Goal: Task Accomplishment & Management: Manage account settings

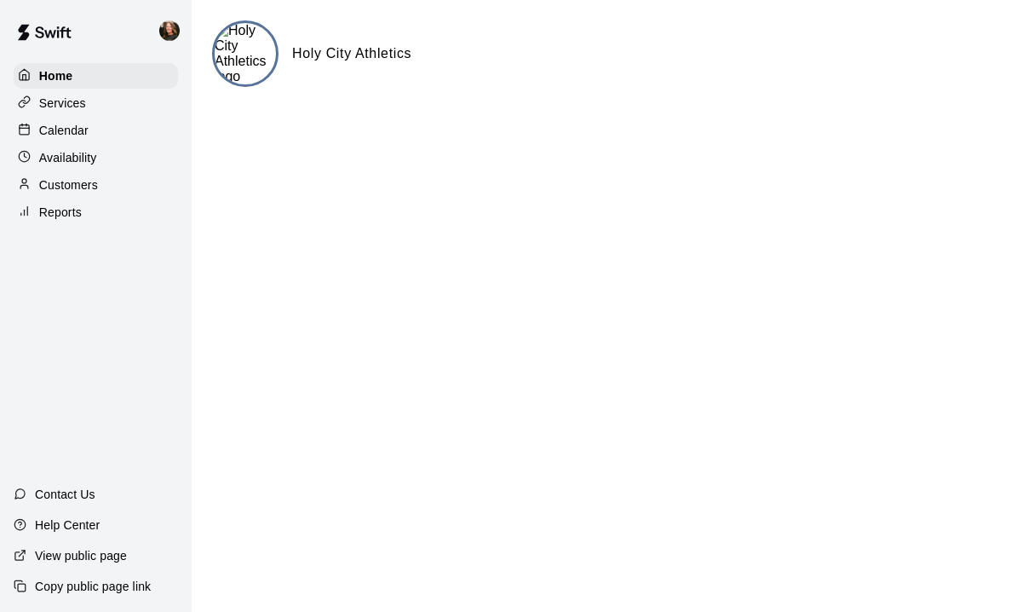
click at [68, 159] on p "Availability" at bounding box center [68, 157] width 58 height 17
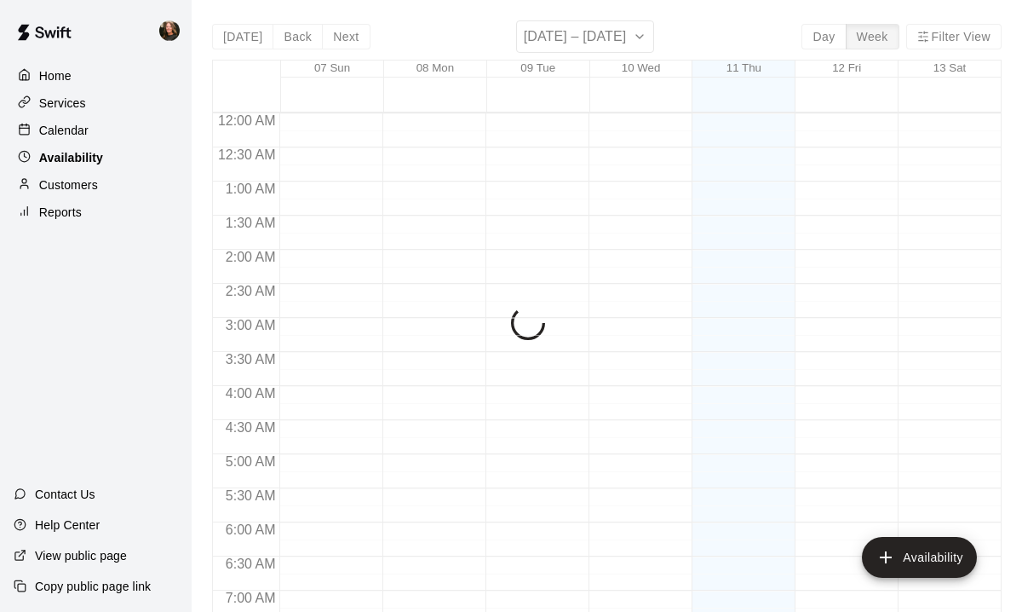
scroll to position [1118, 0]
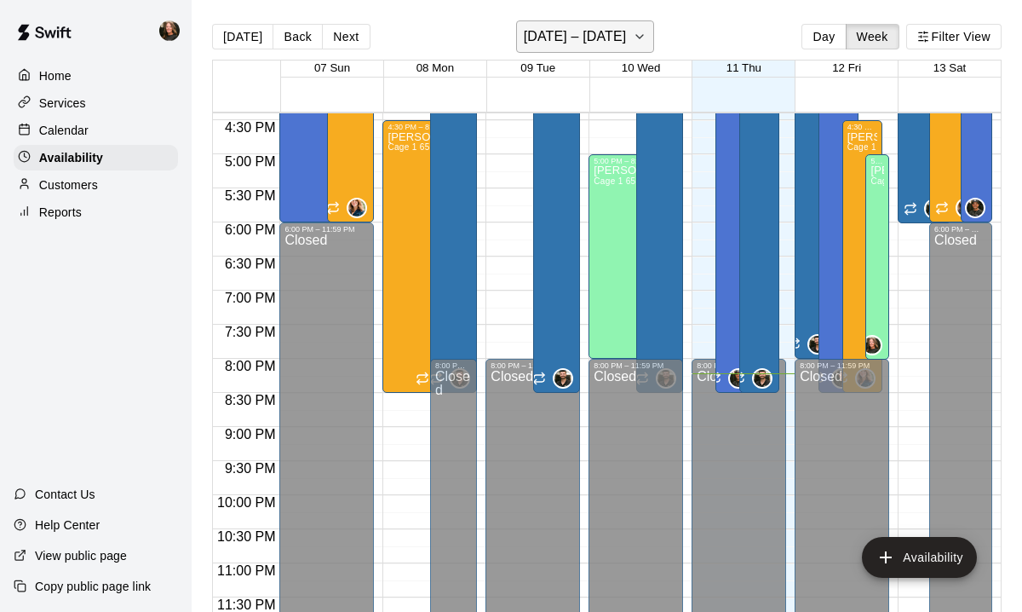
click at [642, 37] on icon "button" at bounding box center [640, 36] width 14 height 20
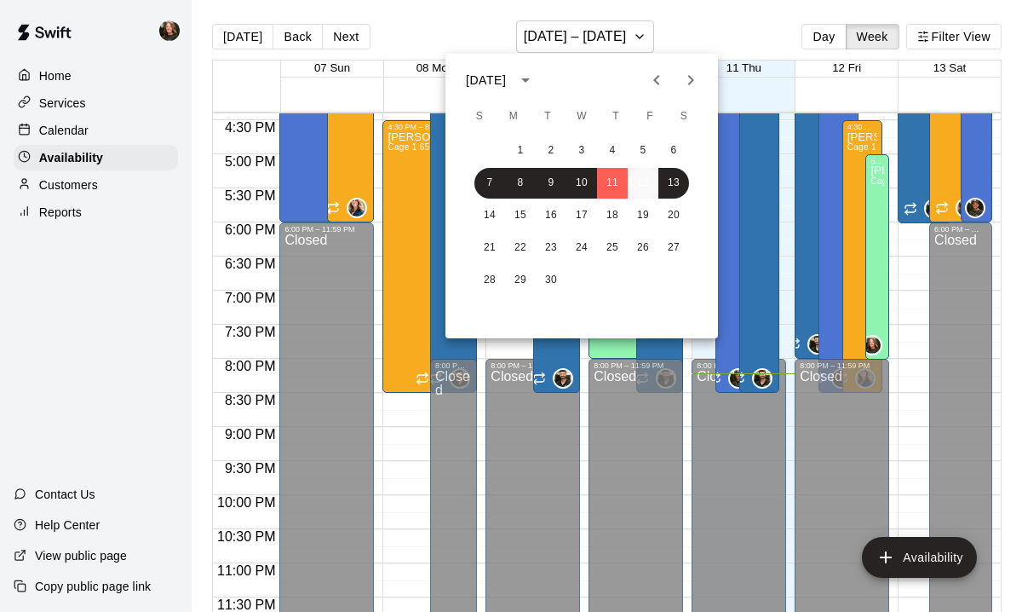
click at [648, 181] on button "12" at bounding box center [643, 183] width 31 height 31
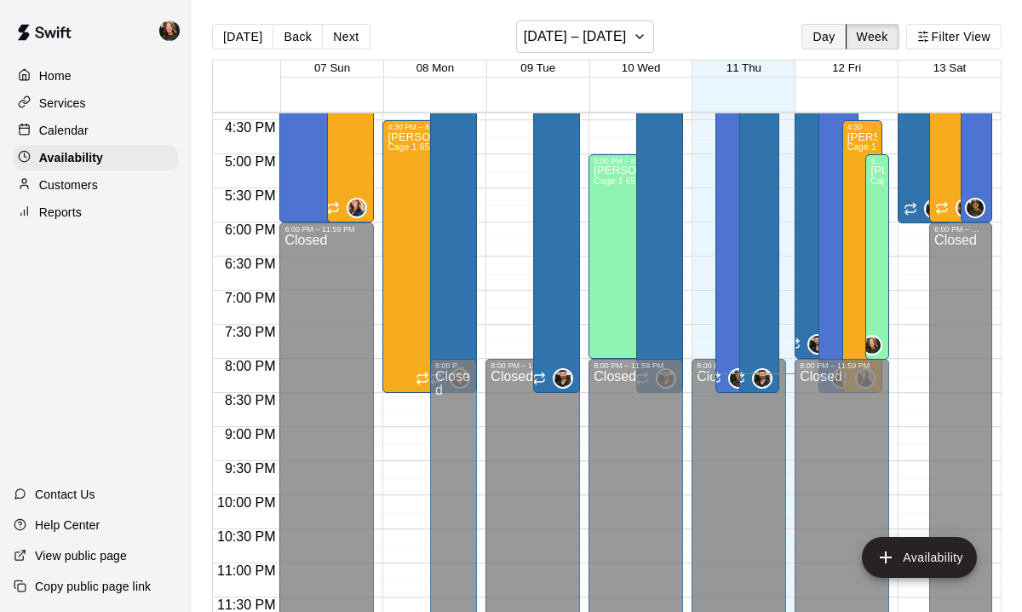
click at [817, 43] on button "Day" at bounding box center [823, 37] width 44 height 26
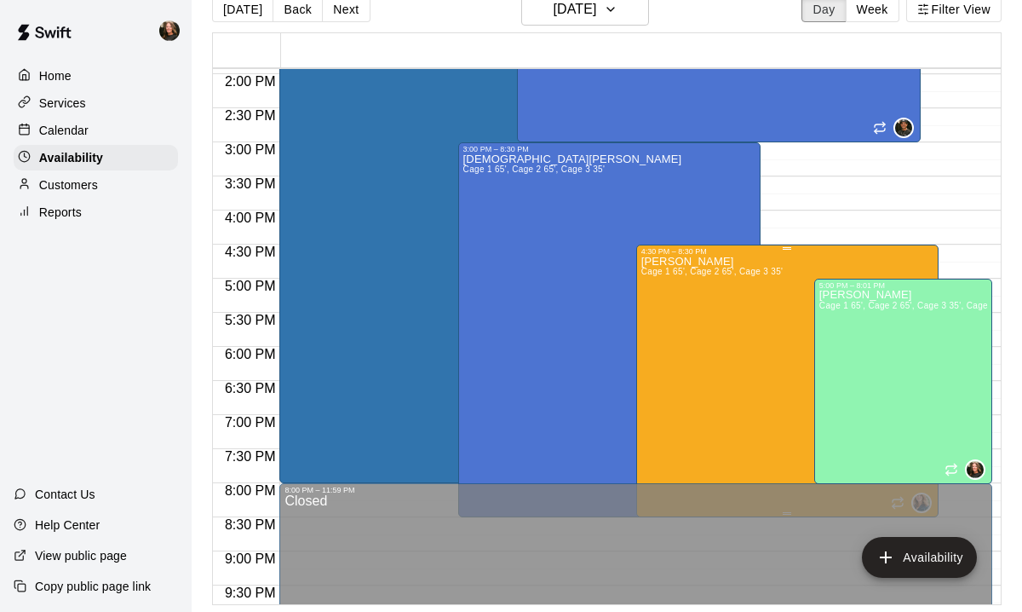
scroll to position [946, 0]
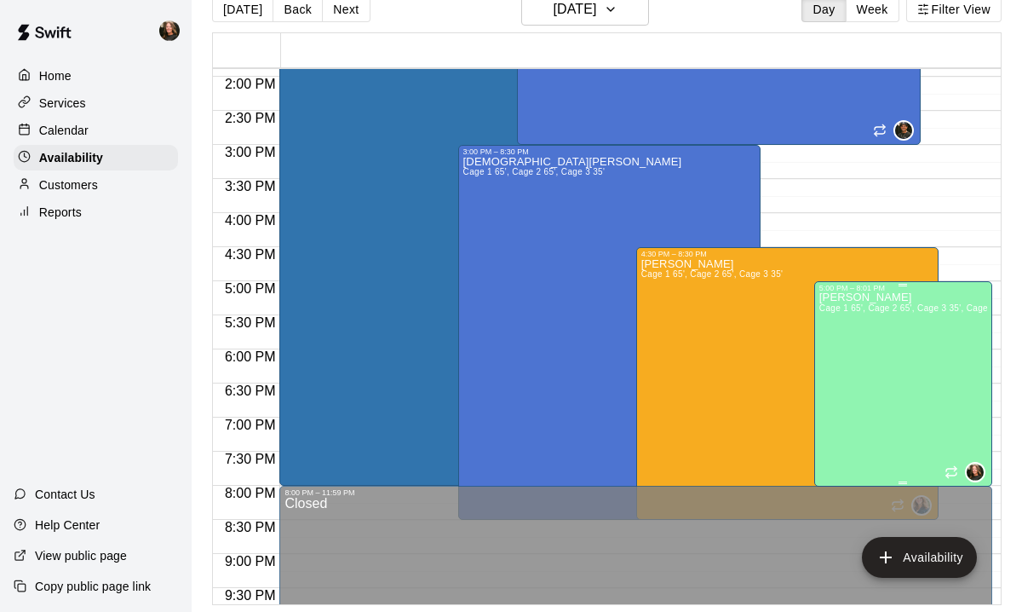
click at [901, 376] on div "[PERSON_NAME] Cage 1 65', Cage 2 65', Cage 3 35', Cage 1/2" at bounding box center [903, 598] width 168 height 612
click at [838, 312] on icon "edit" at bounding box center [836, 311] width 20 height 20
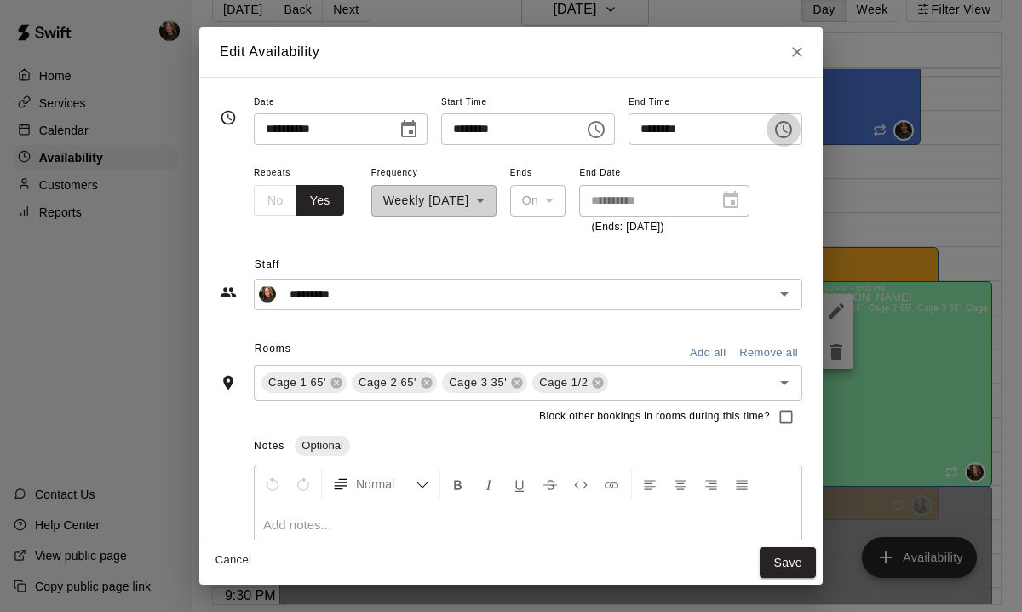
click at [788, 135] on icon "Choose time, selected time is 8:01 PM" at bounding box center [783, 129] width 20 height 20
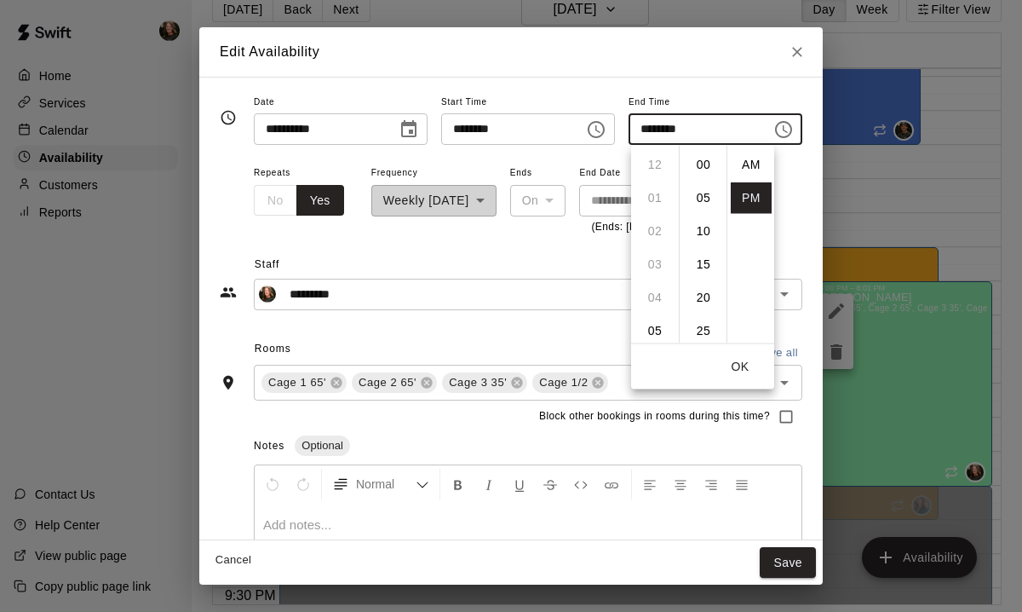
scroll to position [31, 0]
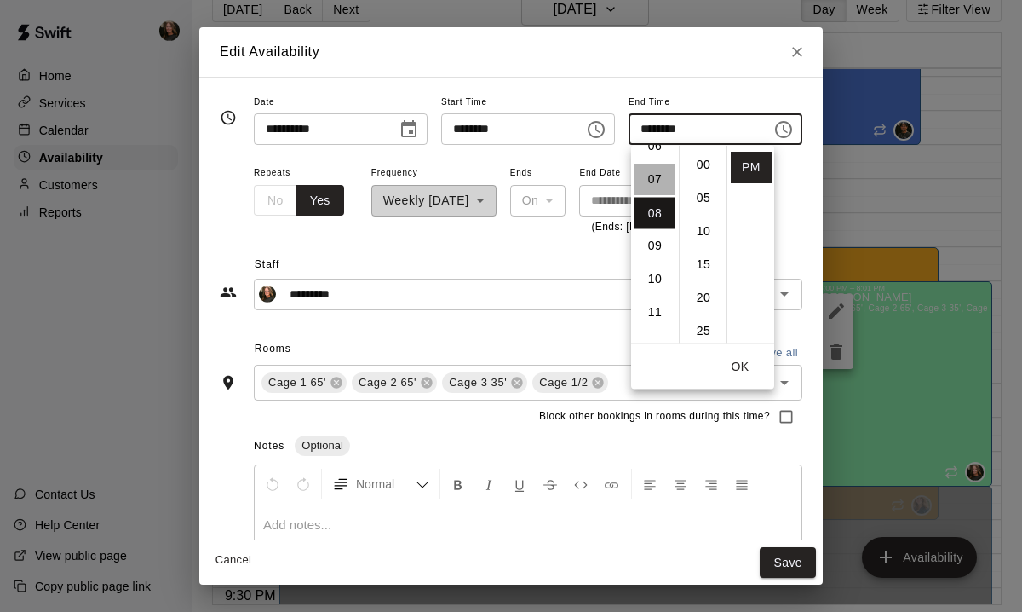
click at [658, 178] on li "07" at bounding box center [655, 180] width 41 height 32
type input "********"
click at [675, 127] on input "********" at bounding box center [694, 129] width 131 height 32
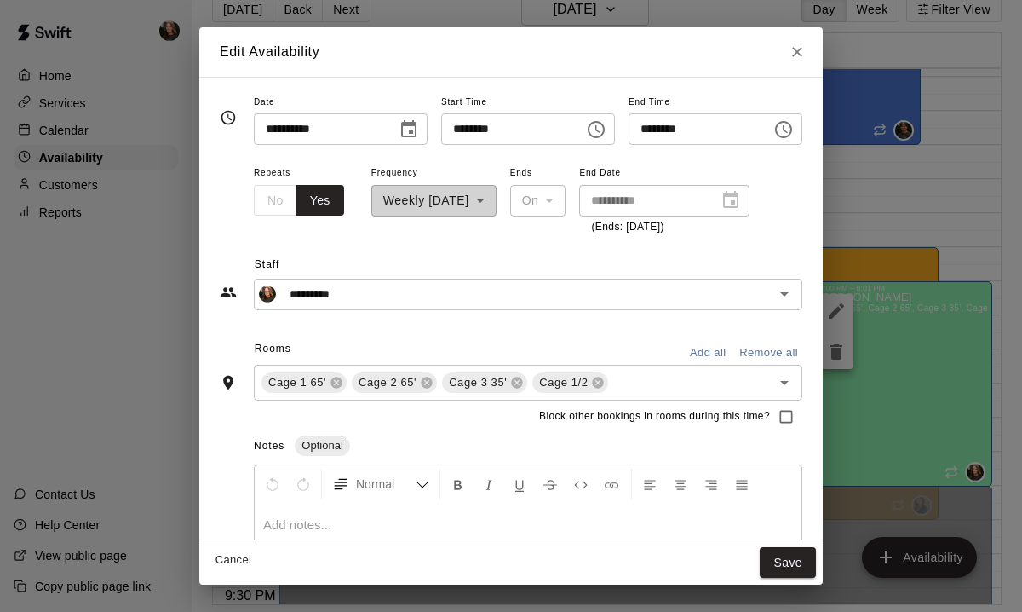
click at [675, 129] on input "********" at bounding box center [694, 129] width 131 height 32
type input "********"
click at [795, 565] on button "Save" at bounding box center [788, 563] width 56 height 32
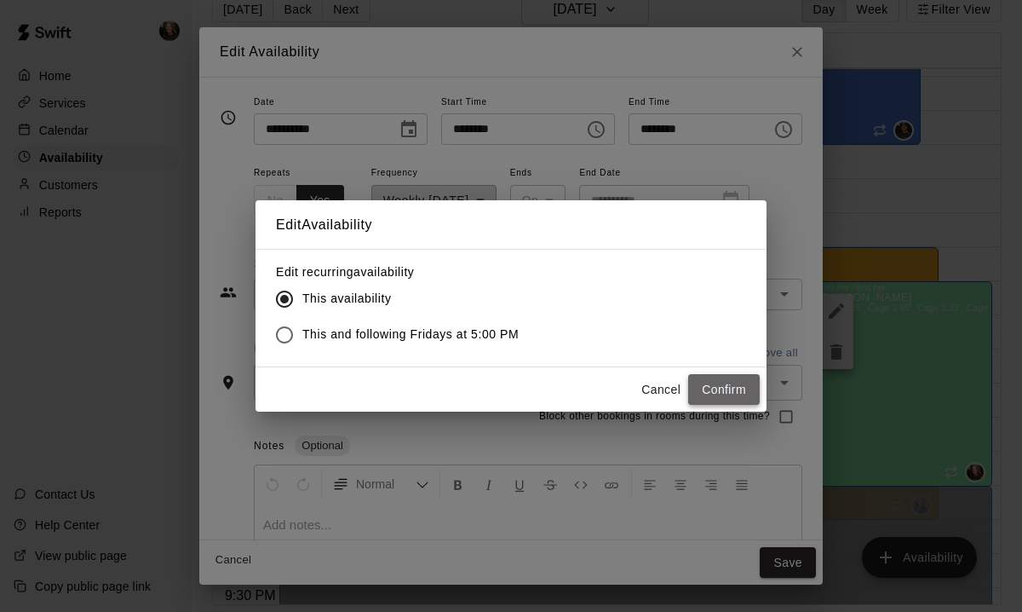
click at [731, 390] on button "Confirm" at bounding box center [724, 390] width 72 height 32
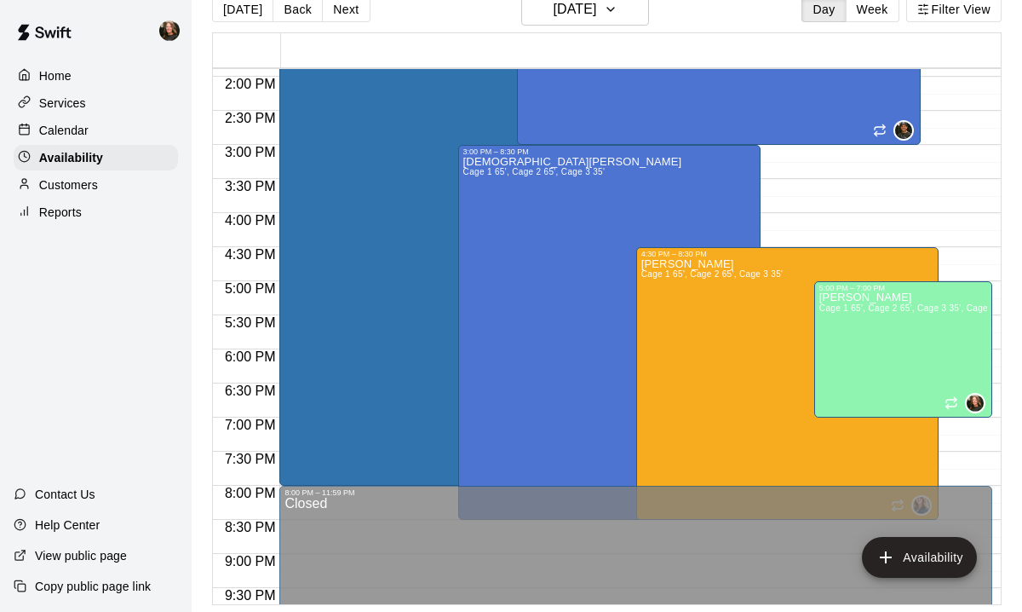
click at [65, 133] on p "Calendar" at bounding box center [63, 130] width 49 height 17
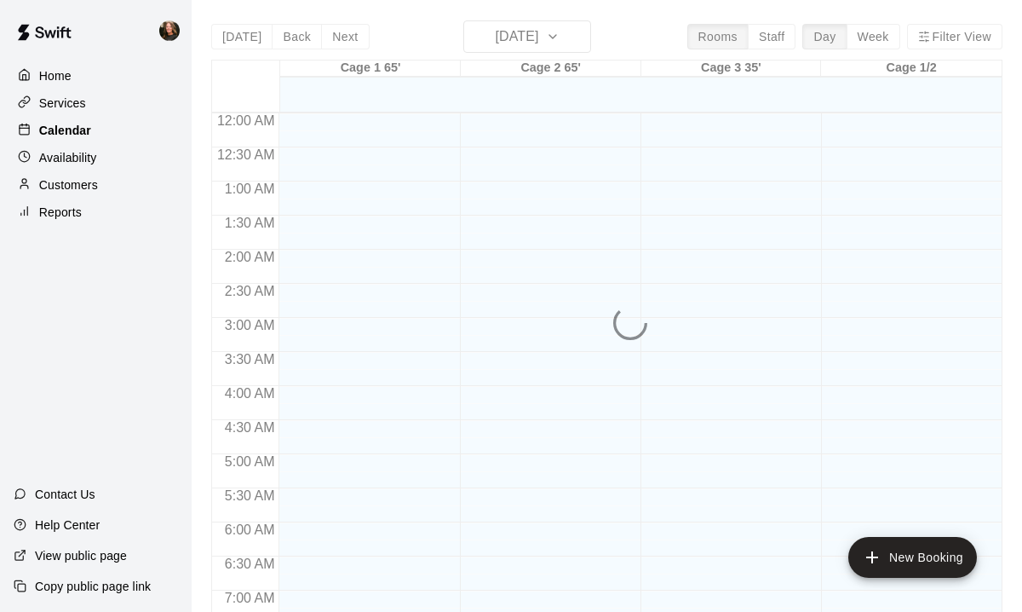
scroll to position [1067, 0]
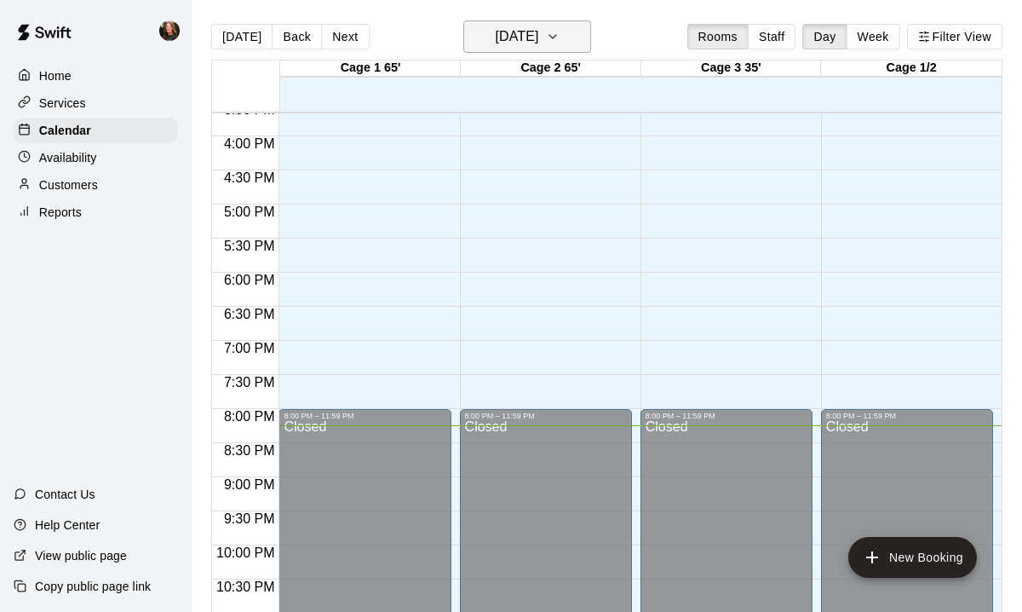
click at [560, 30] on icon "button" at bounding box center [553, 36] width 14 height 20
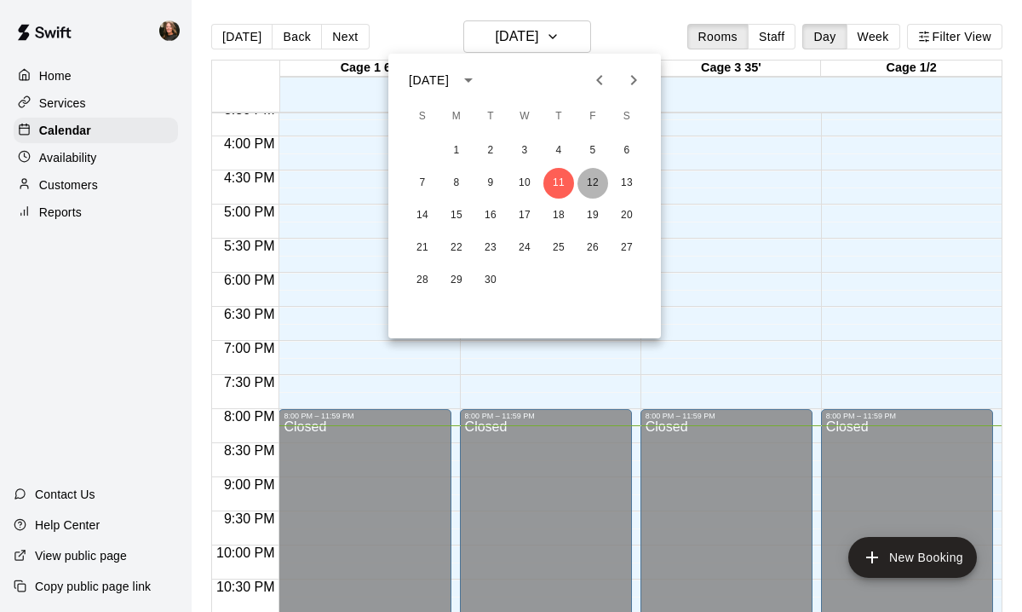
click at [594, 178] on button "12" at bounding box center [592, 183] width 31 height 31
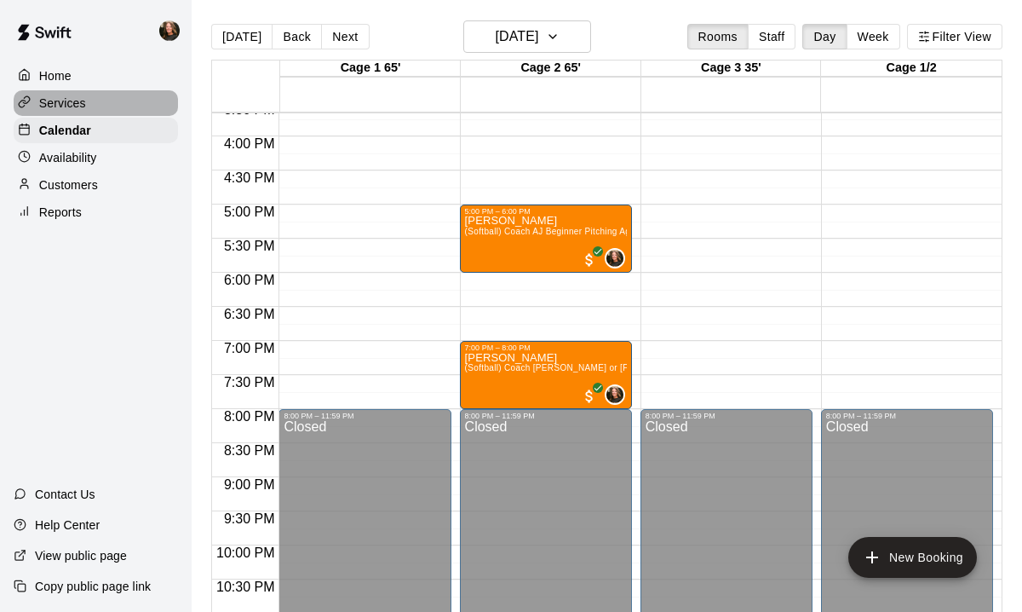
click at [72, 106] on p "Services" at bounding box center [62, 103] width 47 height 17
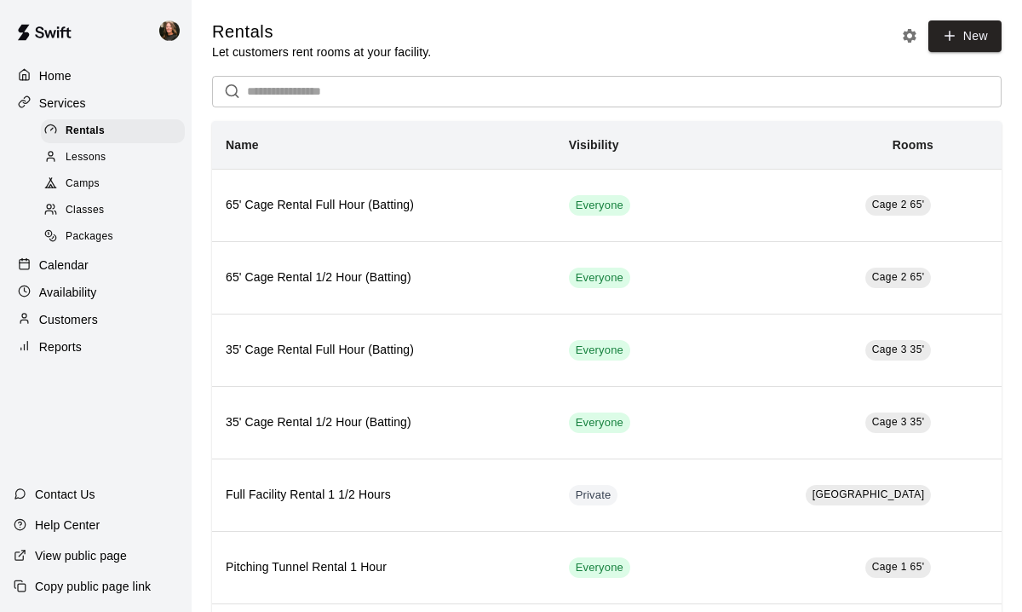
click at [57, 263] on p "Calendar" at bounding box center [63, 264] width 49 height 17
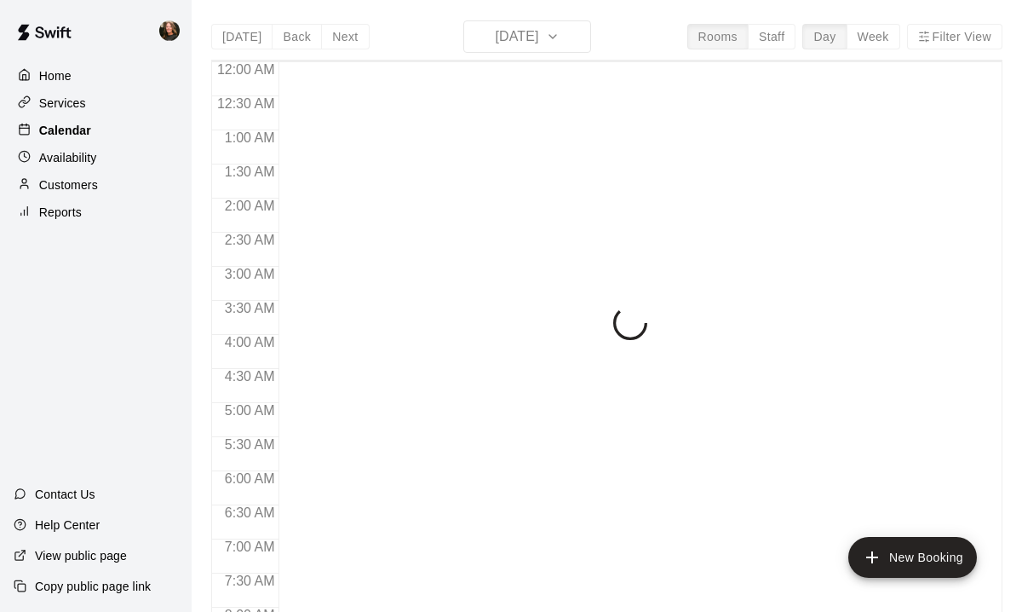
scroll to position [1067, 0]
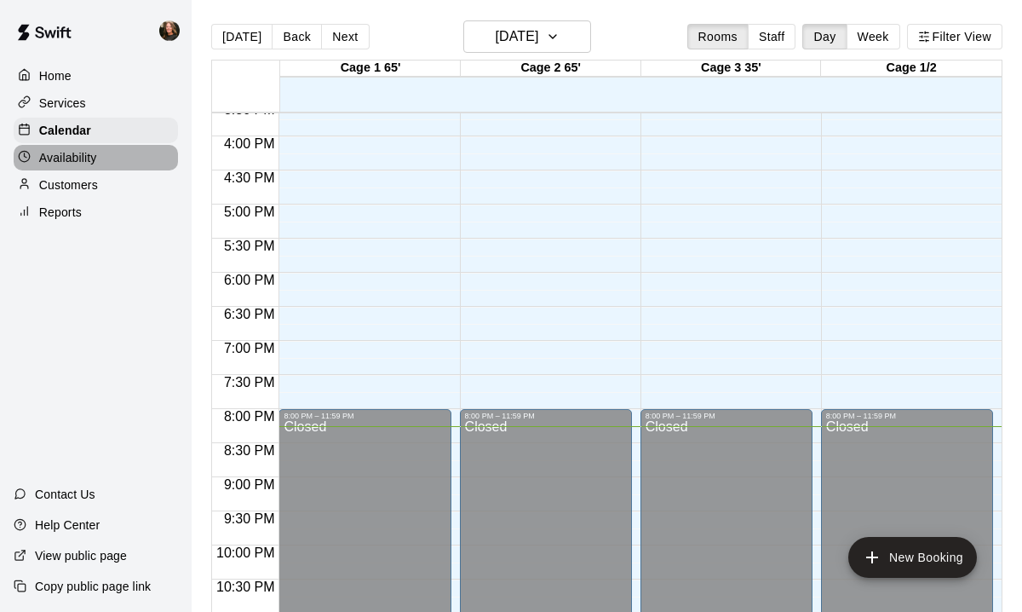
click at [67, 164] on p "Availability" at bounding box center [68, 157] width 58 height 17
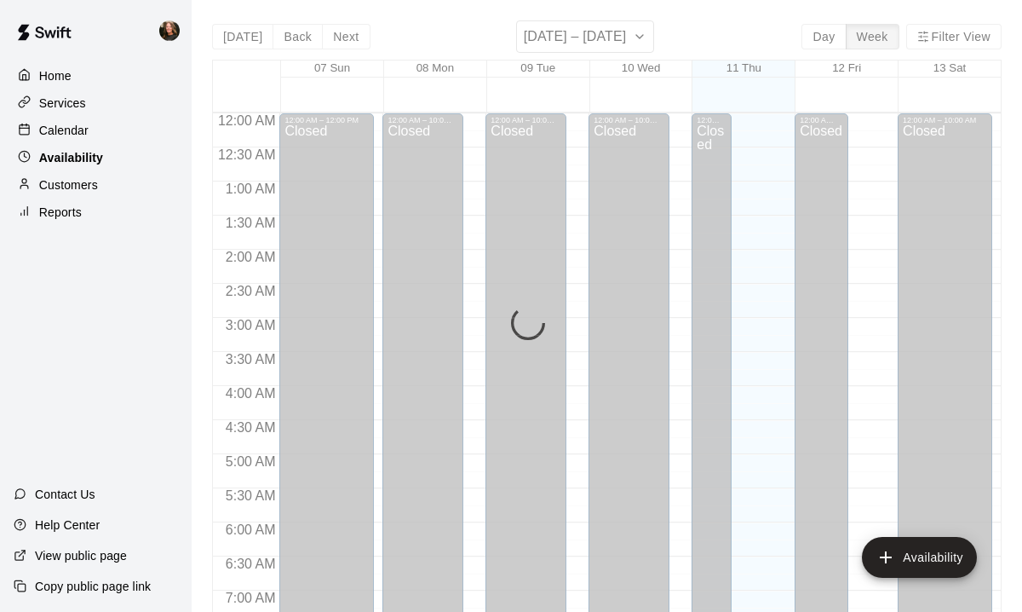
scroll to position [1118, 0]
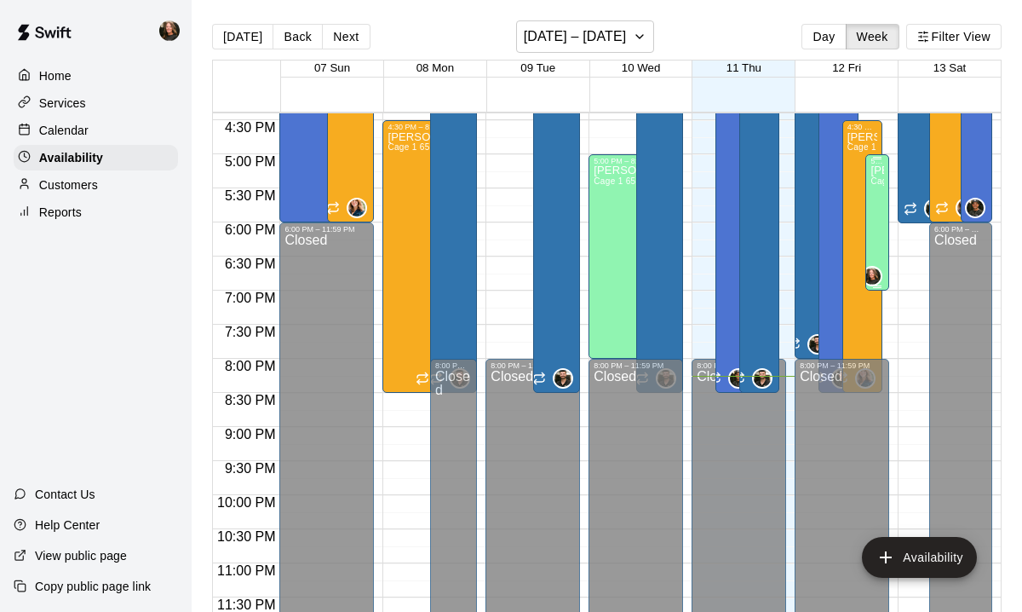
click at [878, 189] on div "[PERSON_NAME] Cage 1 65', Cage 2 65', Cage 3 35', Cage 1/2" at bounding box center [877, 471] width 14 height 612
click at [881, 189] on icon "edit" at bounding box center [887, 182] width 15 height 15
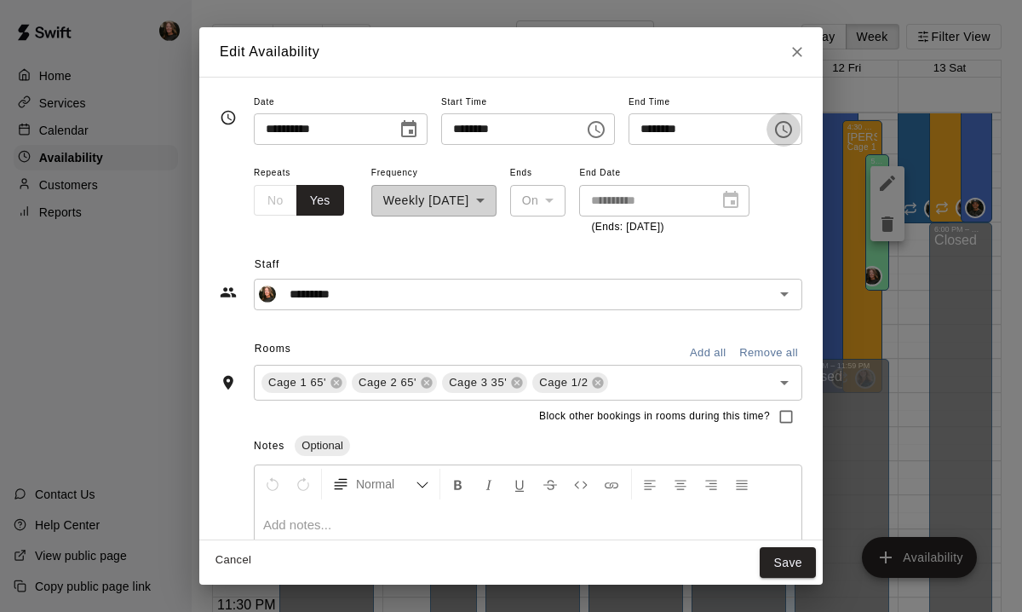
click at [792, 123] on icon "Choose time, selected time is 7:00 PM" at bounding box center [783, 129] width 17 height 17
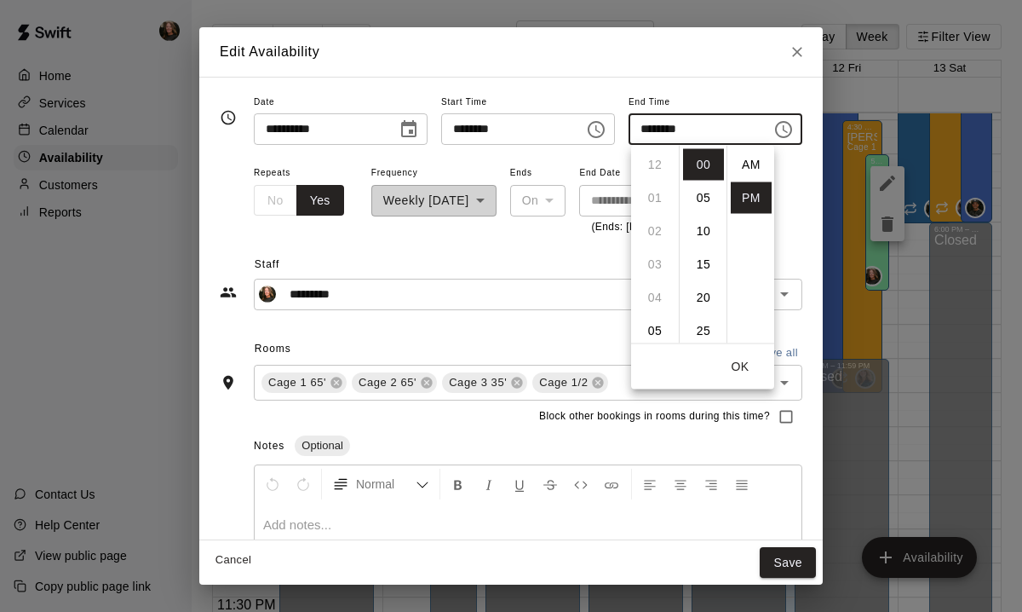
scroll to position [31, 0]
click at [658, 167] on li "06" at bounding box center [655, 164] width 41 height 32
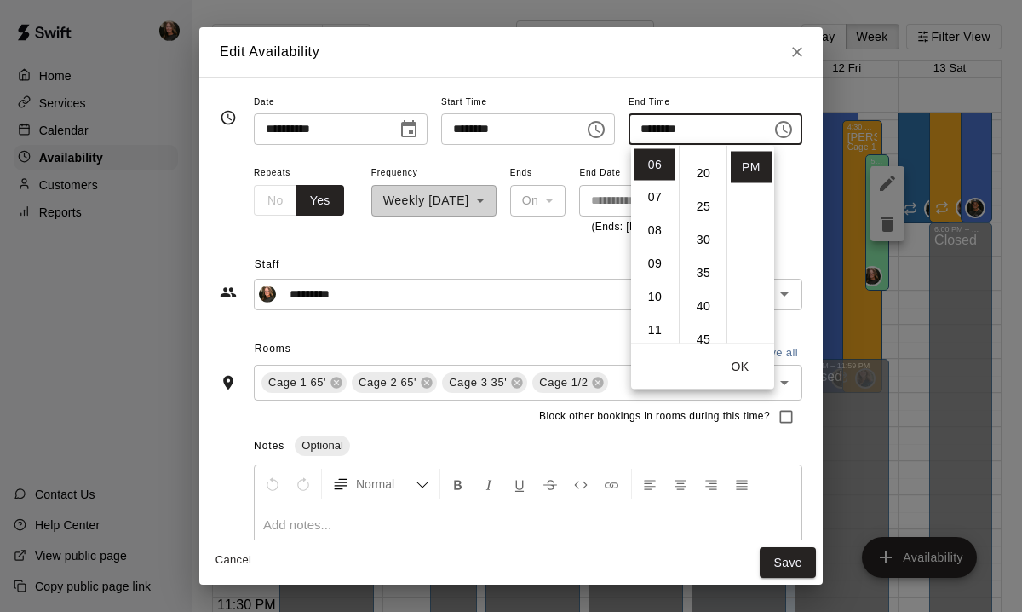
scroll to position [119, 0]
click at [706, 243] on li "30" at bounding box center [703, 245] width 41 height 32
type input "********"
click at [801, 564] on button "Save" at bounding box center [788, 563] width 56 height 32
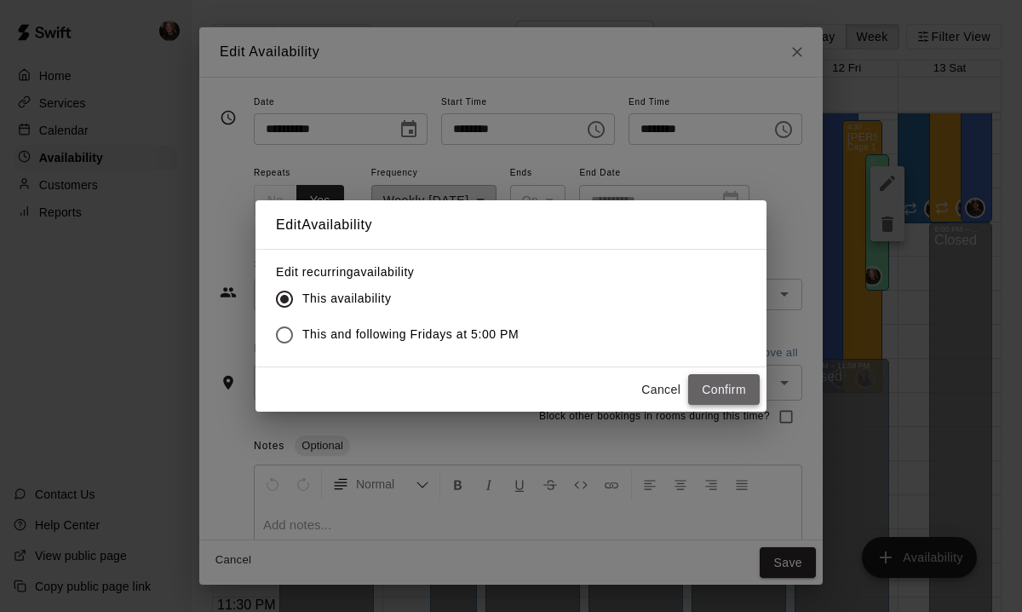
click at [714, 388] on button "Confirm" at bounding box center [724, 390] width 72 height 32
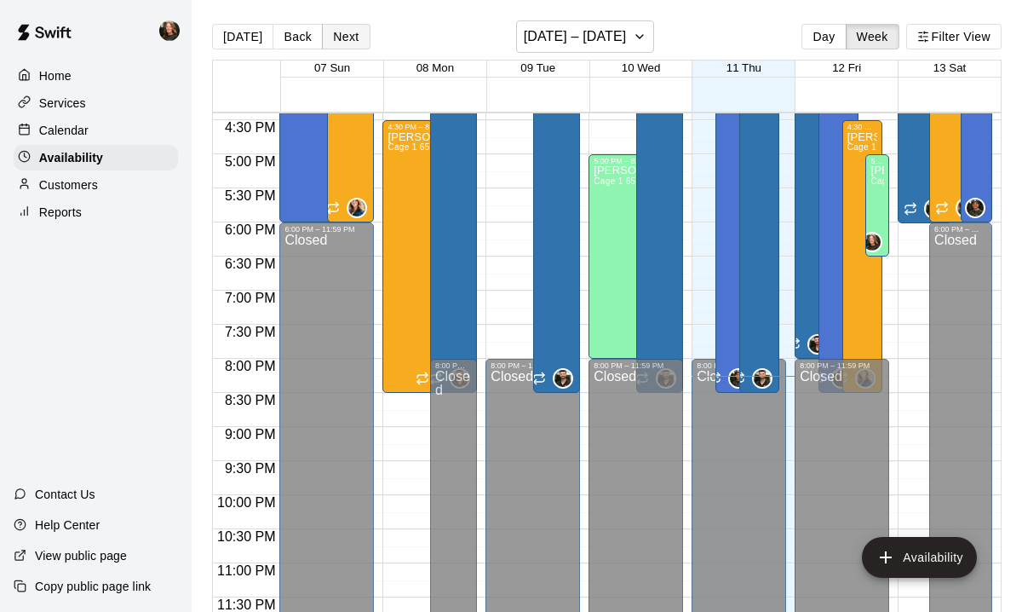
click at [342, 31] on button "Next" at bounding box center [346, 37] width 48 height 26
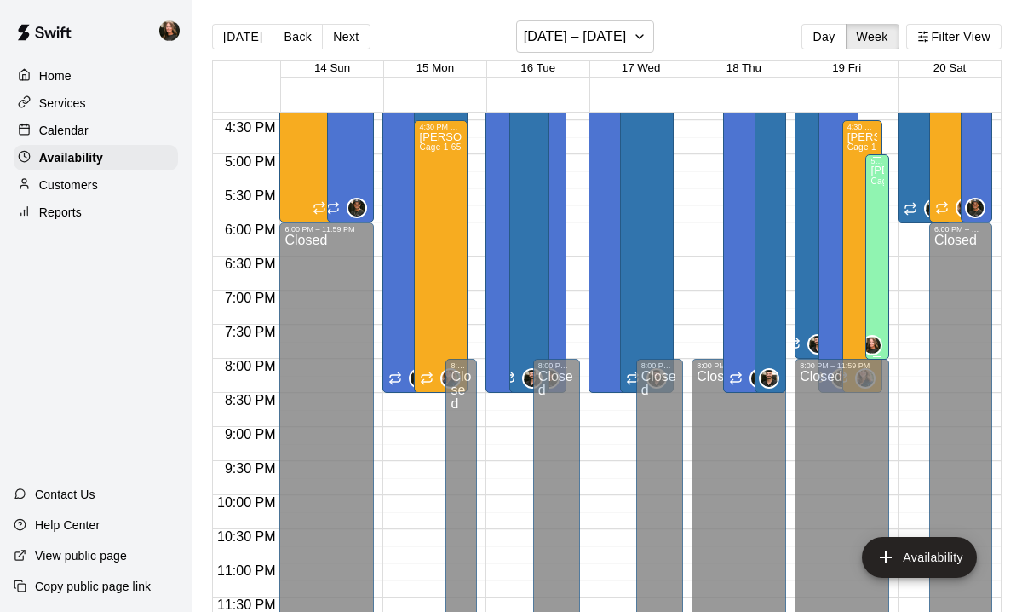
click at [874, 212] on div "[PERSON_NAME] Cage 1 65', Cage 2 65', Cage 3 35', Cage 1/2" at bounding box center [877, 471] width 14 height 612
click at [887, 178] on icon "edit" at bounding box center [887, 183] width 20 height 20
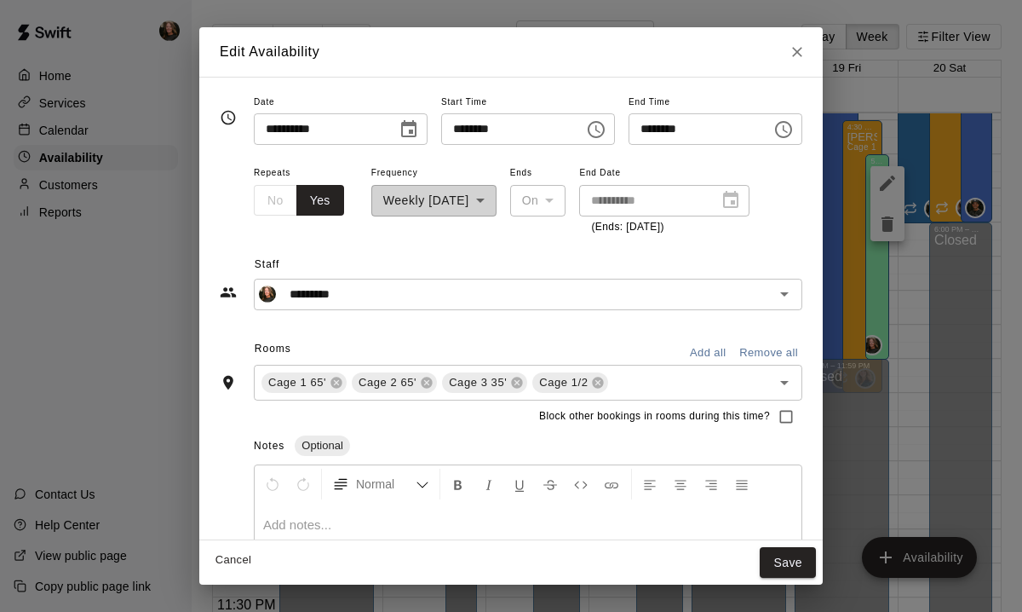
click at [788, 129] on icon "Choose time, selected time is 8:01 PM" at bounding box center [785, 129] width 5 height 8
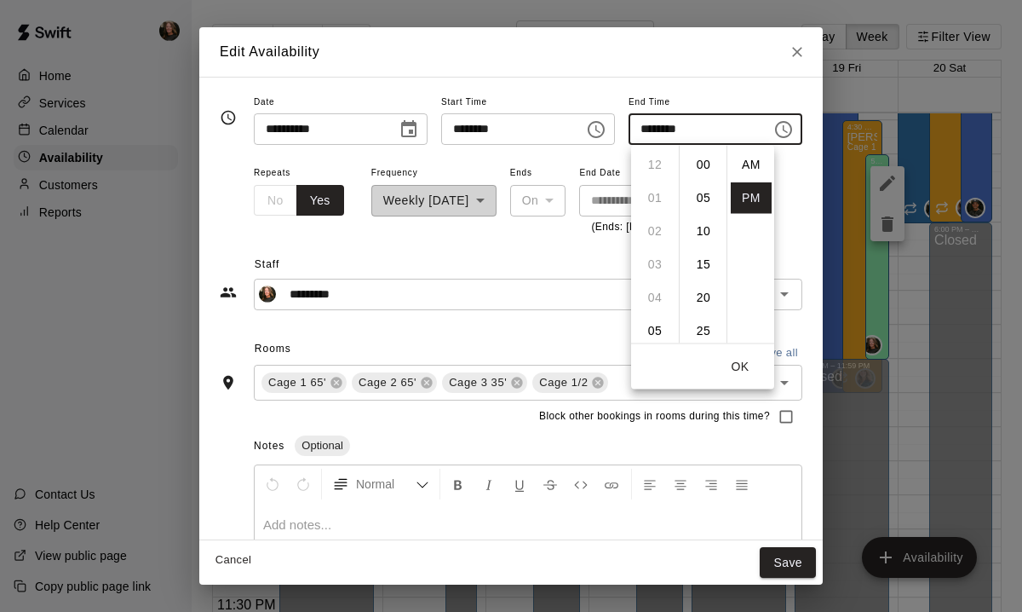
scroll to position [31, 0]
click at [390, 231] on div "**********" at bounding box center [433, 199] width 125 height 74
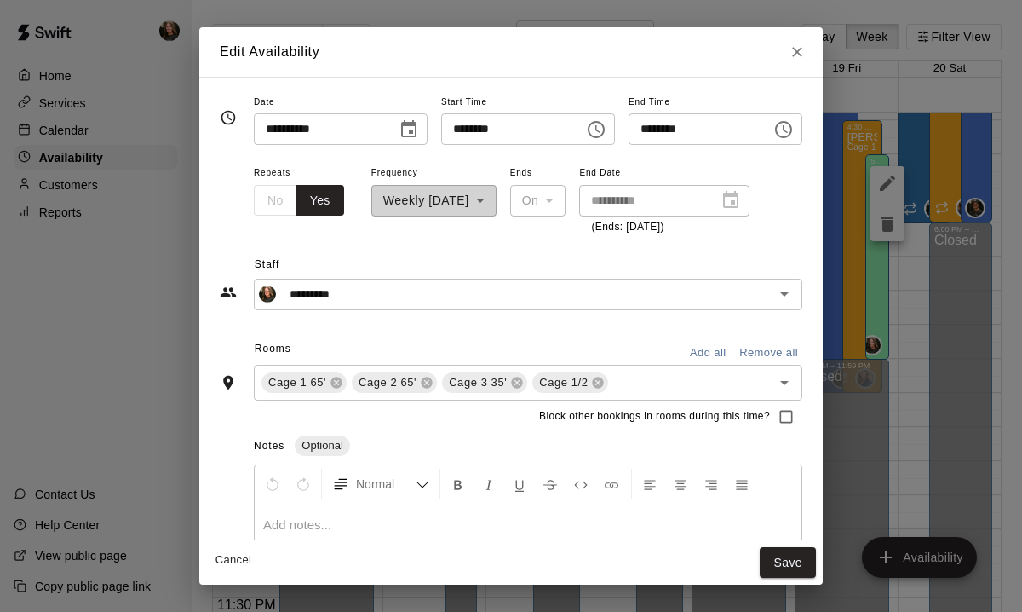
click at [488, 198] on div "**********" at bounding box center [433, 199] width 125 height 74
click at [487, 201] on div "**********" at bounding box center [433, 199] width 125 height 74
click at [806, 48] on icon "Close" at bounding box center [797, 51] width 17 height 17
type input "**********"
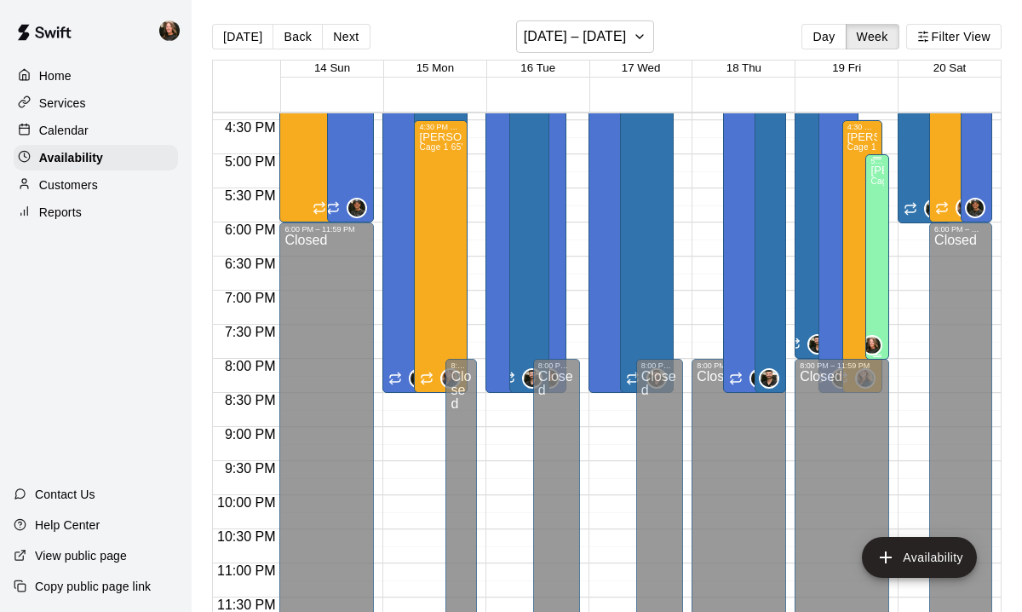
click at [876, 221] on div "[PERSON_NAME] Cage 1 65', Cage 2 65', Cage 3 35', Cage 1/2" at bounding box center [877, 471] width 14 height 612
click at [889, 228] on icon "delete" at bounding box center [887, 223] width 12 height 15
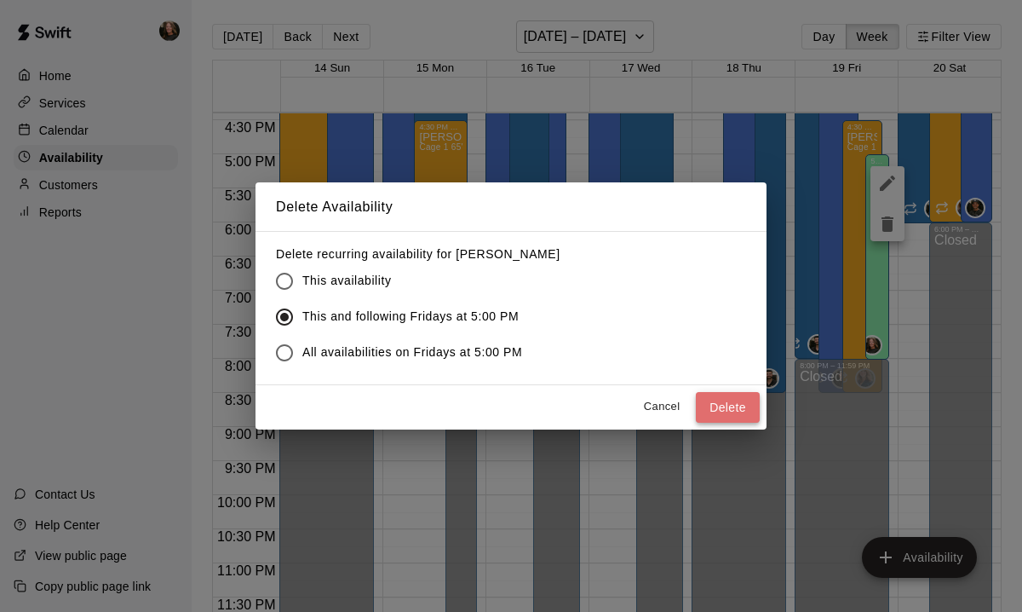
click at [728, 403] on button "Delete" at bounding box center [728, 408] width 64 height 32
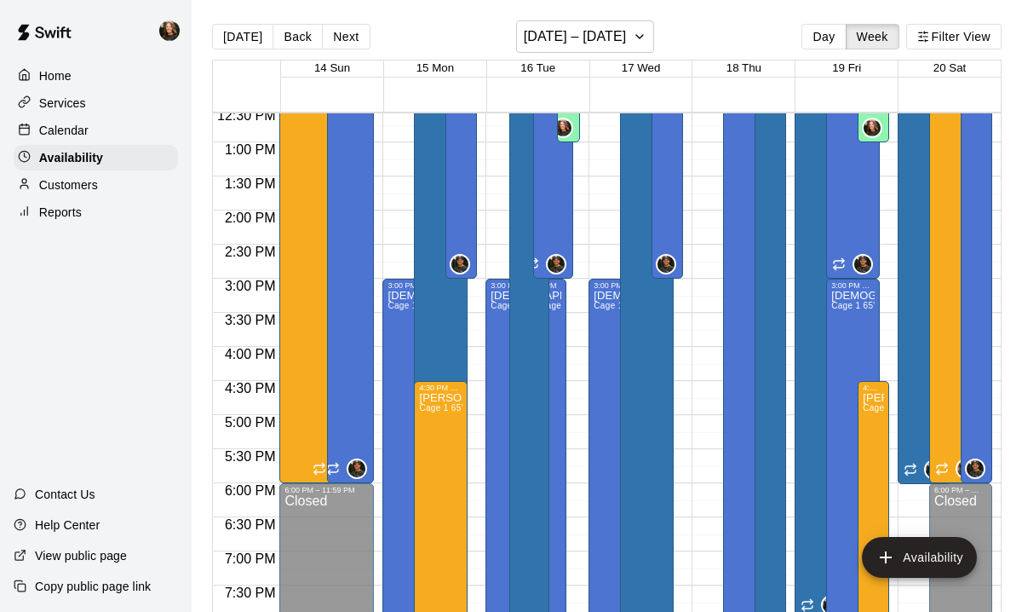
scroll to position [863, 0]
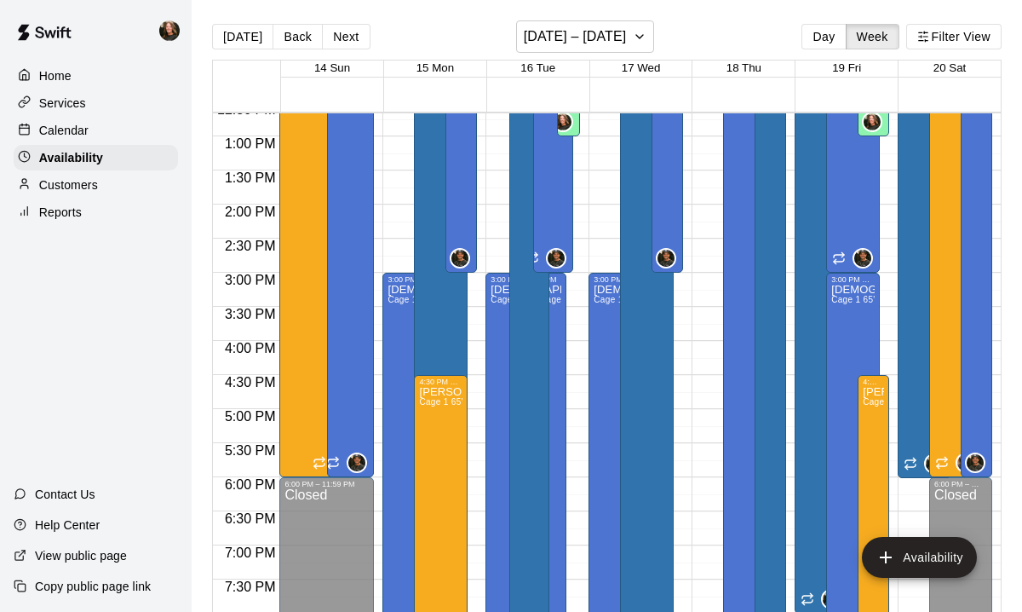
click at [66, 78] on p "Home" at bounding box center [55, 75] width 32 height 17
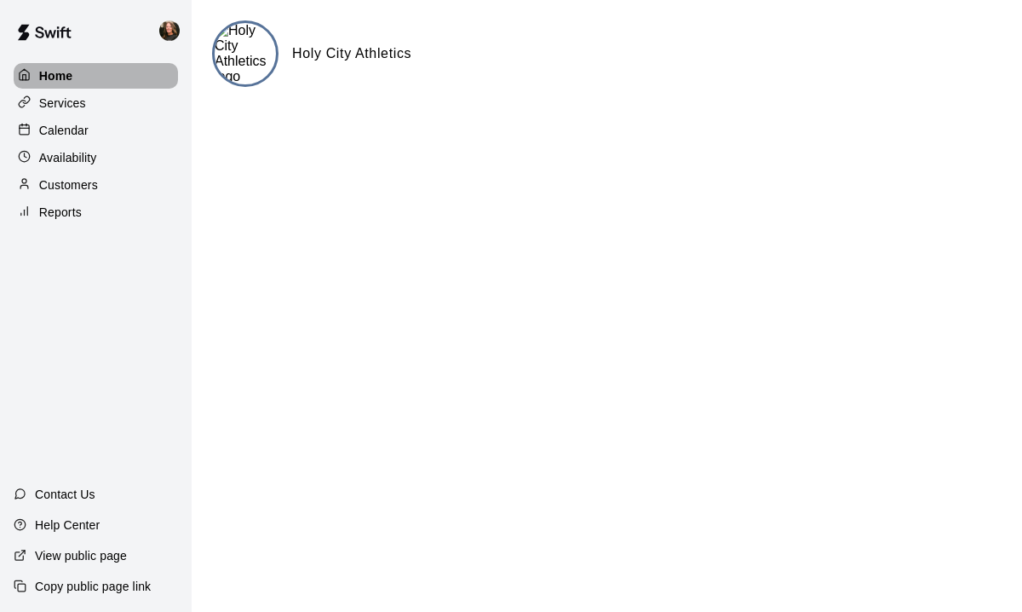
click at [64, 77] on p "Home" at bounding box center [56, 75] width 34 height 17
click at [79, 153] on p "Availability" at bounding box center [68, 157] width 58 height 17
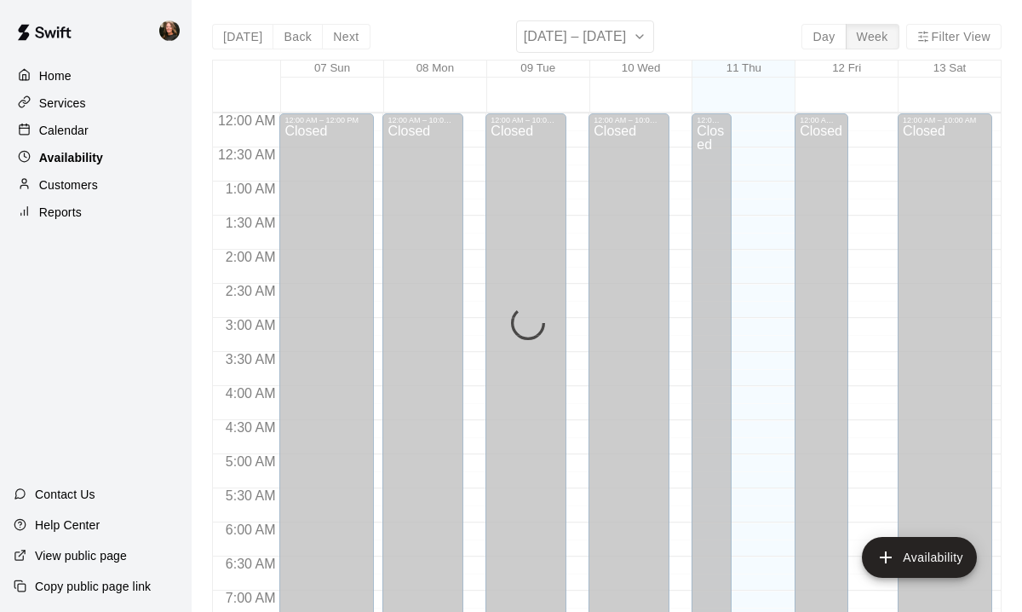
scroll to position [1118, 0]
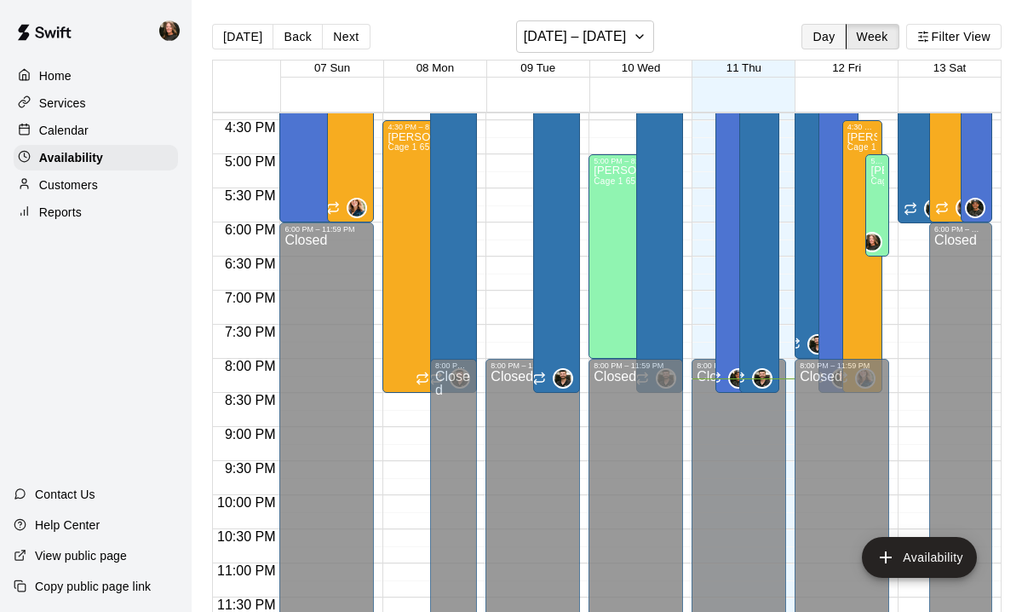
click at [820, 32] on button "Day" at bounding box center [823, 37] width 44 height 26
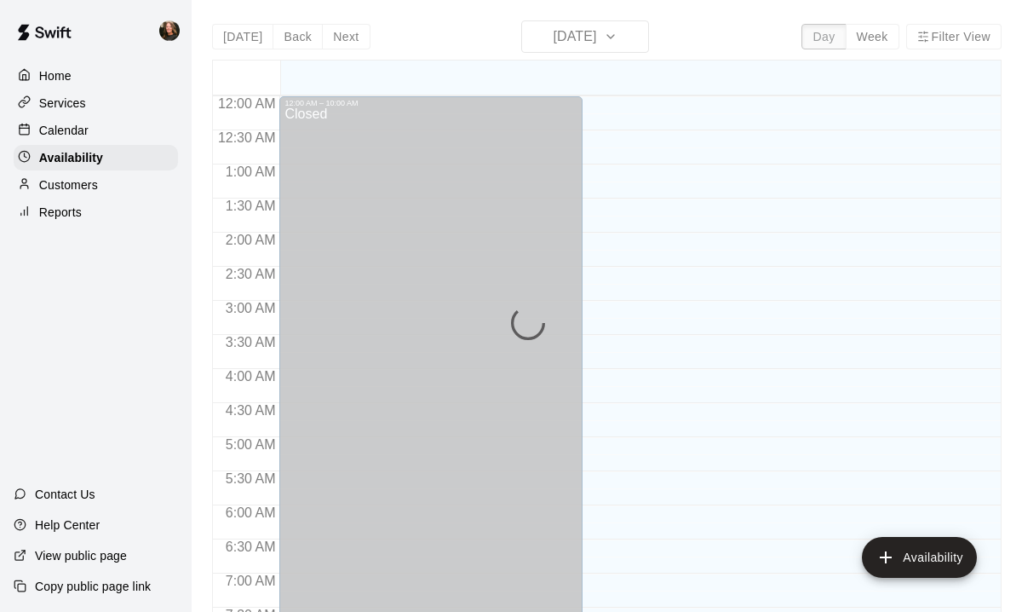
scroll to position [1101, 0]
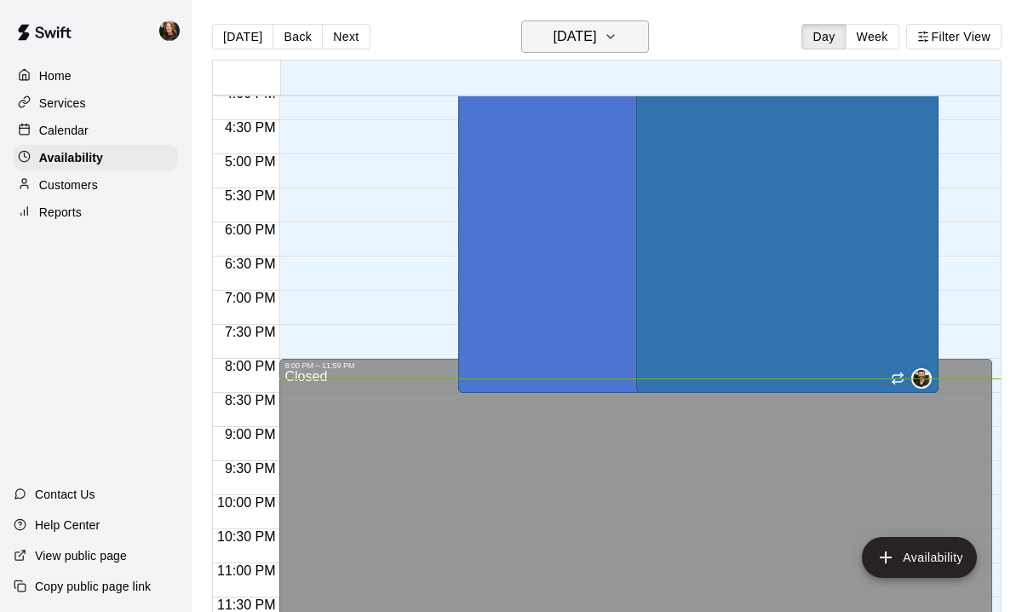
click at [617, 32] on icon "button" at bounding box center [611, 36] width 14 height 20
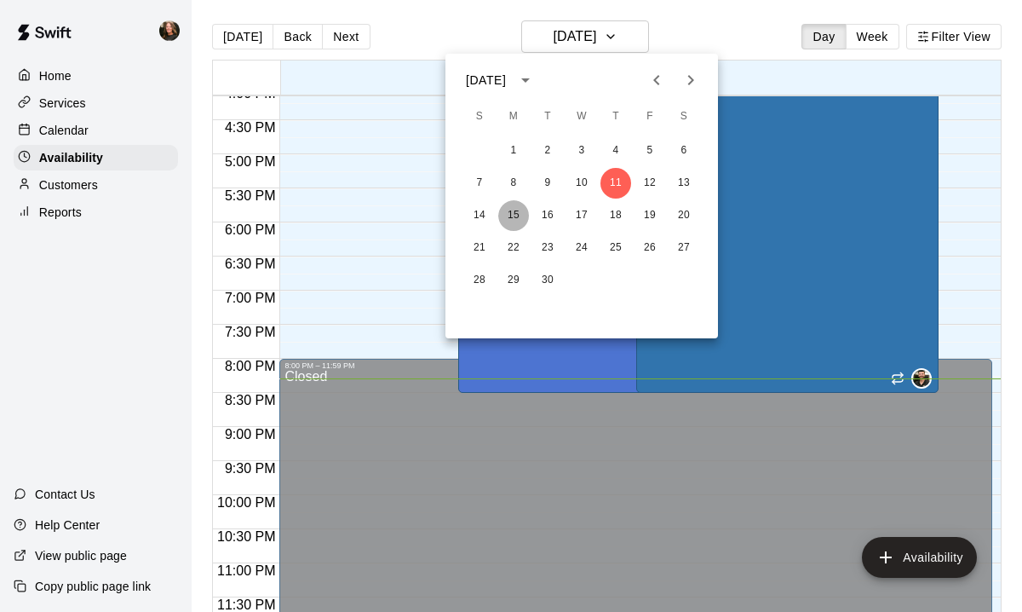
click at [514, 212] on button "15" at bounding box center [513, 215] width 31 height 31
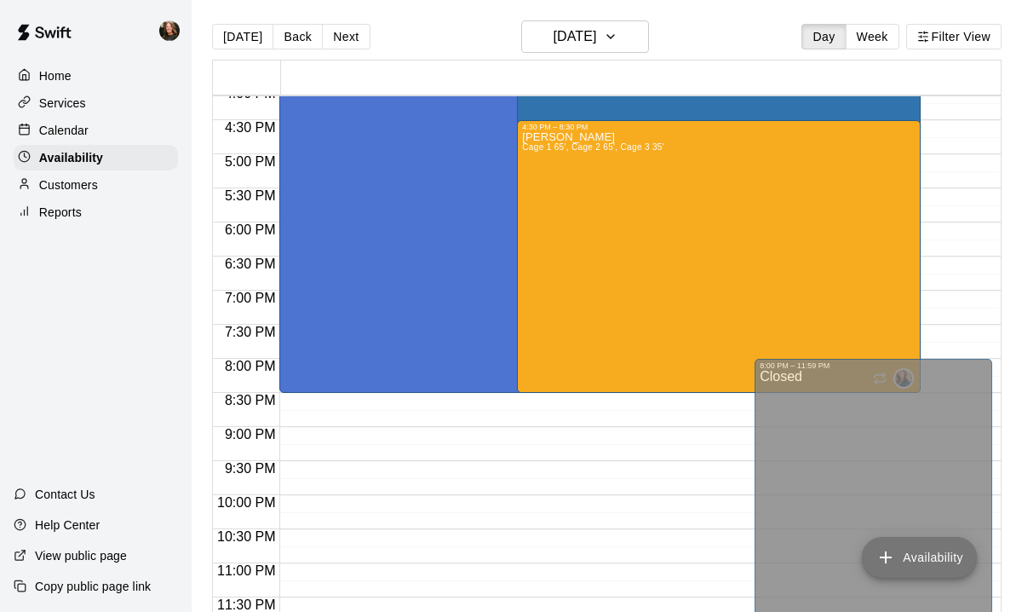
click at [932, 564] on button "Availability" at bounding box center [919, 557] width 115 height 41
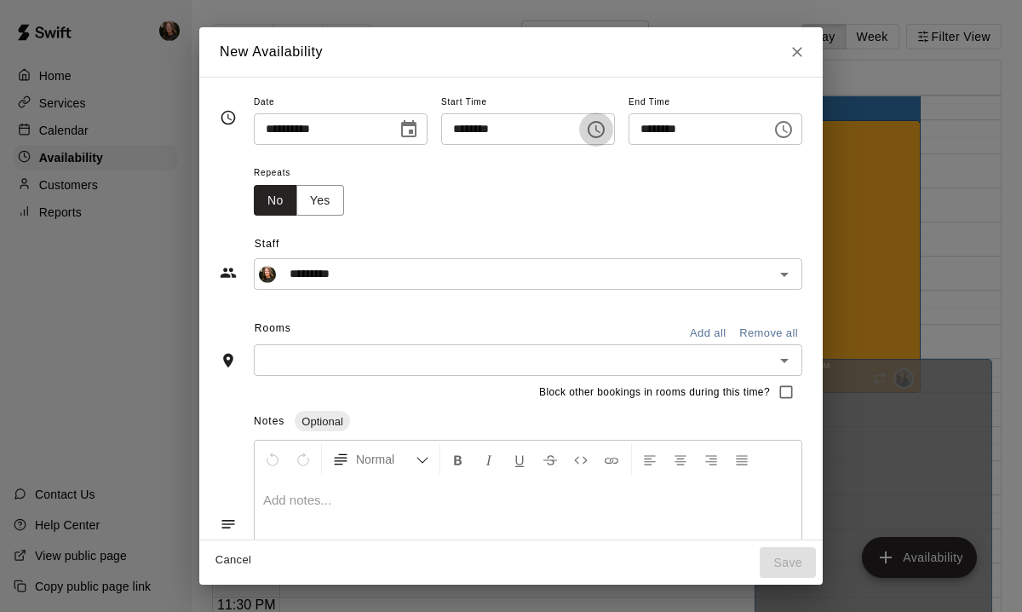
click at [602, 133] on icon "Choose time, selected time is 8:00 PM" at bounding box center [596, 129] width 20 height 20
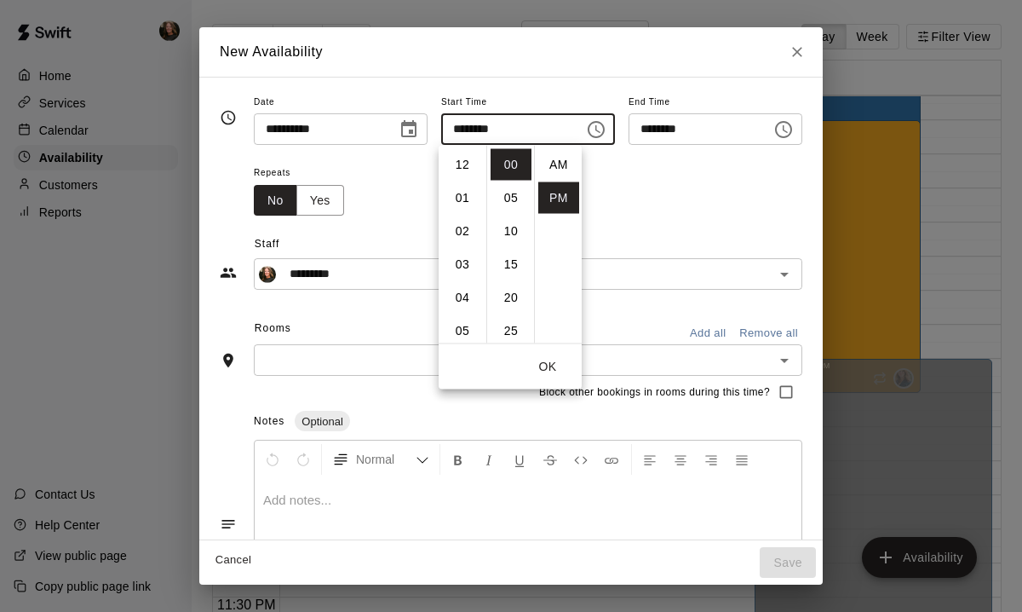
scroll to position [31, 0]
click at [465, 171] on li "06" at bounding box center [462, 169] width 41 height 32
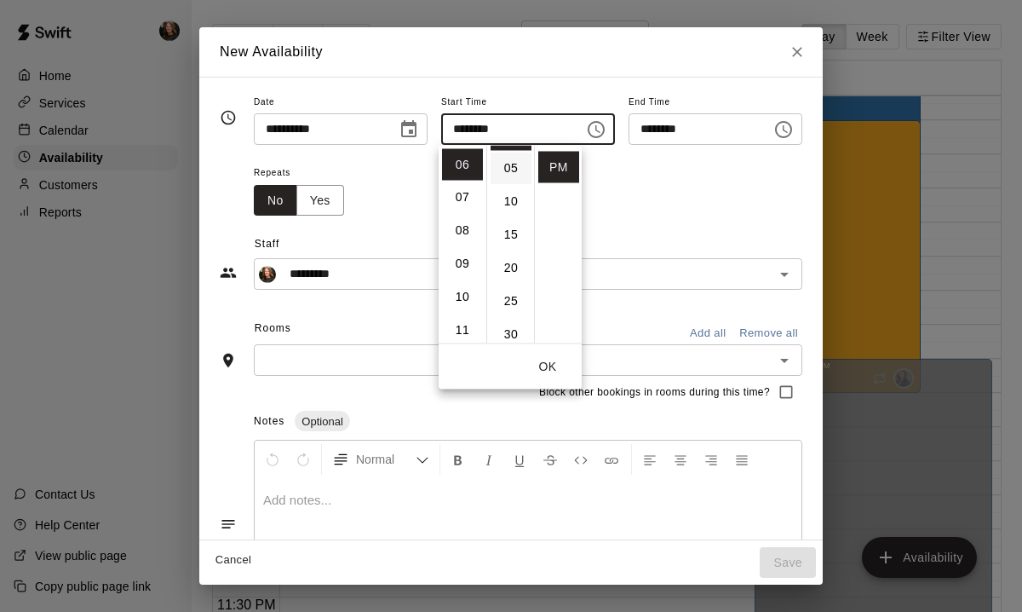
scroll to position [0, 0]
click at [510, 281] on li "30" at bounding box center [511, 283] width 41 height 32
click at [461, 202] on li "07" at bounding box center [462, 198] width 41 height 32
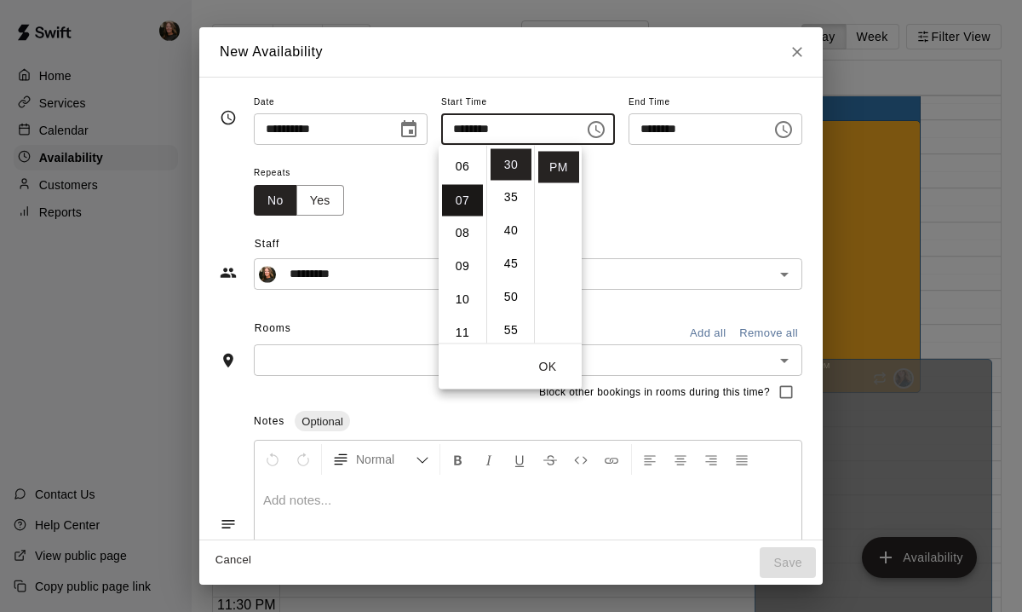
click at [463, 172] on li "06" at bounding box center [462, 168] width 41 height 32
type input "********"
click at [785, 134] on icon "Choose time, selected time is 8:30 PM" at bounding box center [783, 129] width 17 height 17
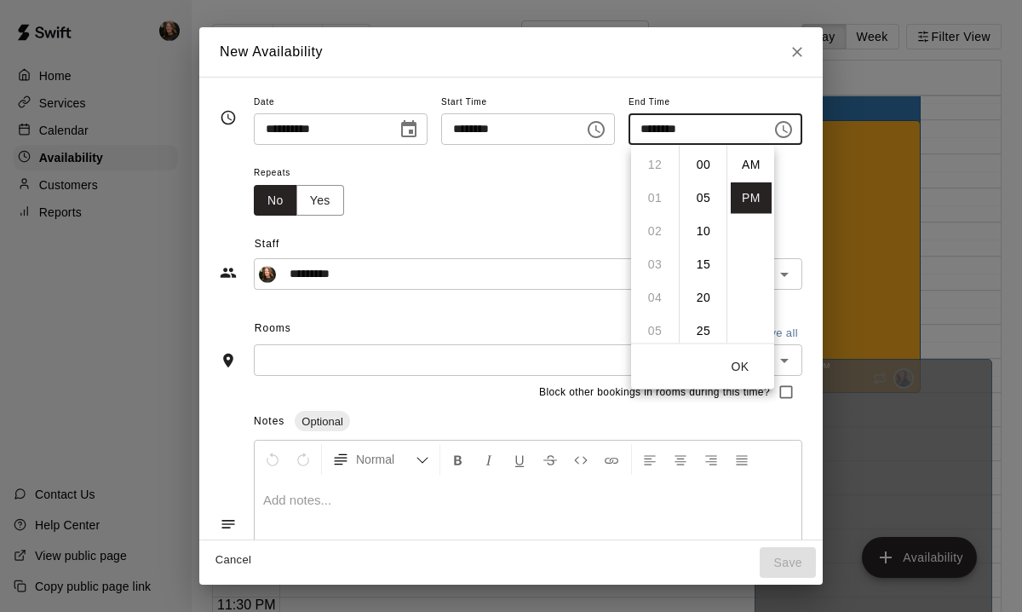
scroll to position [31, 0]
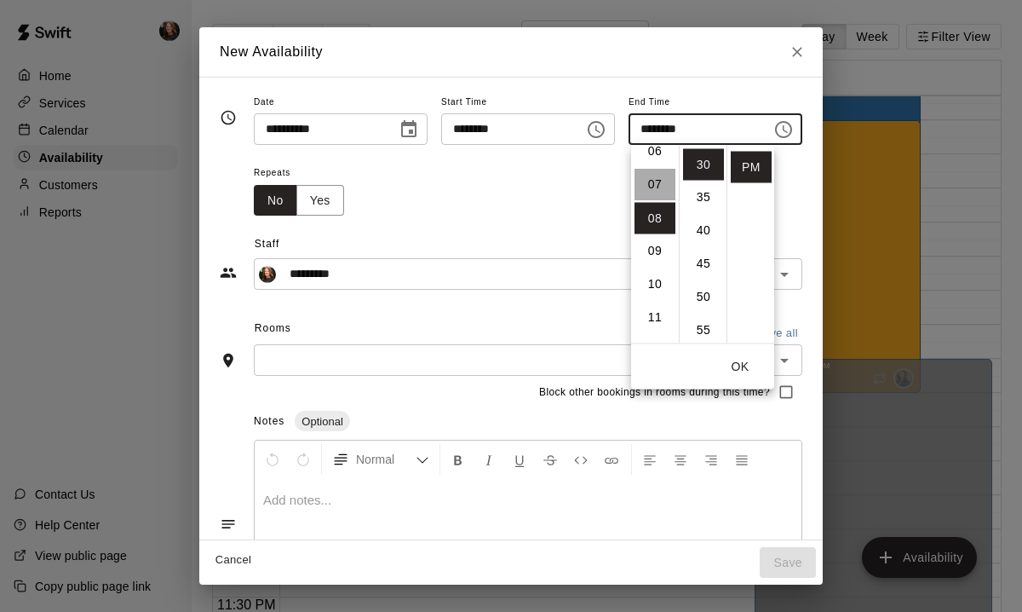
click at [652, 188] on li "07" at bounding box center [655, 185] width 41 height 32
type input "********"
click at [557, 180] on div "Repeats No Yes" at bounding box center [528, 189] width 548 height 54
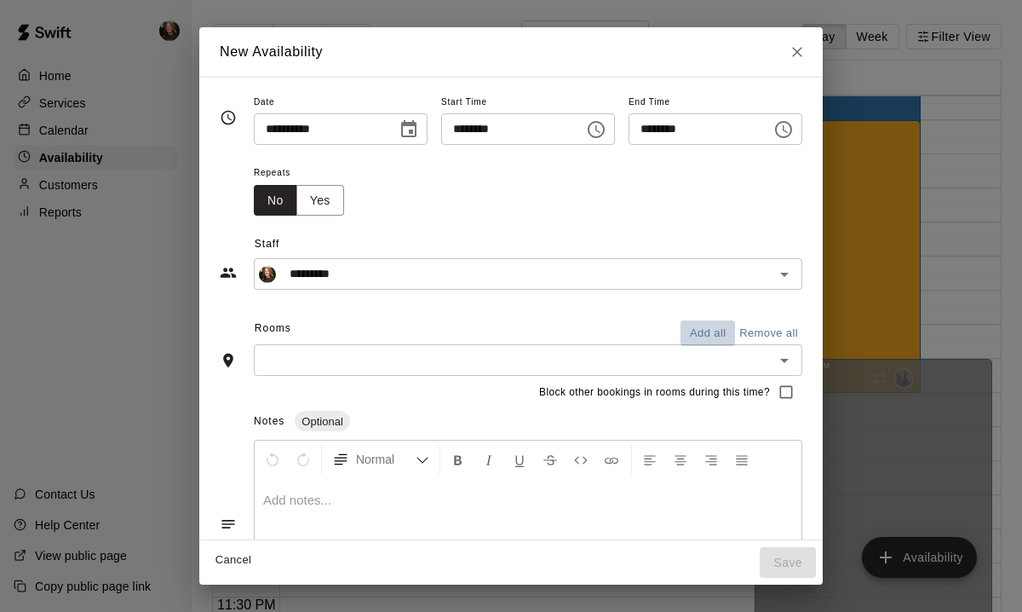
click at [715, 327] on button "Add all" at bounding box center [707, 333] width 55 height 26
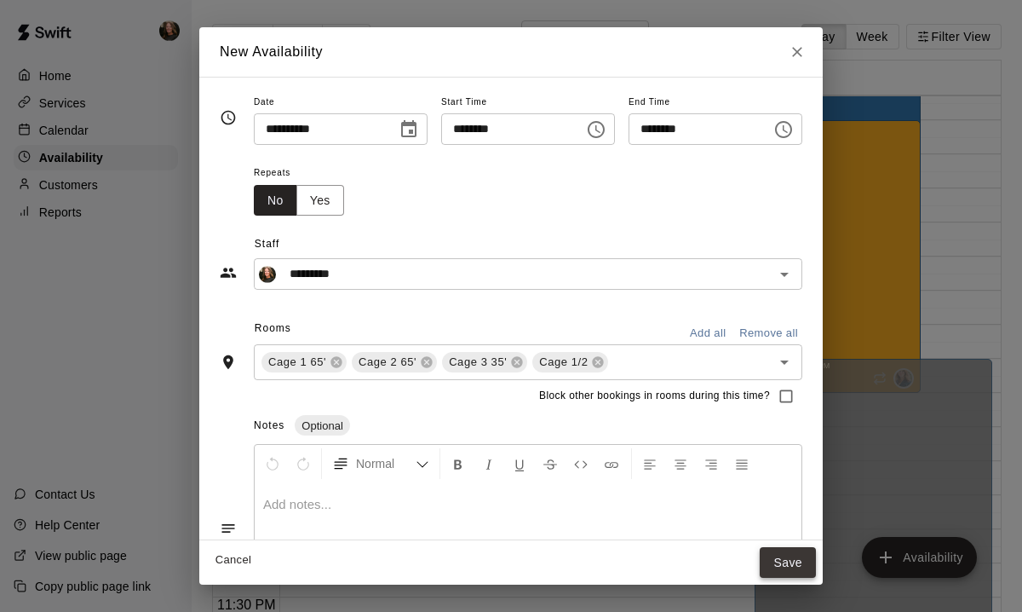
click at [794, 556] on button "Save" at bounding box center [788, 563] width 56 height 32
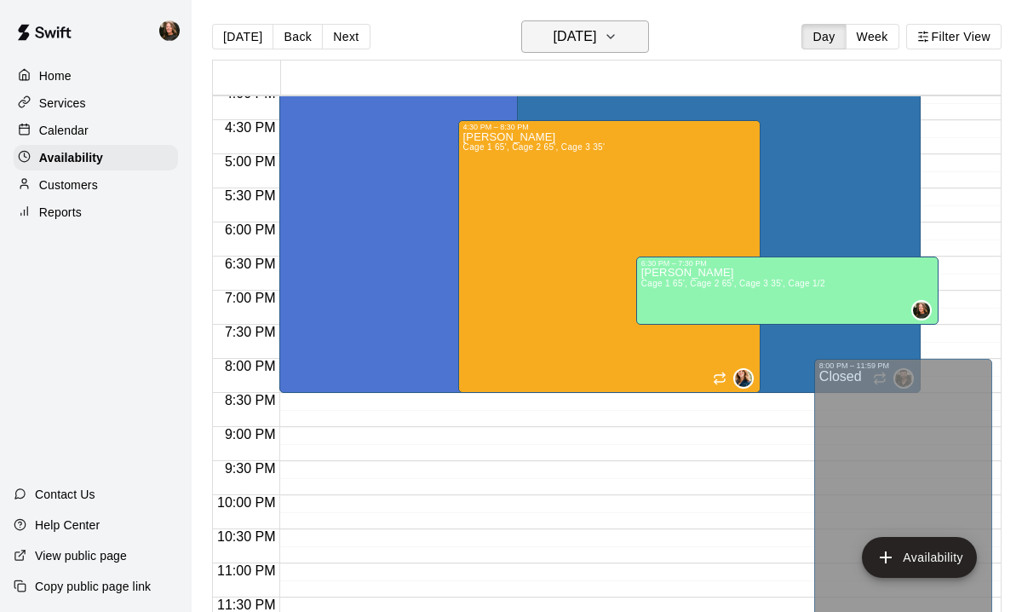
click at [617, 35] on icon "button" at bounding box center [611, 36] width 14 height 20
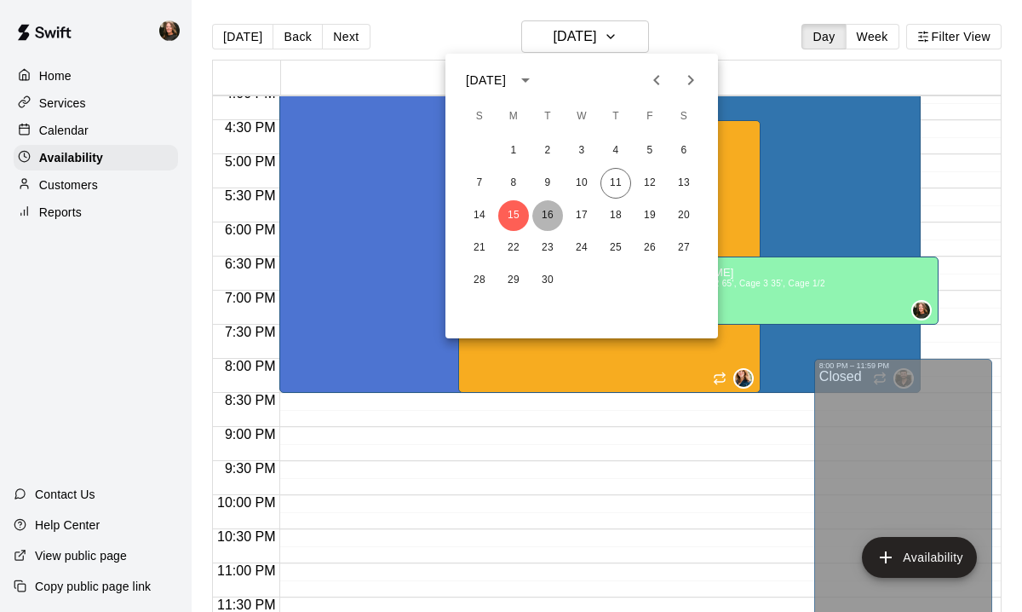
click at [551, 214] on button "16" at bounding box center [547, 215] width 31 height 31
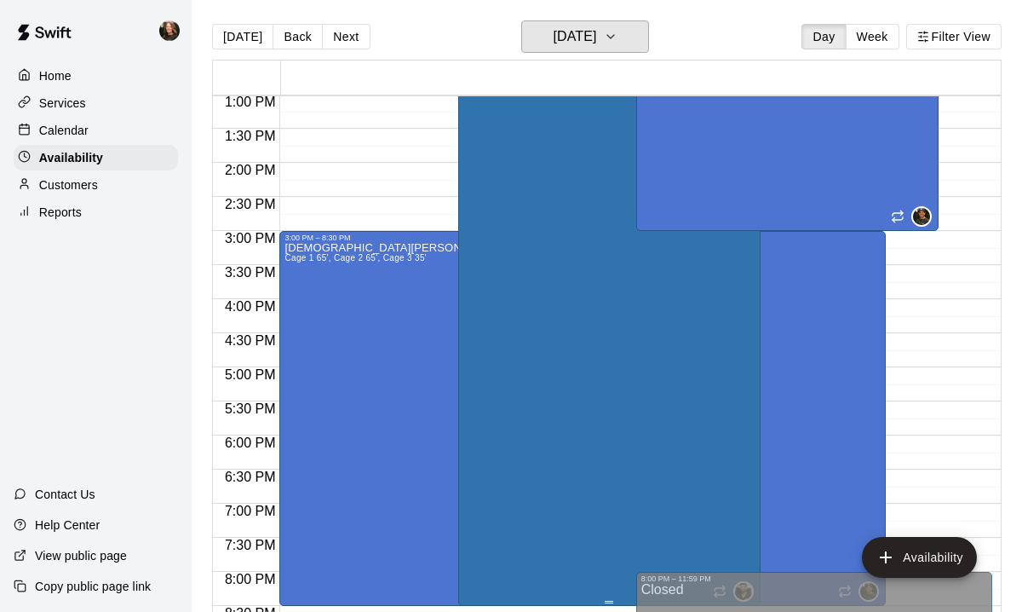
scroll to position [879, 0]
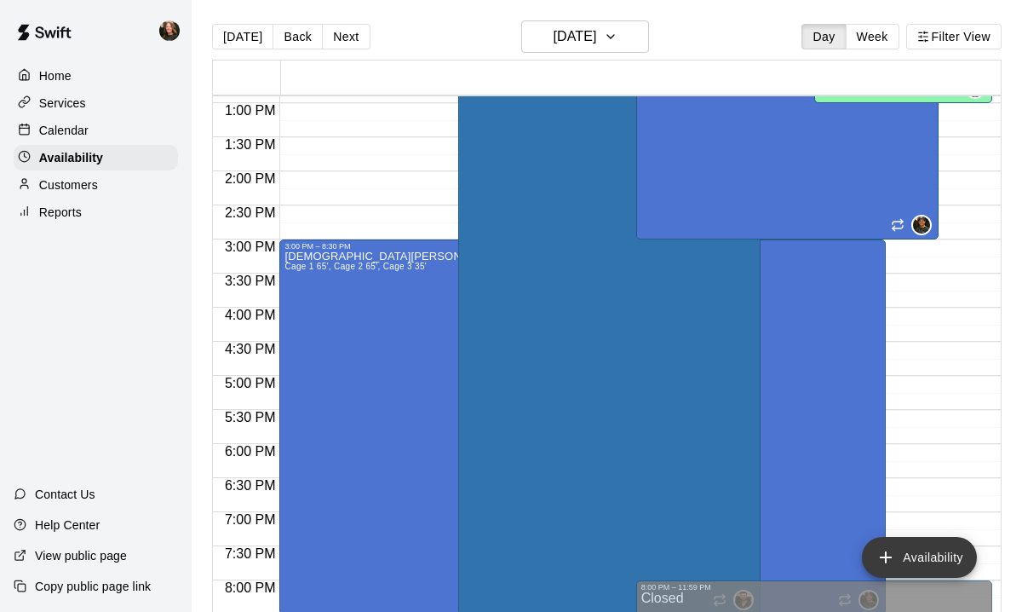
click at [907, 557] on button "Availability" at bounding box center [919, 557] width 115 height 41
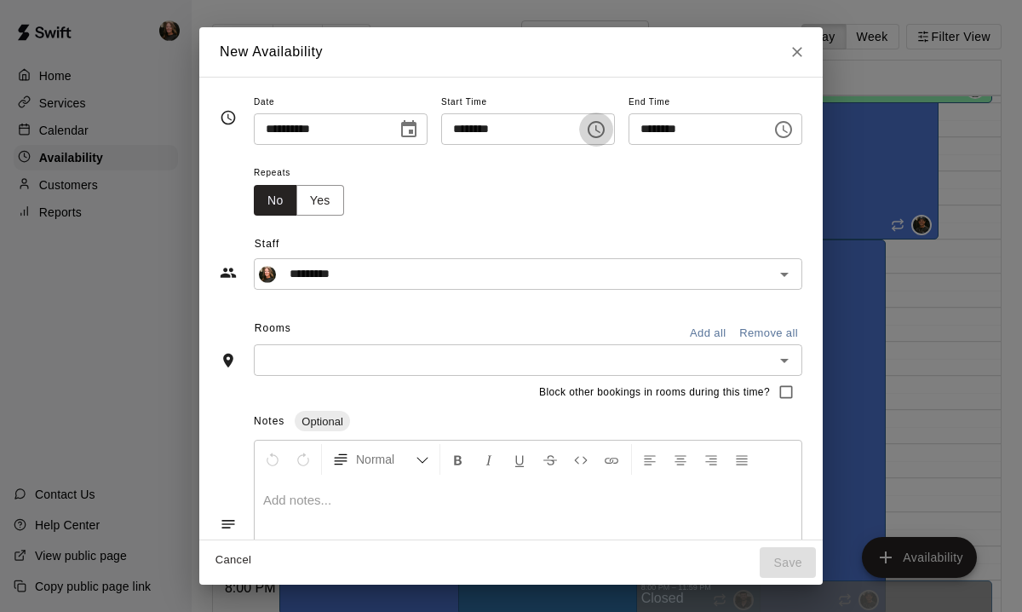
click at [600, 131] on icon "Choose time, selected time is 8:00 PM" at bounding box center [597, 129] width 5 height 8
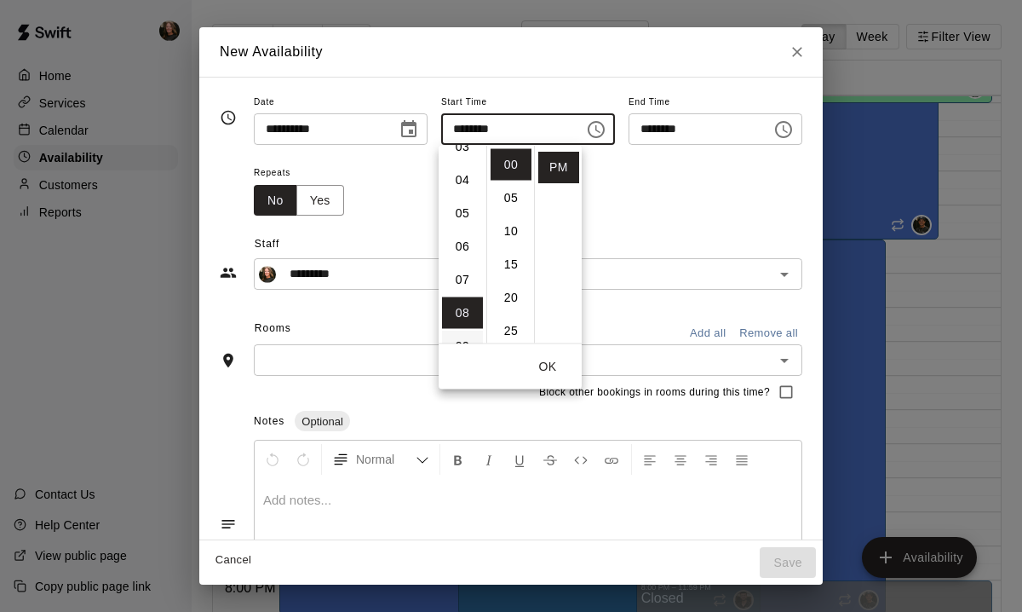
scroll to position [134, 0]
click at [463, 203] on li "05" at bounding box center [462, 197] width 41 height 32
type input "********"
click at [627, 210] on div "Repeats No Yes" at bounding box center [528, 189] width 548 height 54
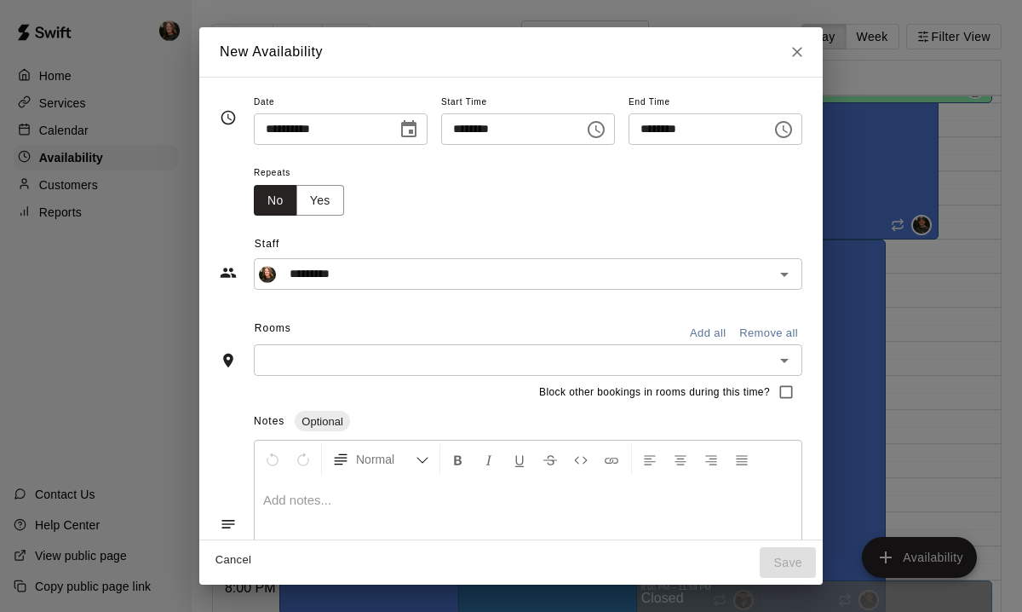
click at [789, 138] on icon "Choose time, selected time is 8:30 PM" at bounding box center [783, 129] width 20 height 20
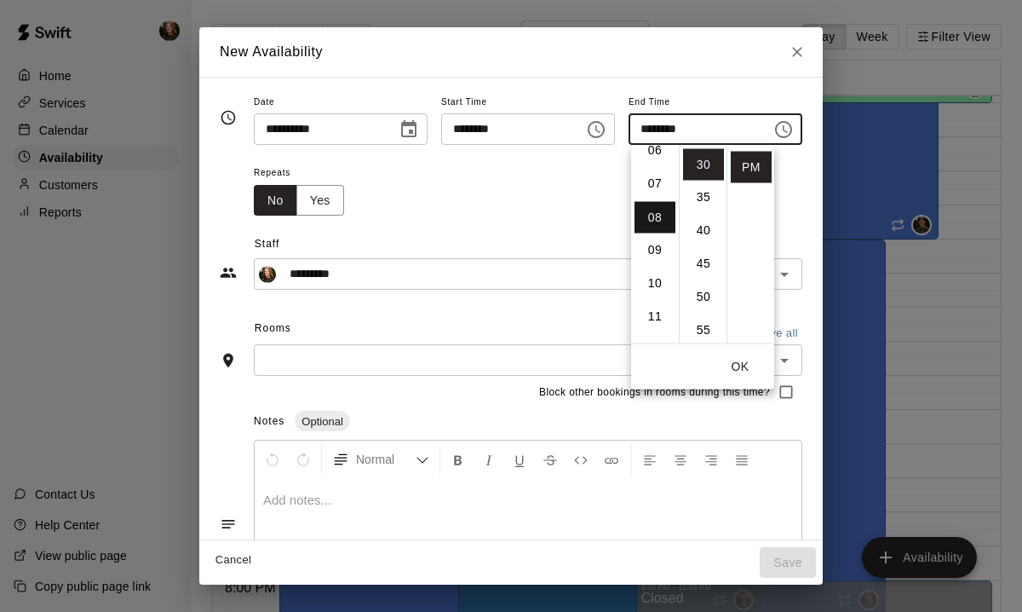
scroll to position [211, 0]
click at [659, 182] on li "07" at bounding box center [655, 186] width 41 height 32
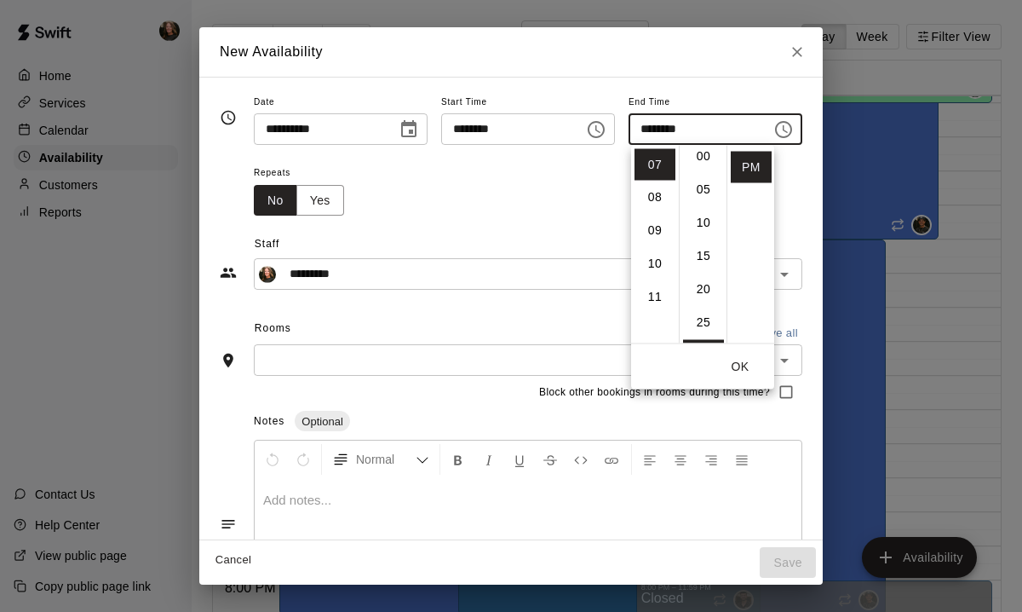
scroll to position [0, 0]
click at [703, 166] on li "00" at bounding box center [703, 165] width 41 height 32
type input "********"
click at [513, 205] on div "Repeats No Yes" at bounding box center [528, 189] width 548 height 54
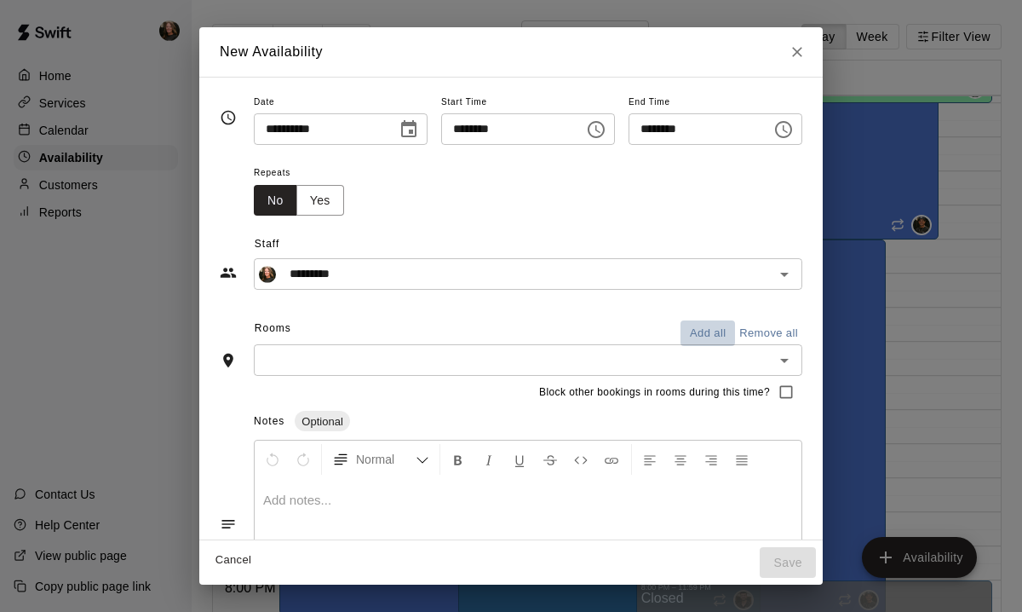
click at [721, 334] on button "Add all" at bounding box center [707, 333] width 55 height 26
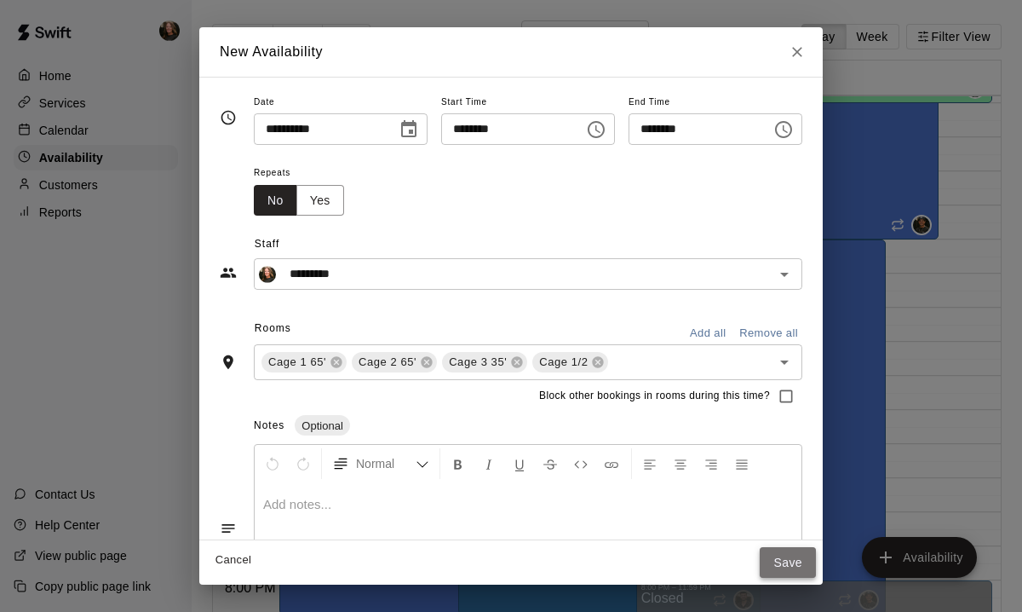
click at [795, 563] on button "Save" at bounding box center [788, 563] width 56 height 32
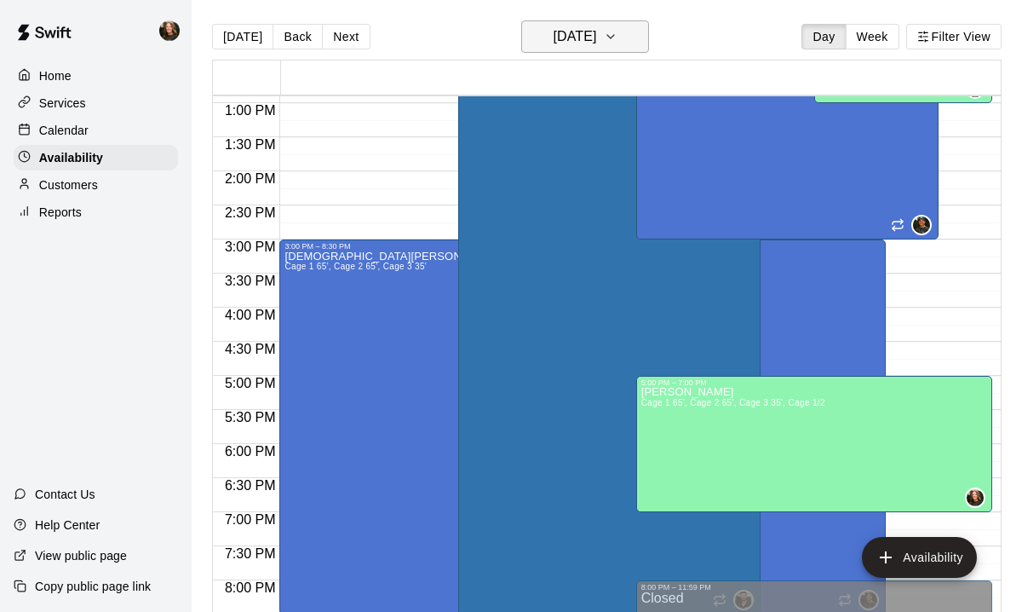
click at [617, 35] on icon "button" at bounding box center [611, 36] width 14 height 20
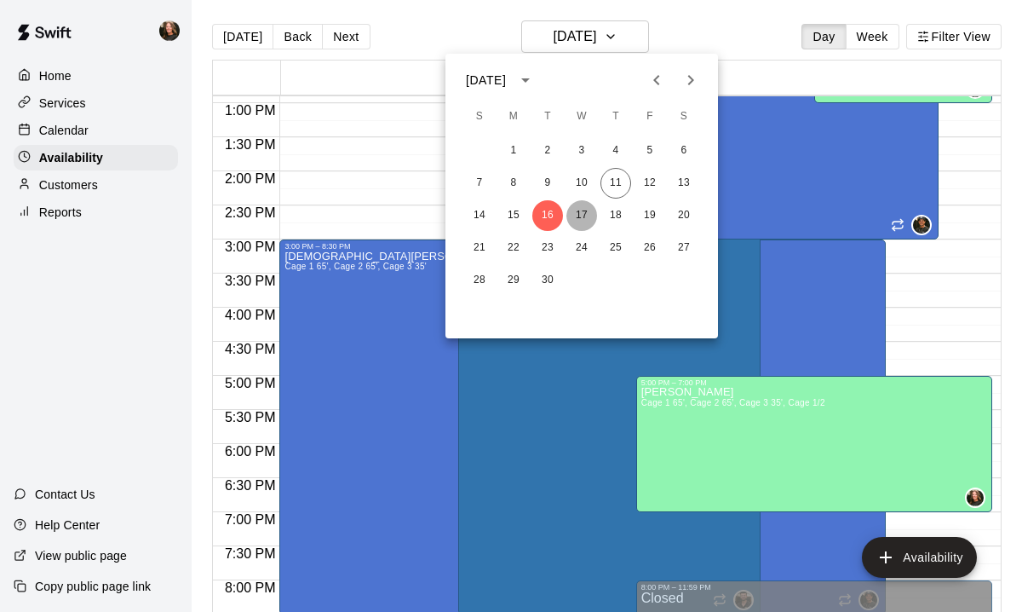
click at [582, 211] on button "17" at bounding box center [581, 215] width 31 height 31
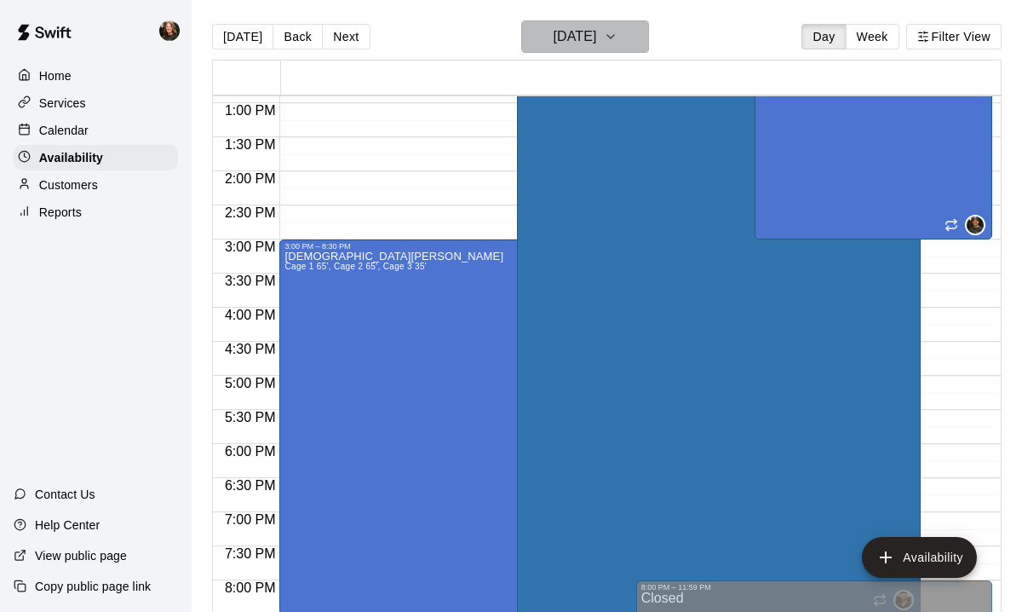
click at [614, 37] on icon "button" at bounding box center [610, 36] width 7 height 3
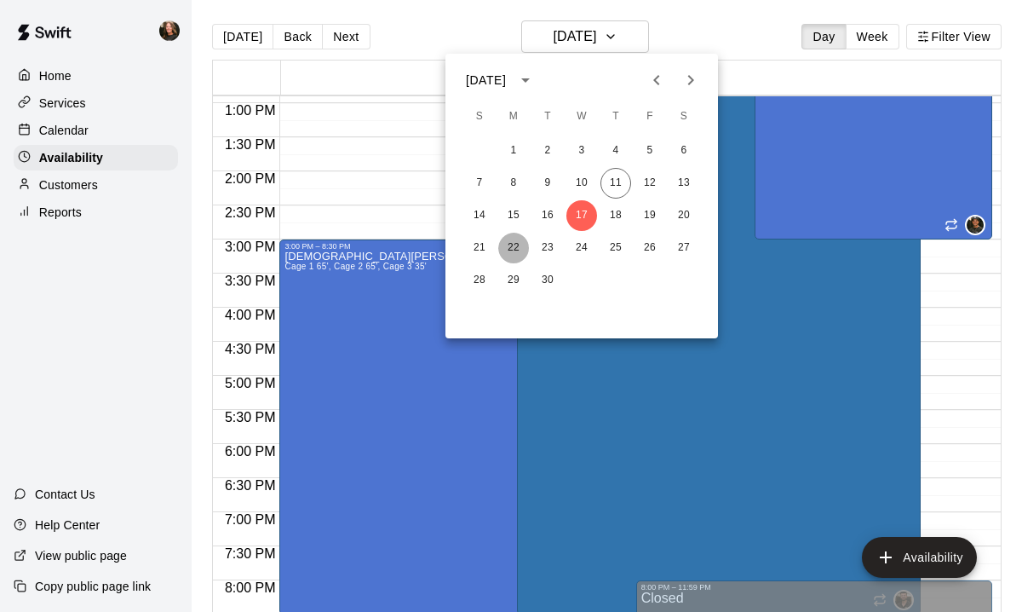
click at [510, 248] on button "22" at bounding box center [513, 248] width 31 height 31
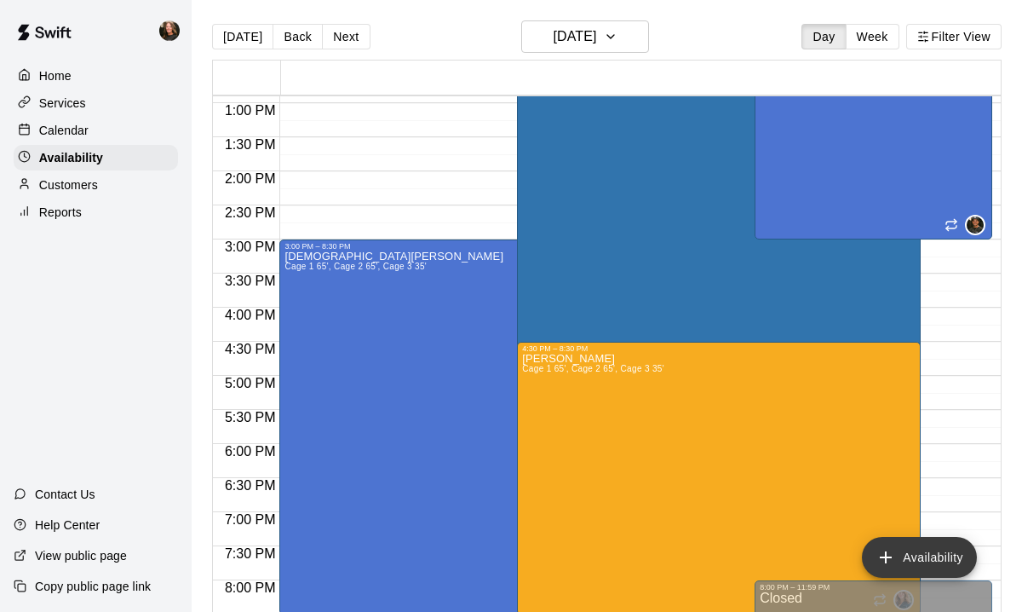
click at [919, 556] on button "Availability" at bounding box center [919, 557] width 115 height 41
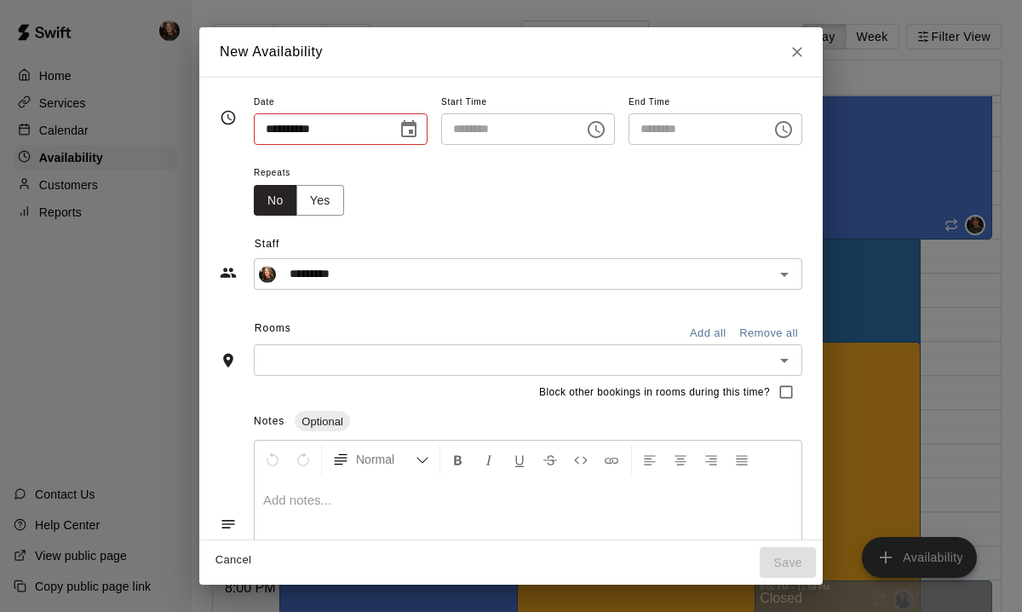
type input "**********"
type input "********"
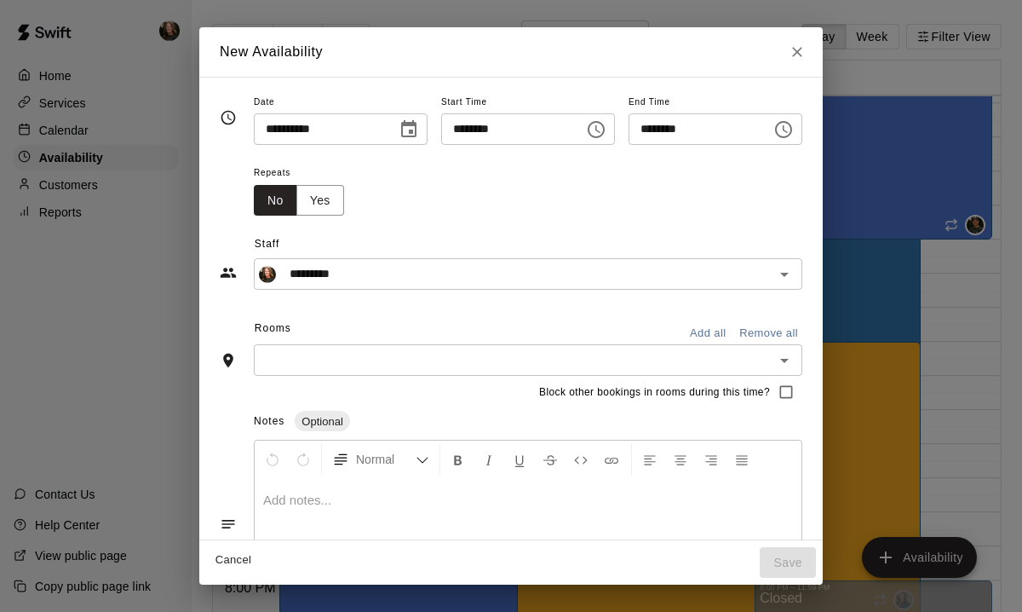
click at [598, 129] on icon "Choose time, selected time is 8:00 PM" at bounding box center [597, 129] width 5 height 8
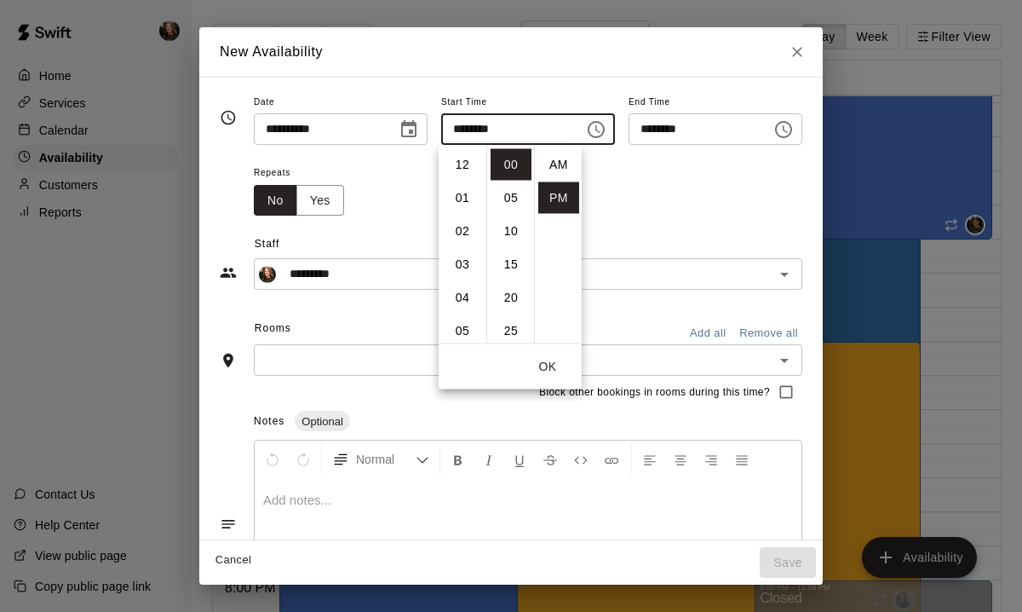
scroll to position [31, 0]
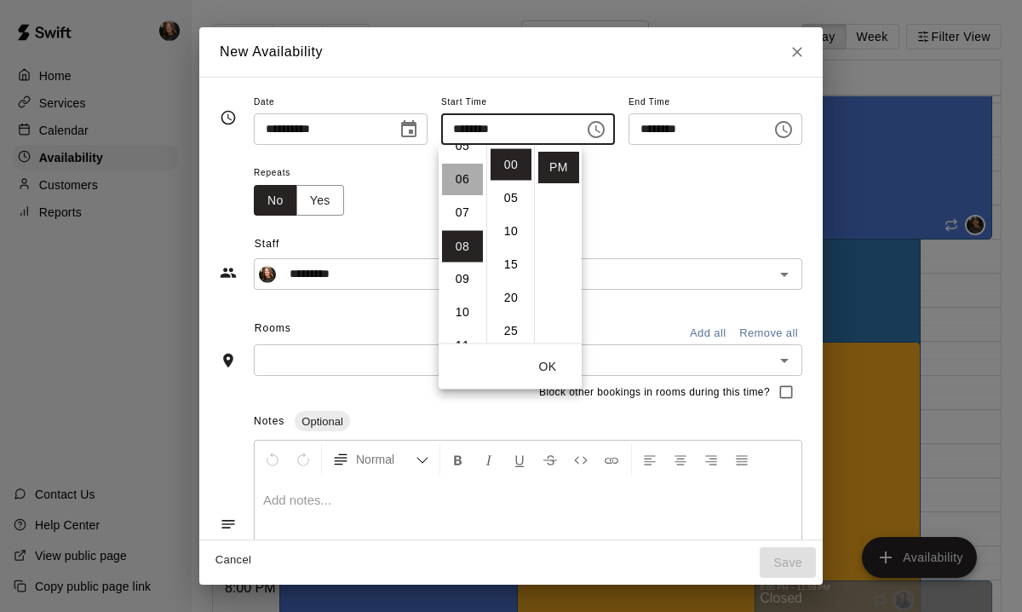
click at [464, 187] on li "06" at bounding box center [462, 180] width 41 height 32
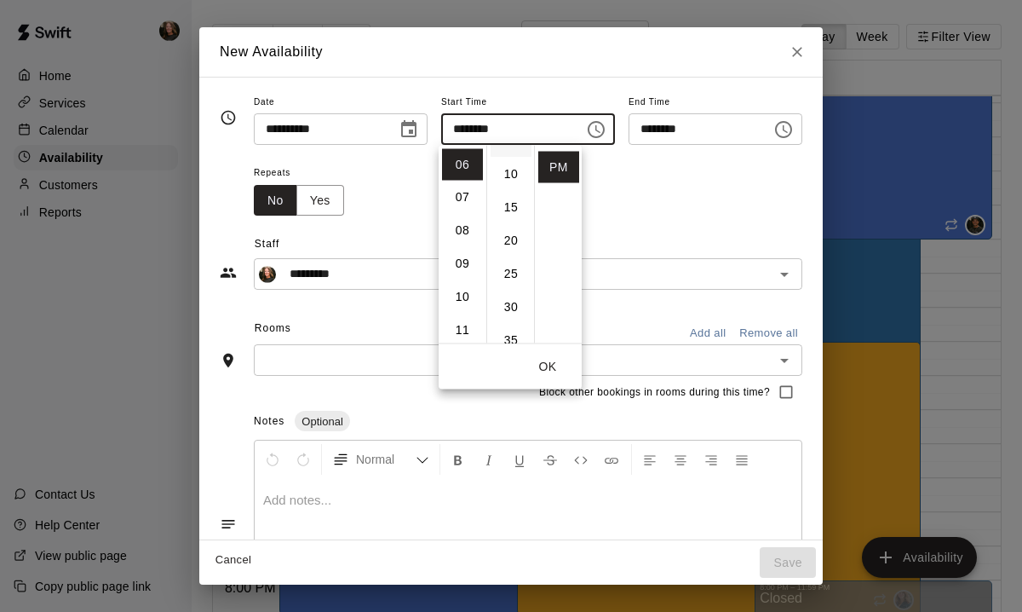
scroll to position [64, 0]
click at [511, 294] on li "30" at bounding box center [511, 300] width 41 height 32
type input "********"
click at [658, 133] on input "********" at bounding box center [694, 129] width 131 height 32
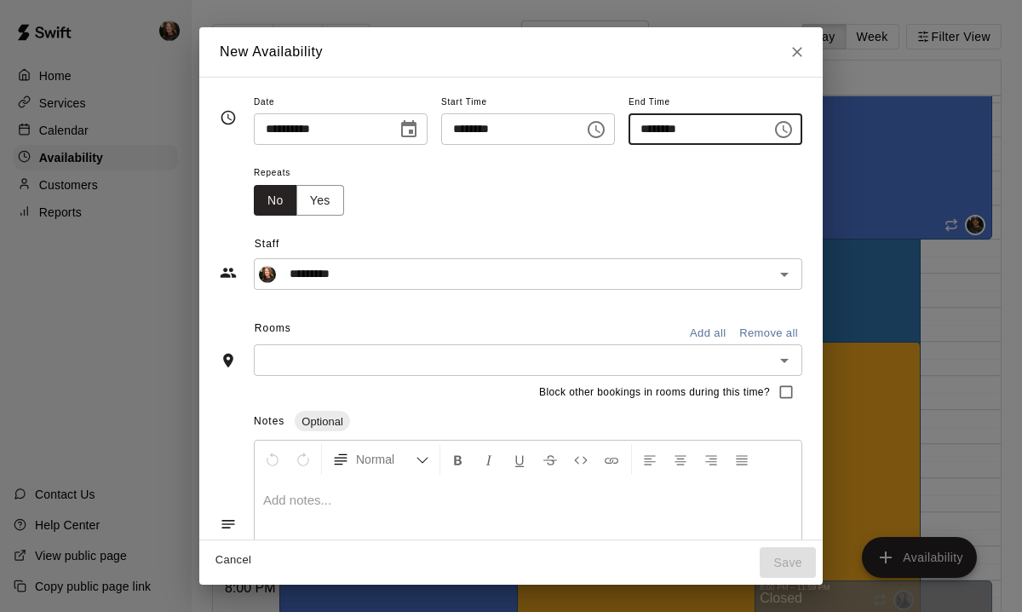
click at [658, 133] on input "********" at bounding box center [694, 129] width 131 height 32
type input "********"
click at [722, 332] on button "Add all" at bounding box center [707, 333] width 55 height 26
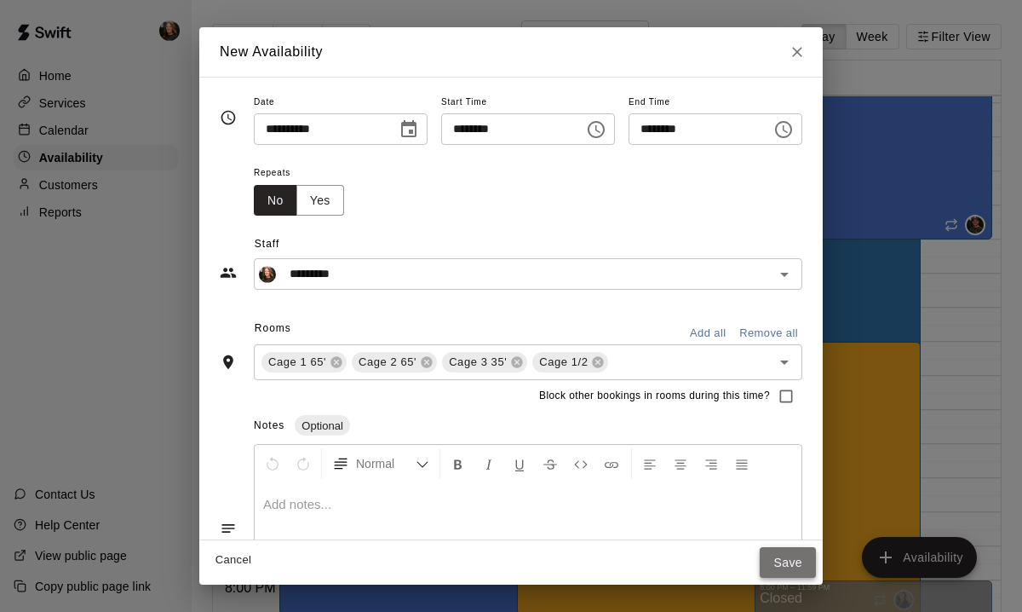
click at [799, 561] on button "Save" at bounding box center [788, 563] width 56 height 32
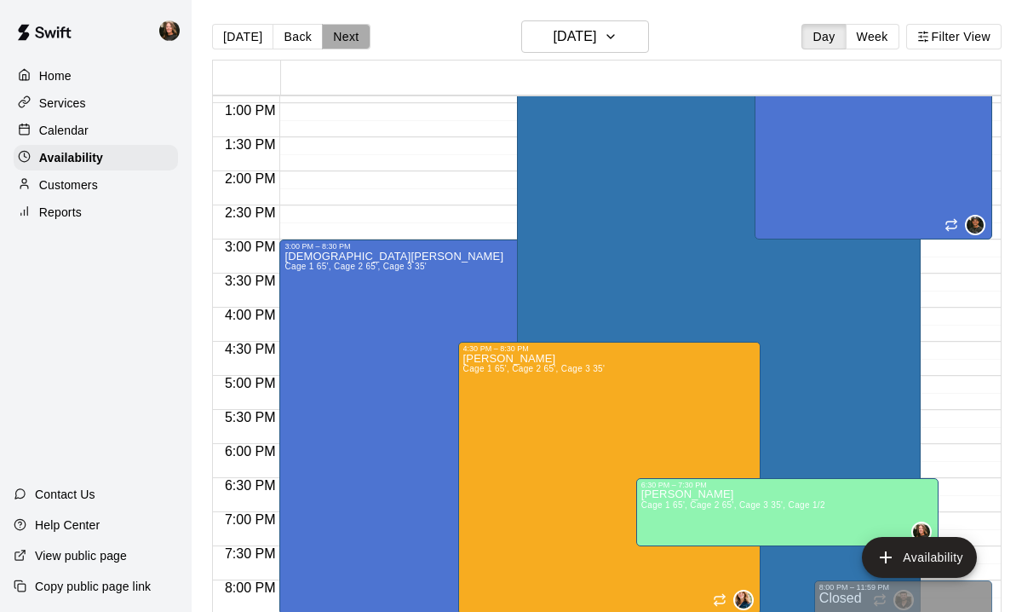
click at [332, 43] on button "Next" at bounding box center [346, 37] width 48 height 26
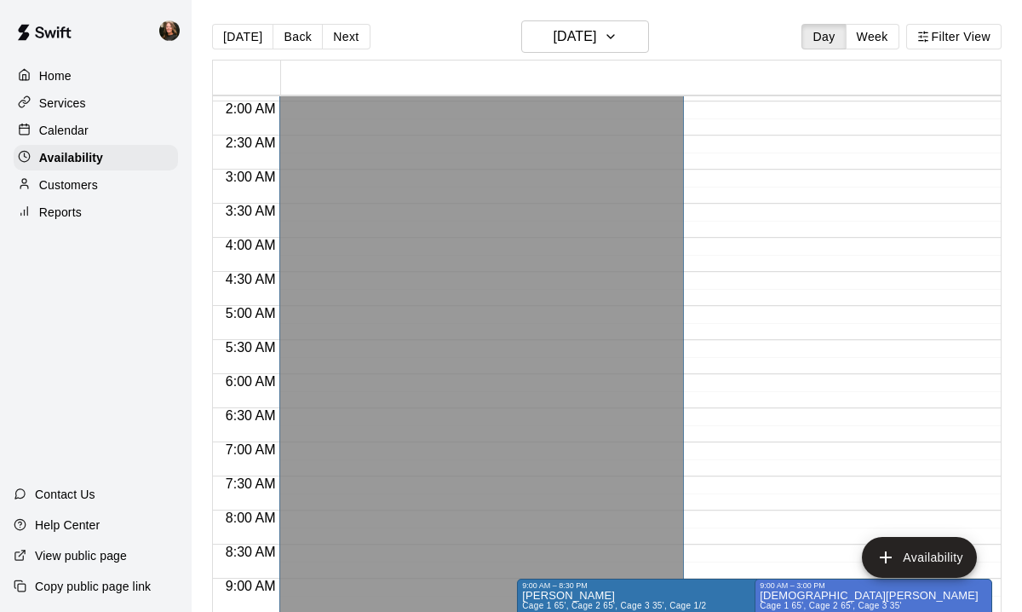
scroll to position [124, 0]
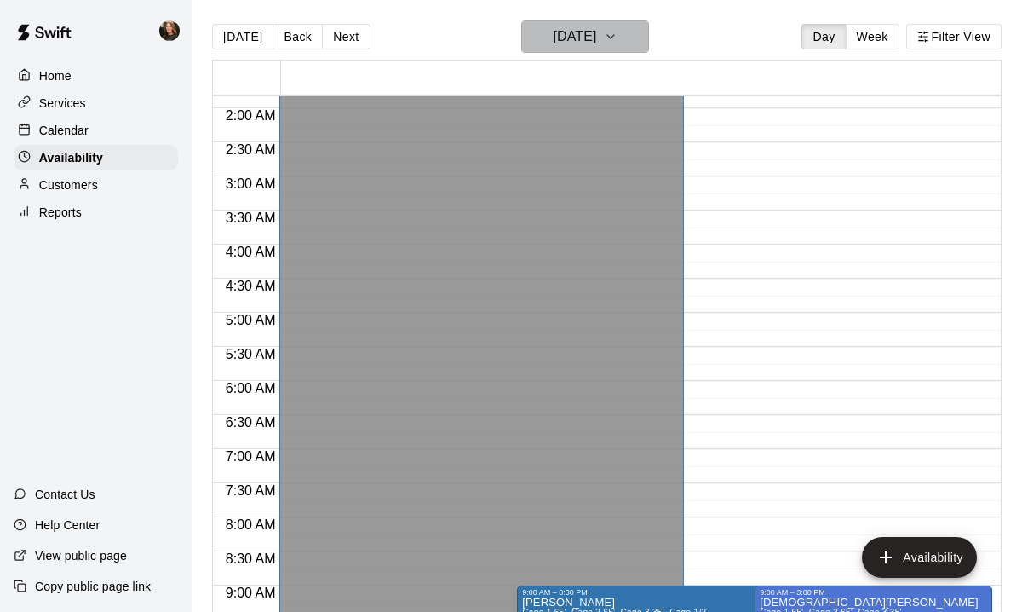
click at [617, 35] on icon "button" at bounding box center [611, 36] width 14 height 20
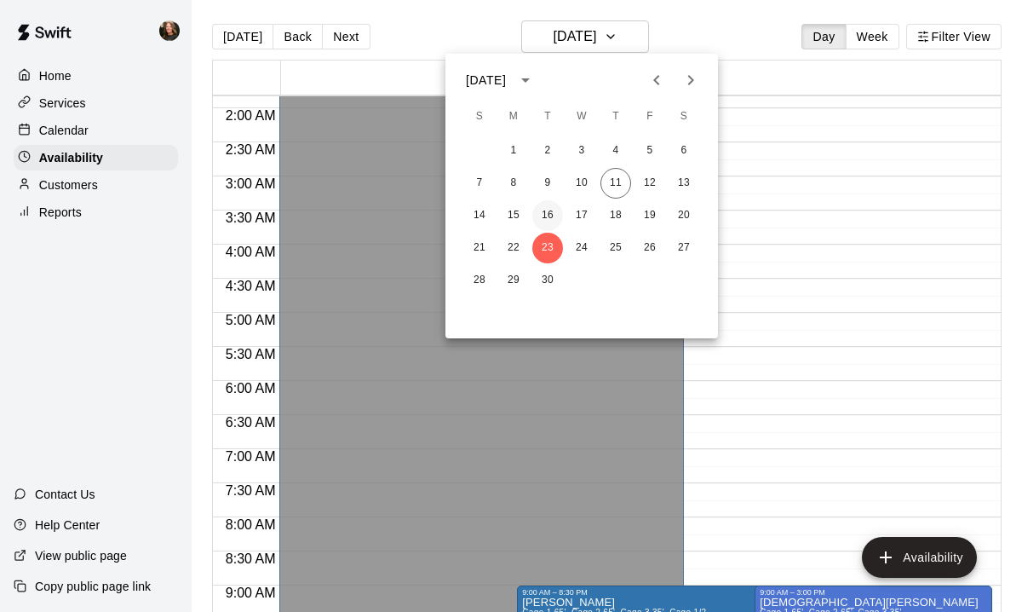
click at [552, 217] on button "16" at bounding box center [547, 215] width 31 height 31
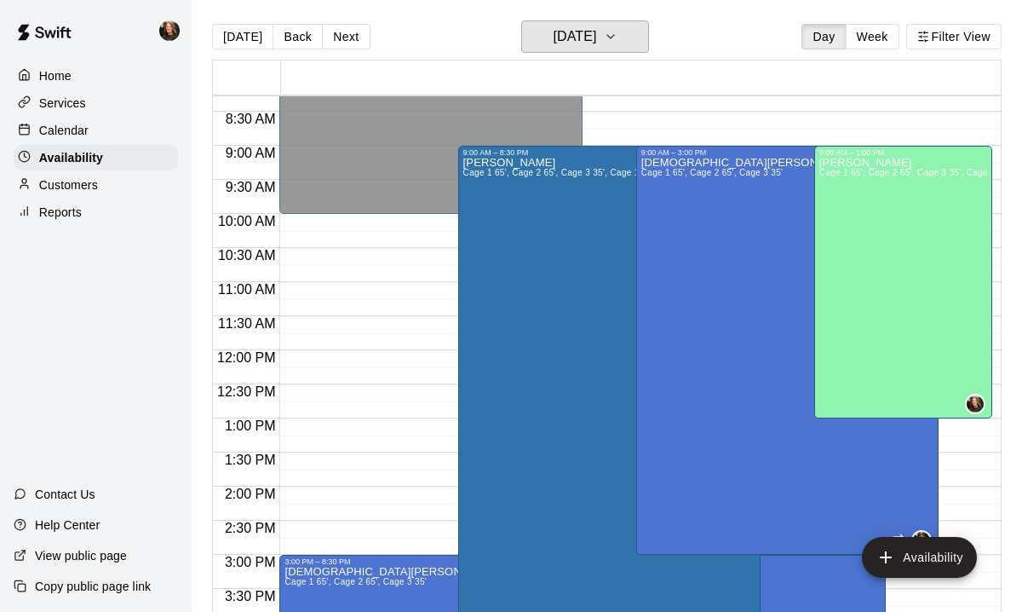
scroll to position [589, 0]
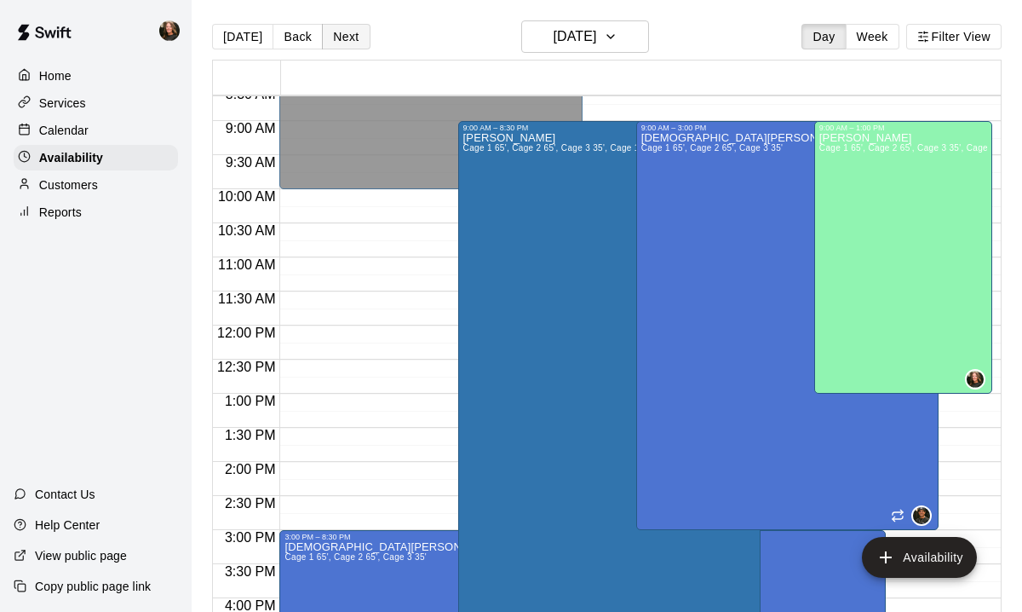
click at [353, 36] on button "Next" at bounding box center [346, 37] width 48 height 26
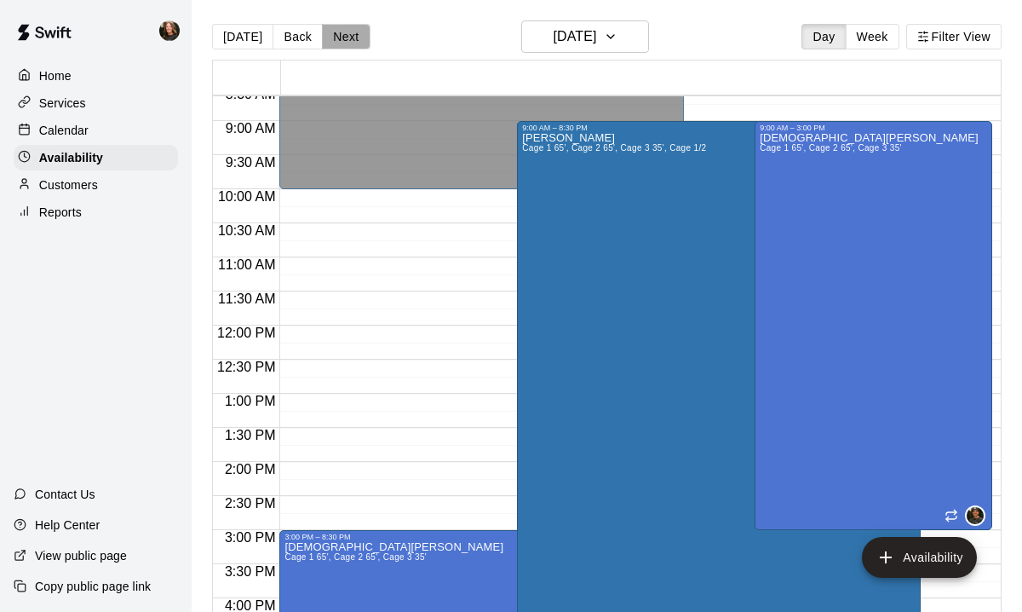
click at [353, 37] on button "Next" at bounding box center [346, 37] width 48 height 26
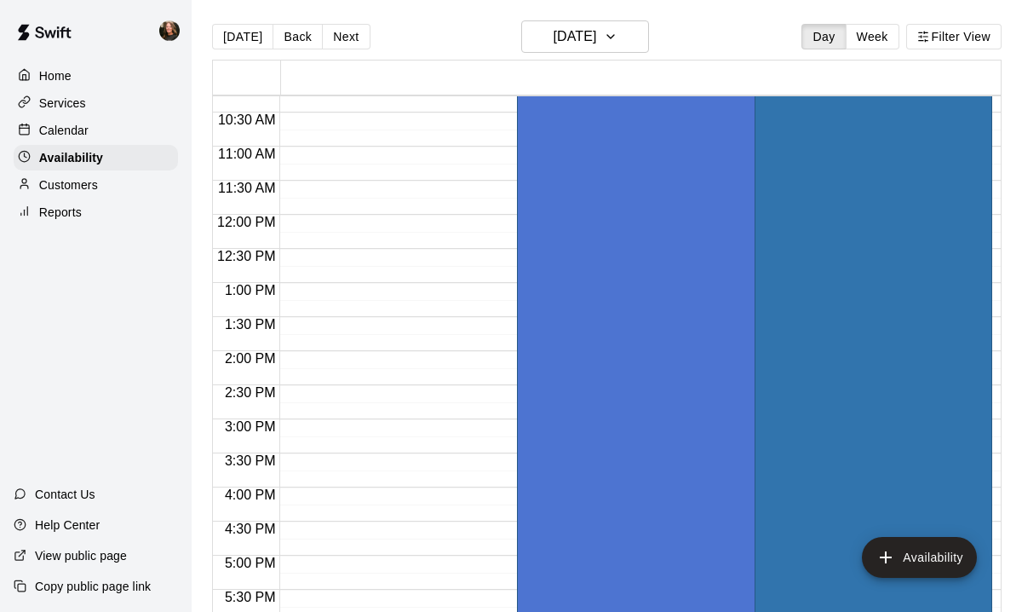
scroll to position [686, 0]
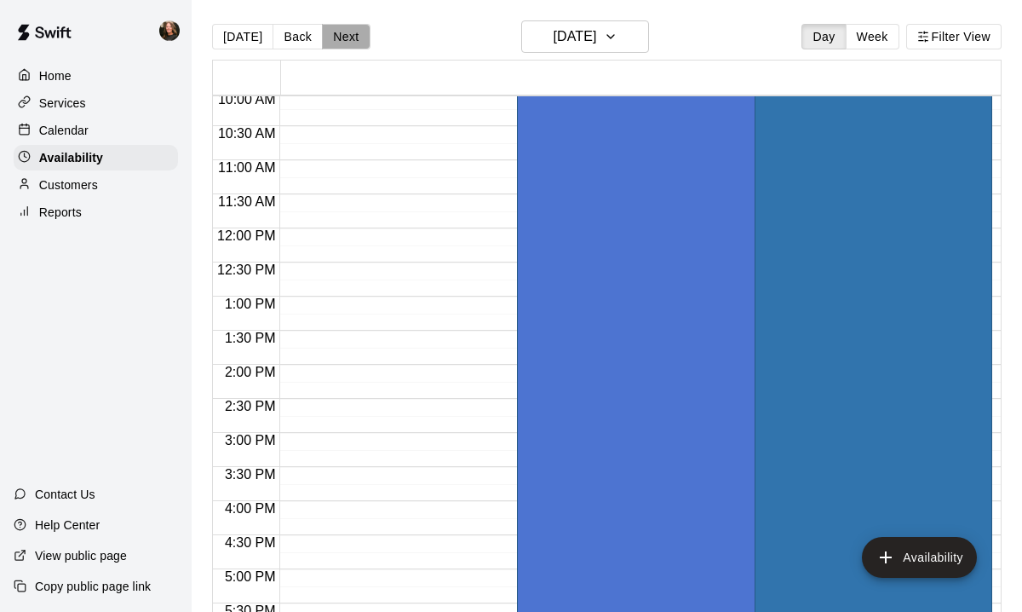
click at [344, 37] on button "Next" at bounding box center [346, 37] width 48 height 26
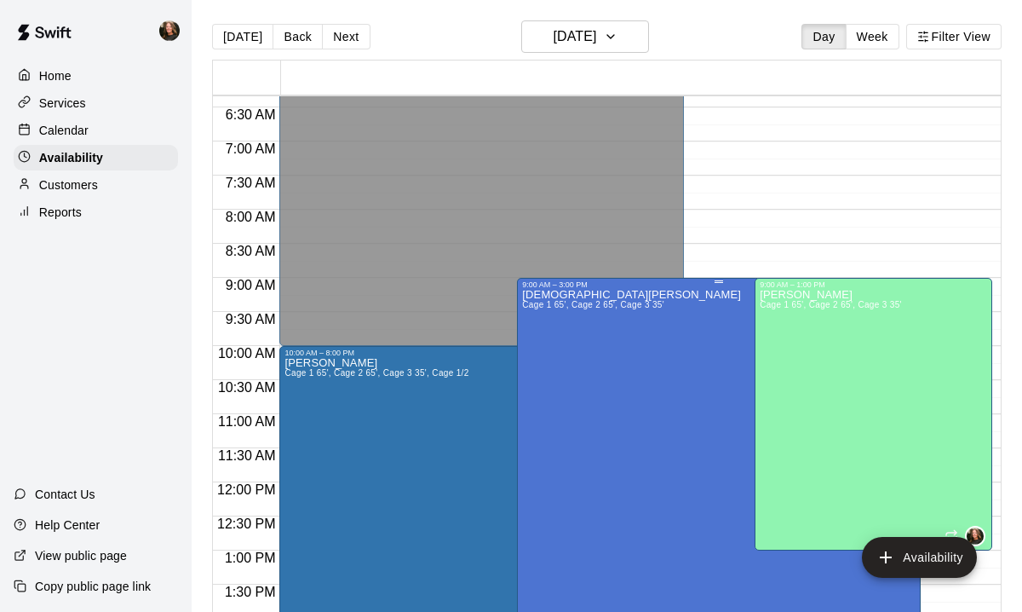
scroll to position [434, 0]
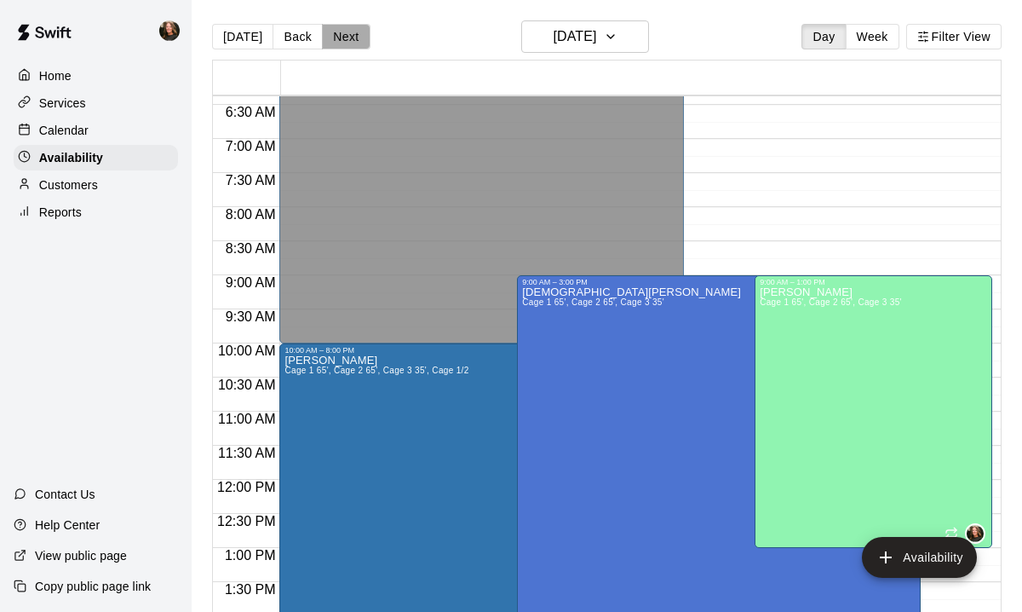
click at [338, 35] on button "Next" at bounding box center [346, 37] width 48 height 26
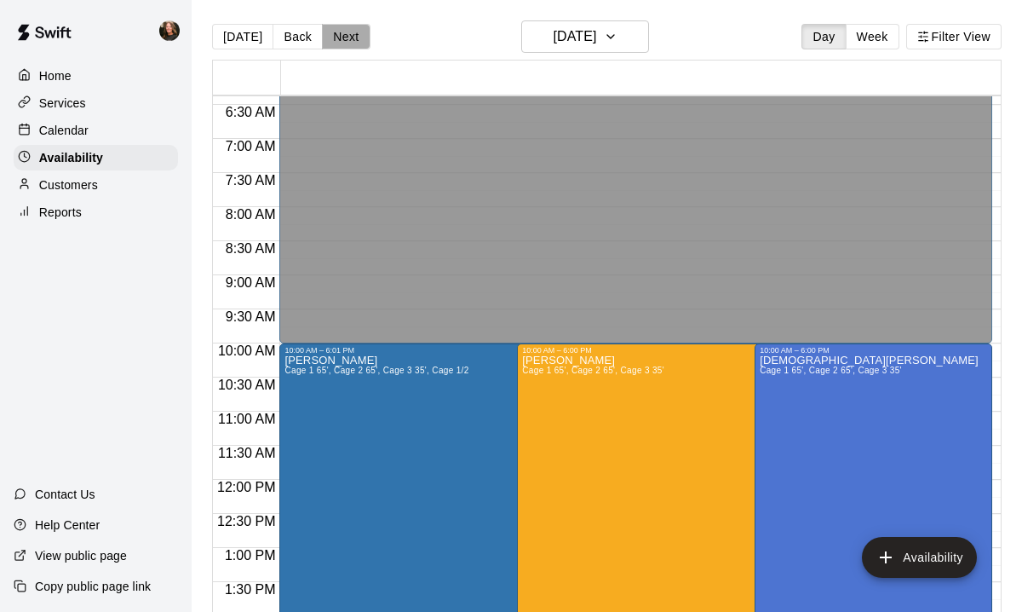
click at [338, 35] on button "Next" at bounding box center [346, 37] width 48 height 26
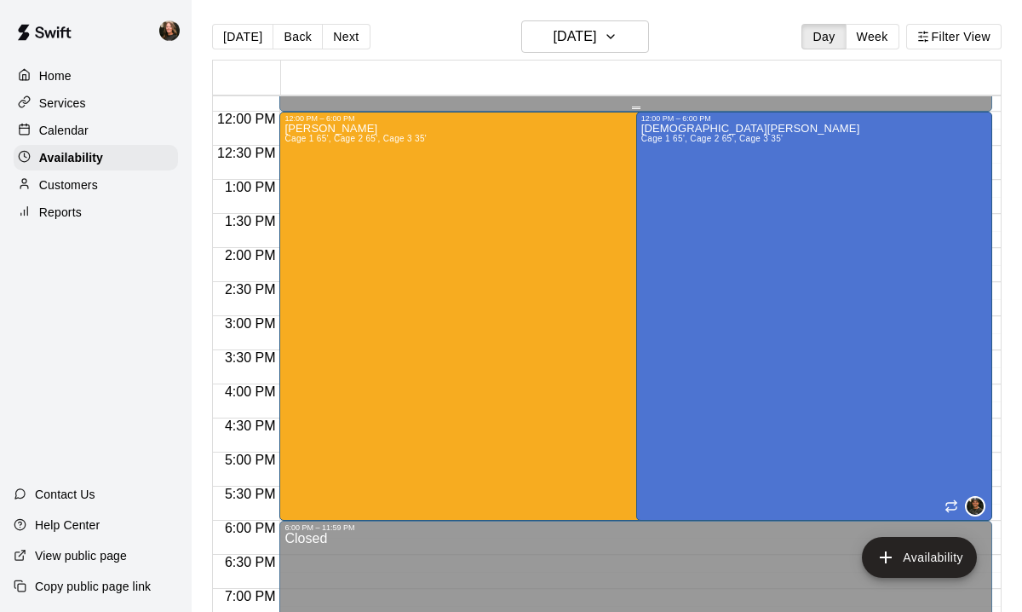
scroll to position [815, 0]
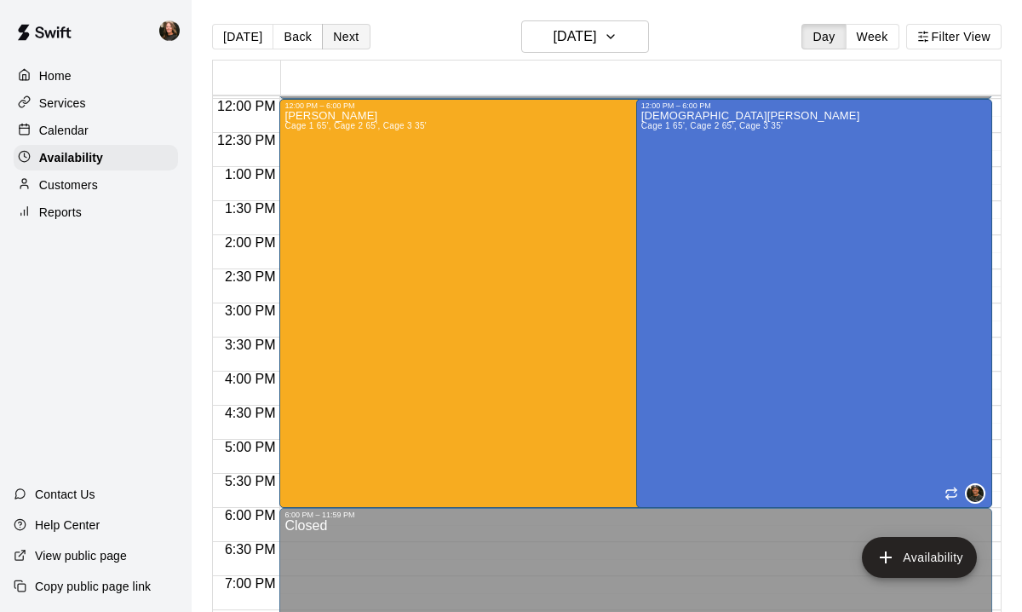
click at [342, 33] on button "Next" at bounding box center [346, 37] width 48 height 26
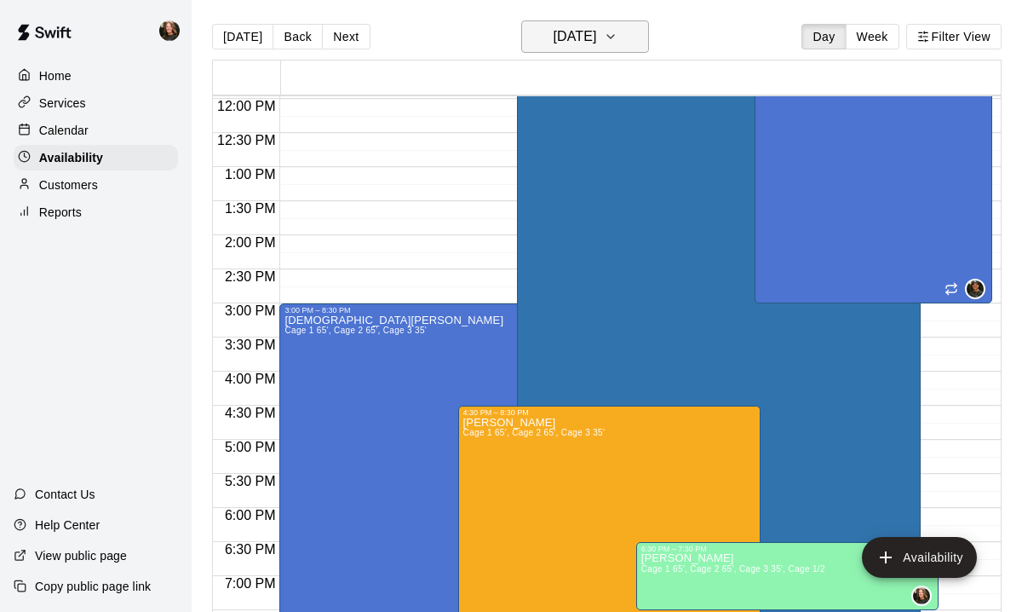
click at [617, 34] on icon "button" at bounding box center [611, 36] width 14 height 20
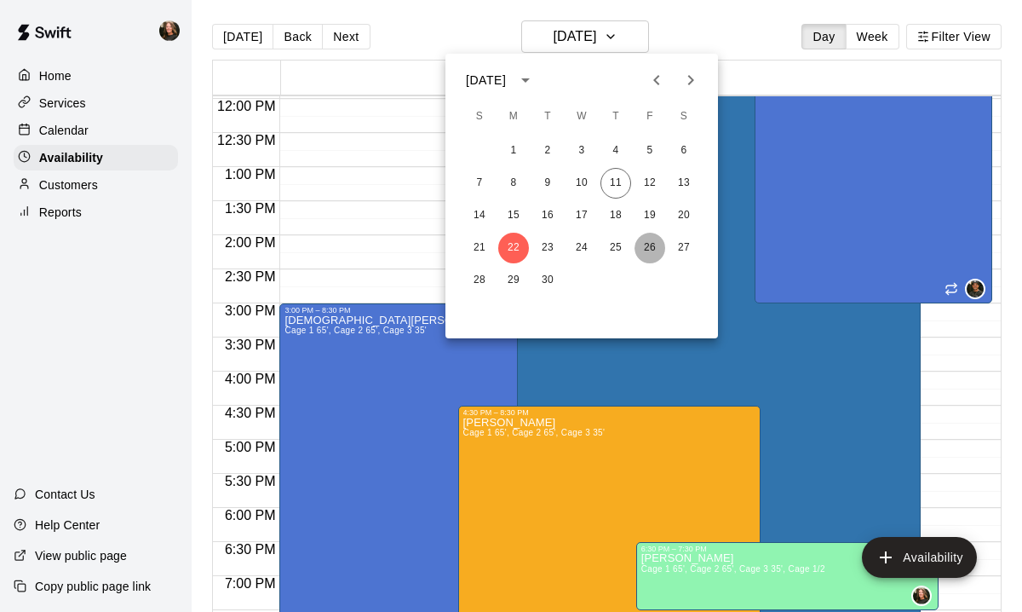
click at [649, 243] on button "26" at bounding box center [650, 248] width 31 height 31
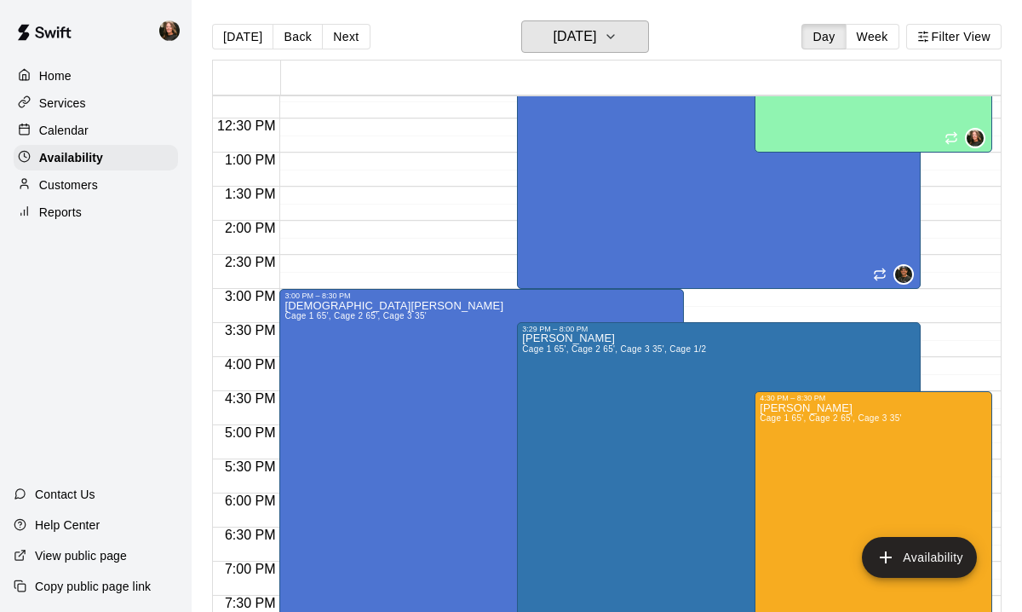
scroll to position [1101, 0]
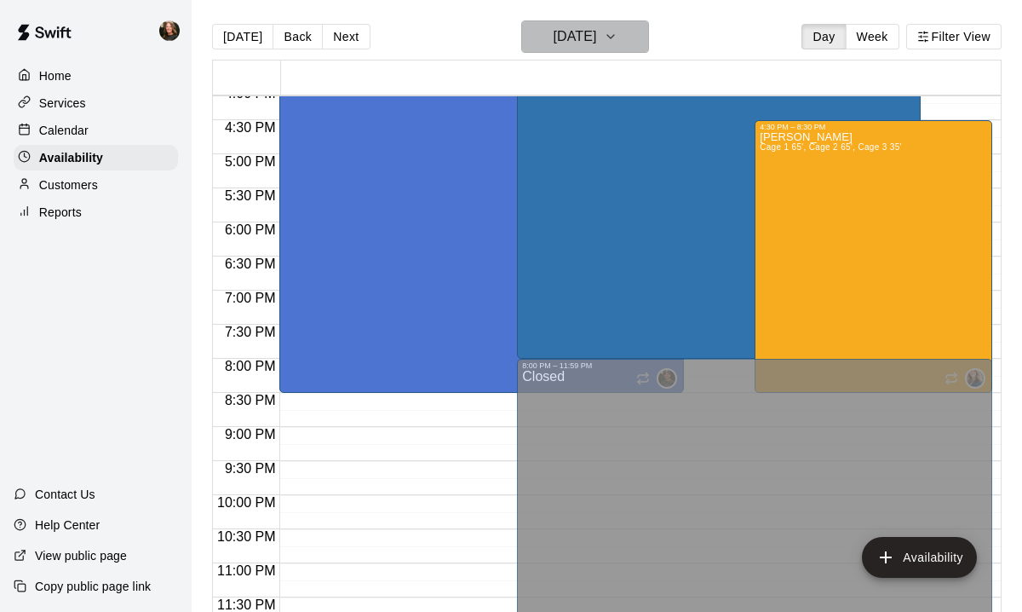
click at [617, 38] on icon "button" at bounding box center [611, 36] width 14 height 20
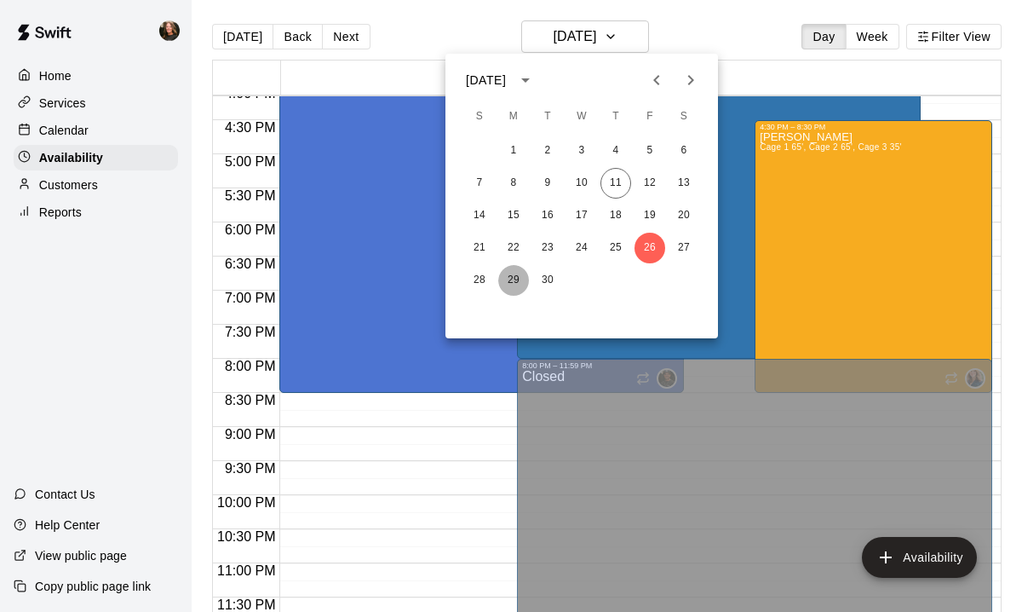
click at [515, 280] on button "29" at bounding box center [513, 280] width 31 height 31
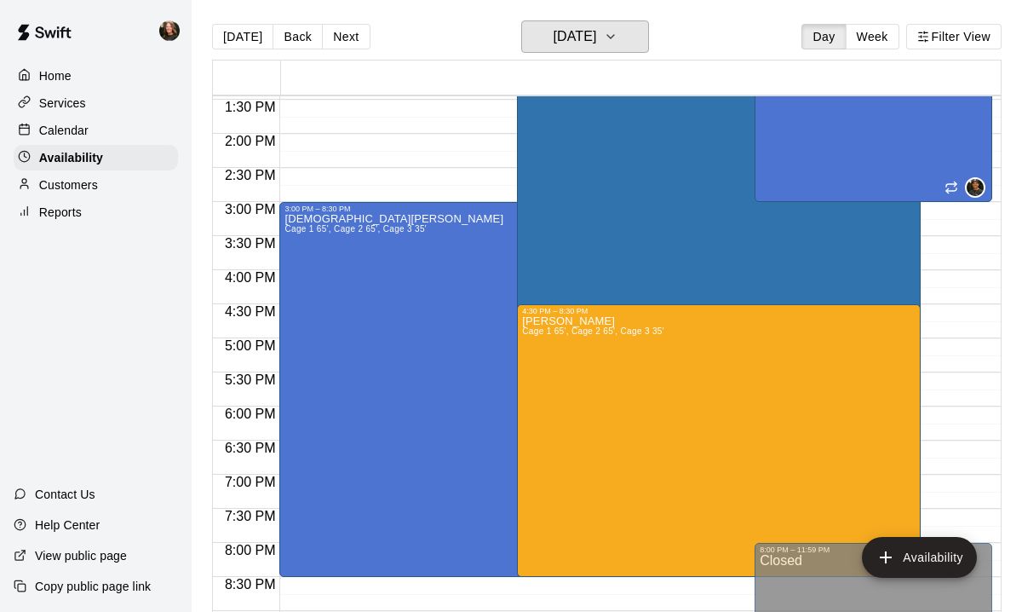
scroll to position [922, 0]
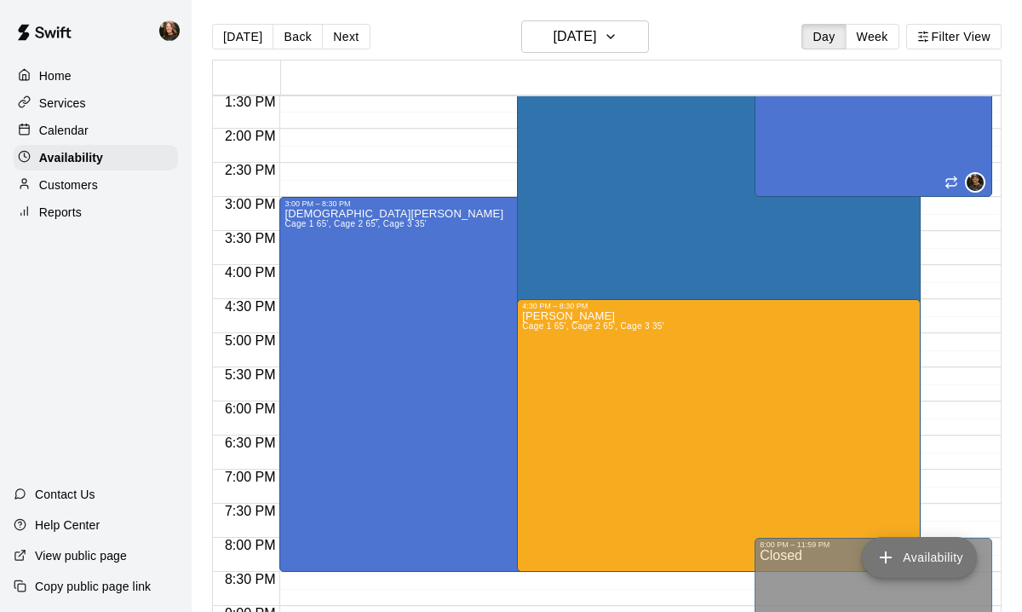
click at [913, 554] on button "Availability" at bounding box center [919, 557] width 115 height 41
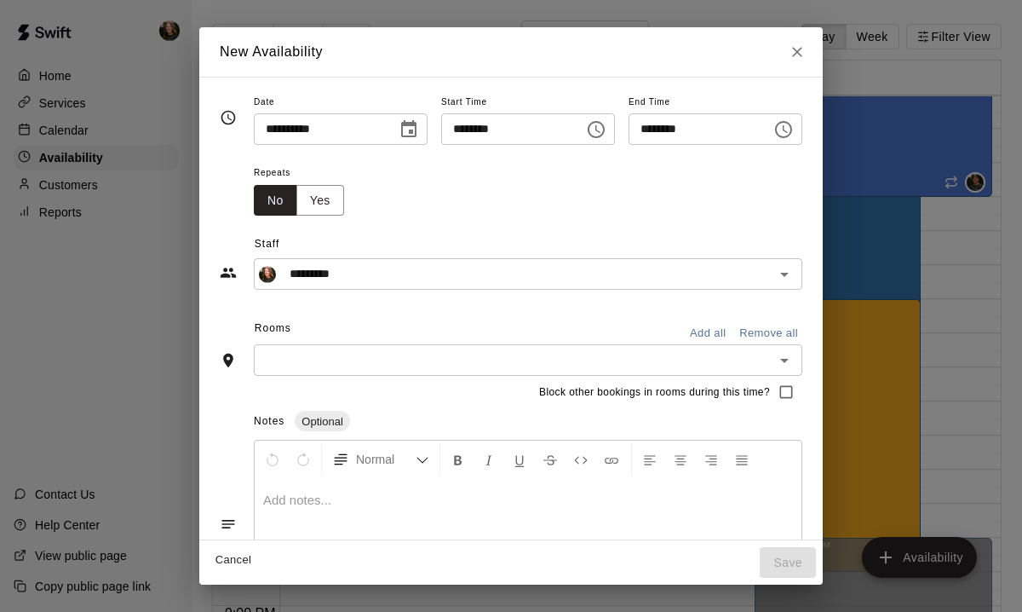
click at [603, 134] on icon "Choose time, selected time is 8:00 PM" at bounding box center [596, 129] width 20 height 20
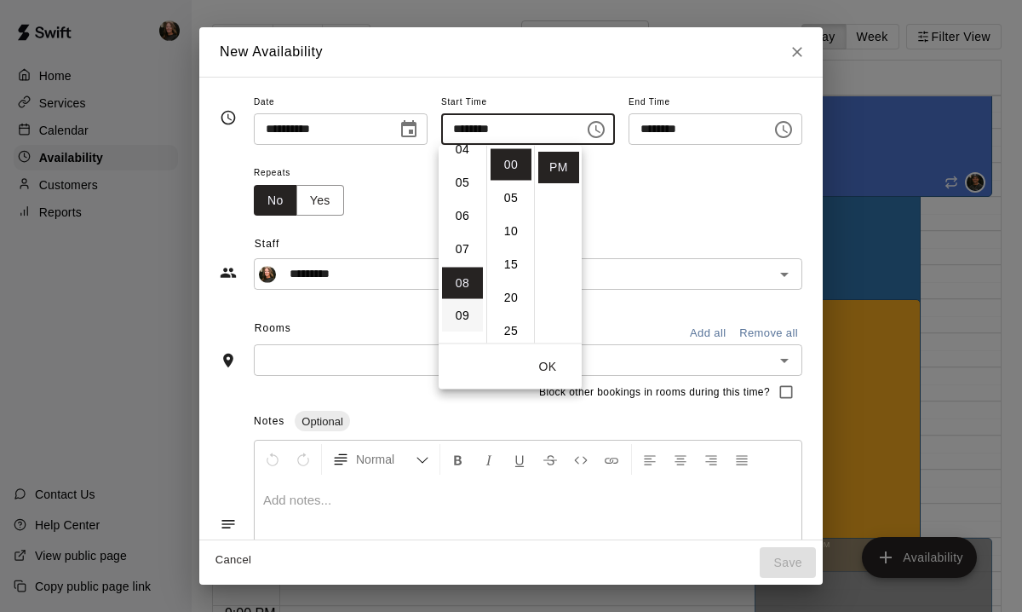
scroll to position [145, 0]
click at [461, 189] on li "05" at bounding box center [462, 186] width 41 height 32
type input "********"
click at [691, 125] on input "********" at bounding box center [694, 129] width 131 height 32
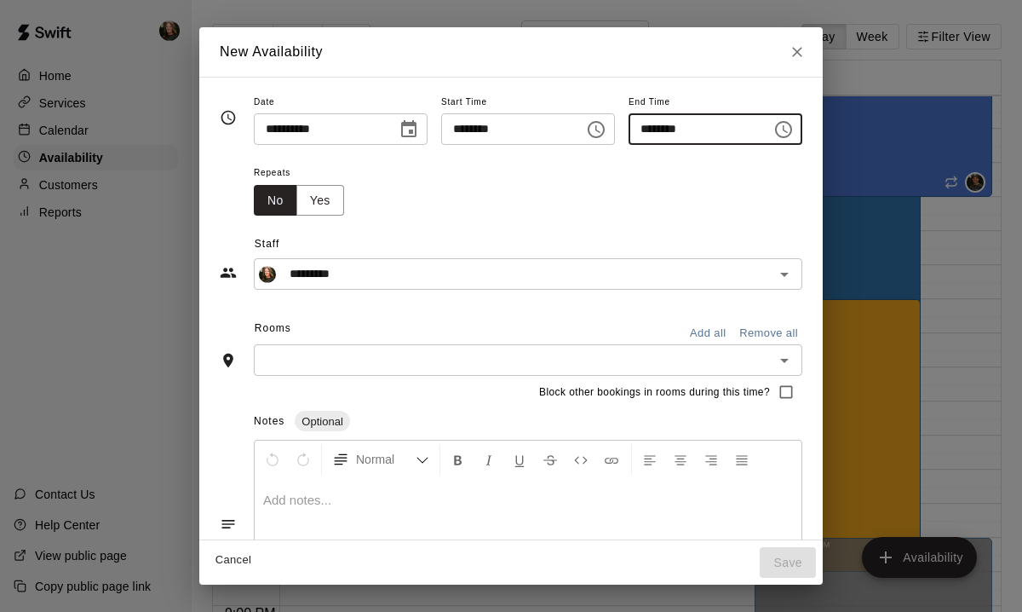
click at [667, 126] on input "********" at bounding box center [694, 129] width 131 height 32
click at [654, 129] on input "********" at bounding box center [694, 129] width 131 height 32
type input "********"
click at [722, 330] on button "Add all" at bounding box center [707, 333] width 55 height 26
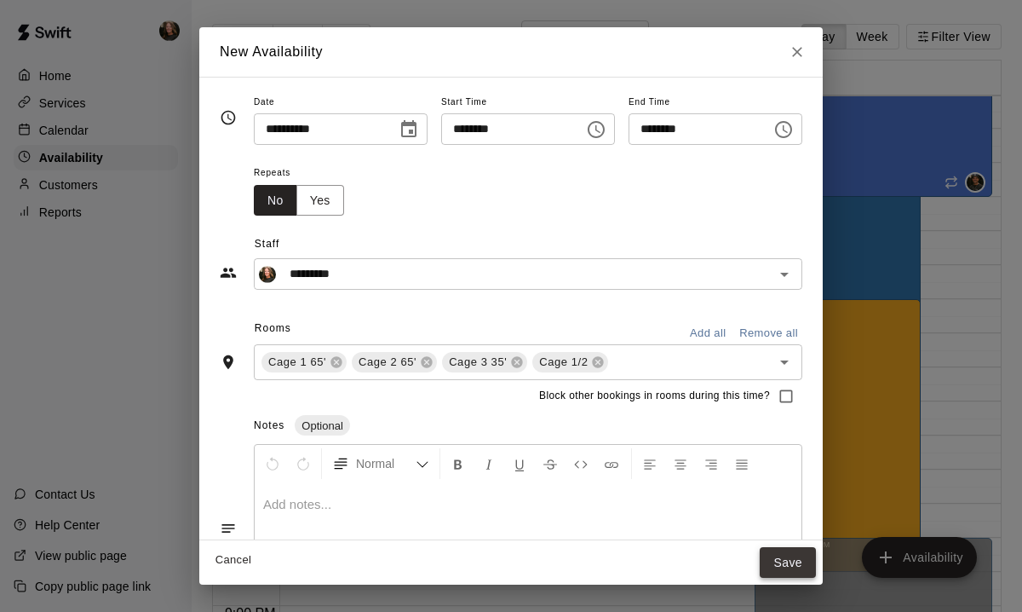
click at [805, 563] on button "Save" at bounding box center [788, 563] width 56 height 32
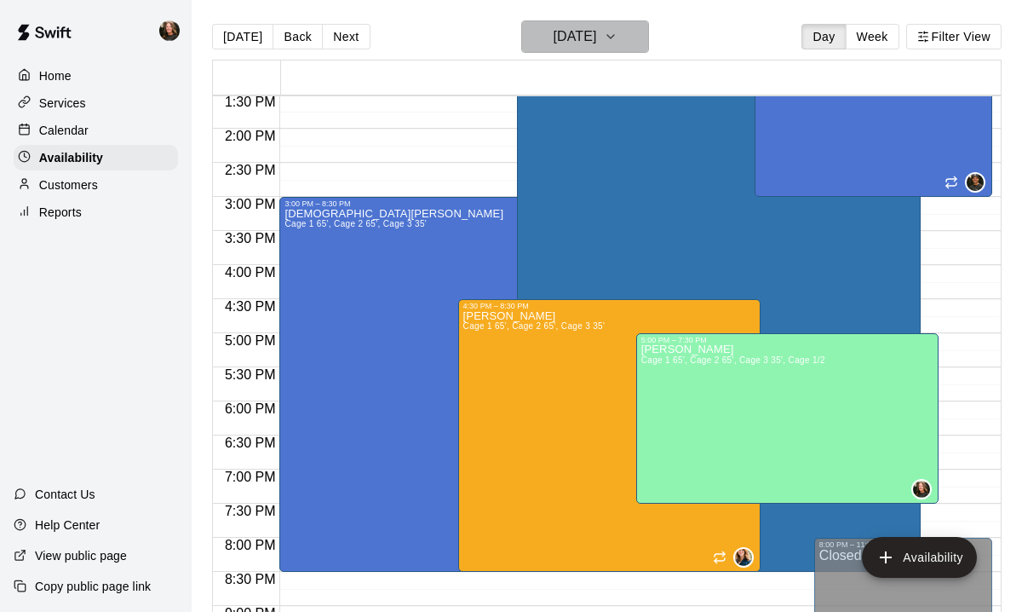
click at [617, 39] on icon "button" at bounding box center [611, 36] width 14 height 20
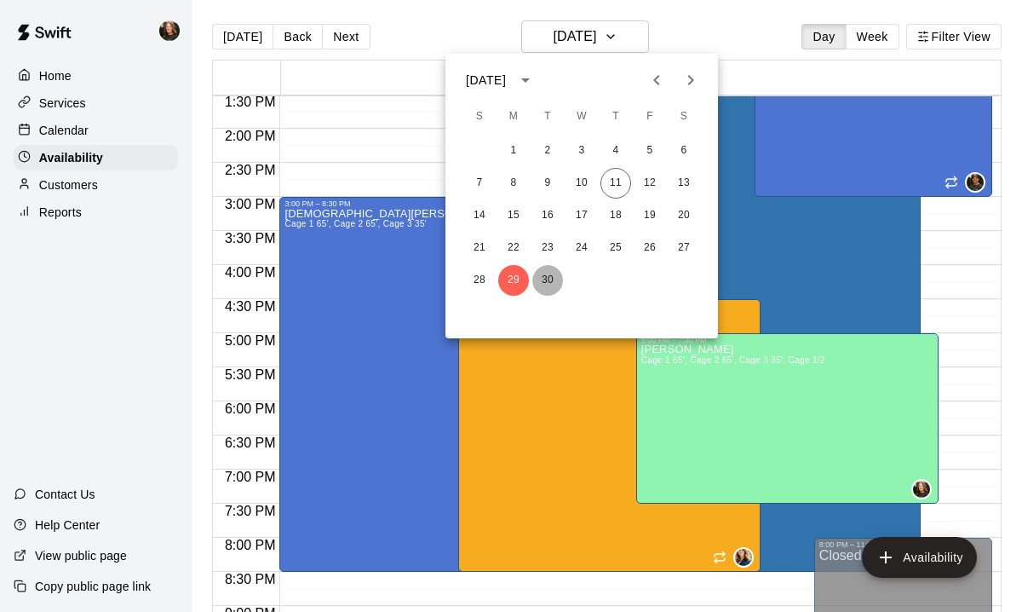
click at [548, 279] on button "30" at bounding box center [547, 280] width 31 height 31
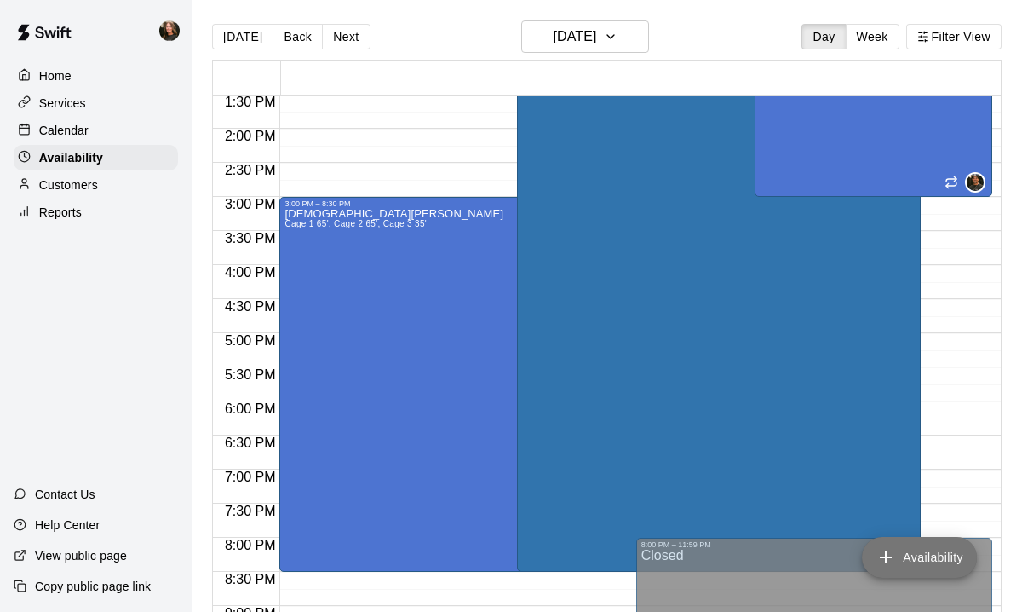
click at [908, 555] on button "Availability" at bounding box center [919, 557] width 115 height 41
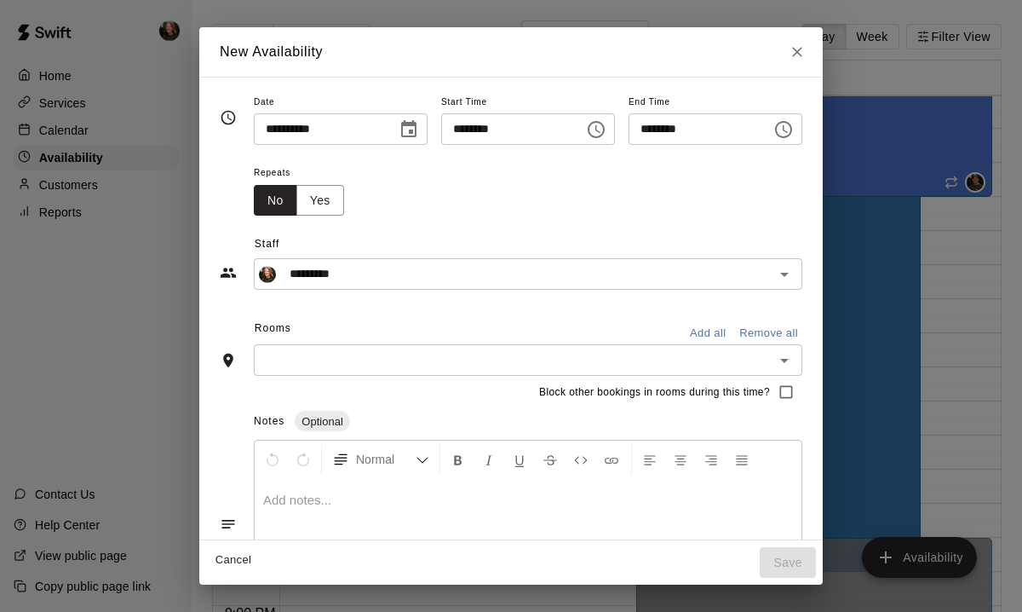
click at [464, 133] on input "********" at bounding box center [506, 129] width 131 height 32
click at [598, 128] on icon "Choose time, selected time is 8:00 PM" at bounding box center [597, 129] width 5 height 8
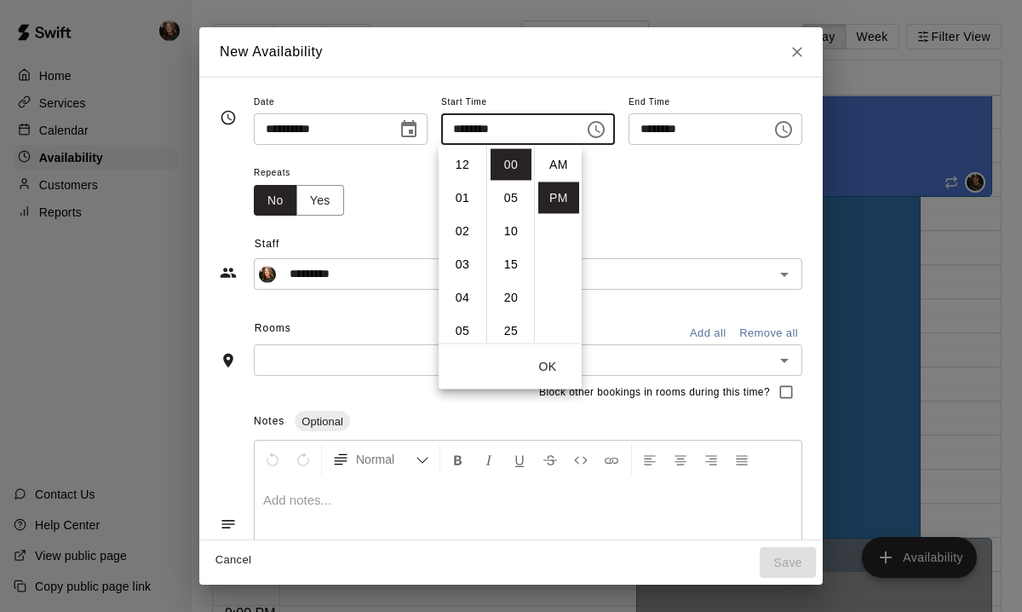
scroll to position [31, 0]
click at [462, 173] on li "05" at bounding box center [462, 167] width 41 height 32
type input "********"
click at [653, 136] on input "********" at bounding box center [694, 129] width 131 height 32
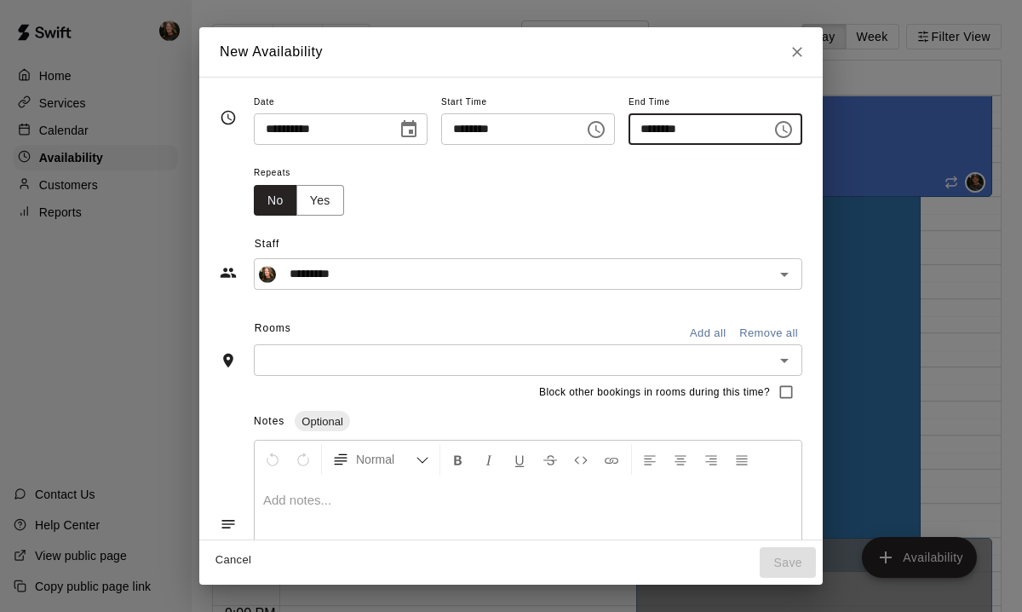
click at [663, 132] on input "********" at bounding box center [694, 129] width 131 height 32
click at [660, 130] on input "********" at bounding box center [694, 129] width 131 height 32
click at [657, 130] on input "********" at bounding box center [694, 129] width 131 height 32
type input "********"
click at [709, 333] on button "Add all" at bounding box center [707, 333] width 55 height 26
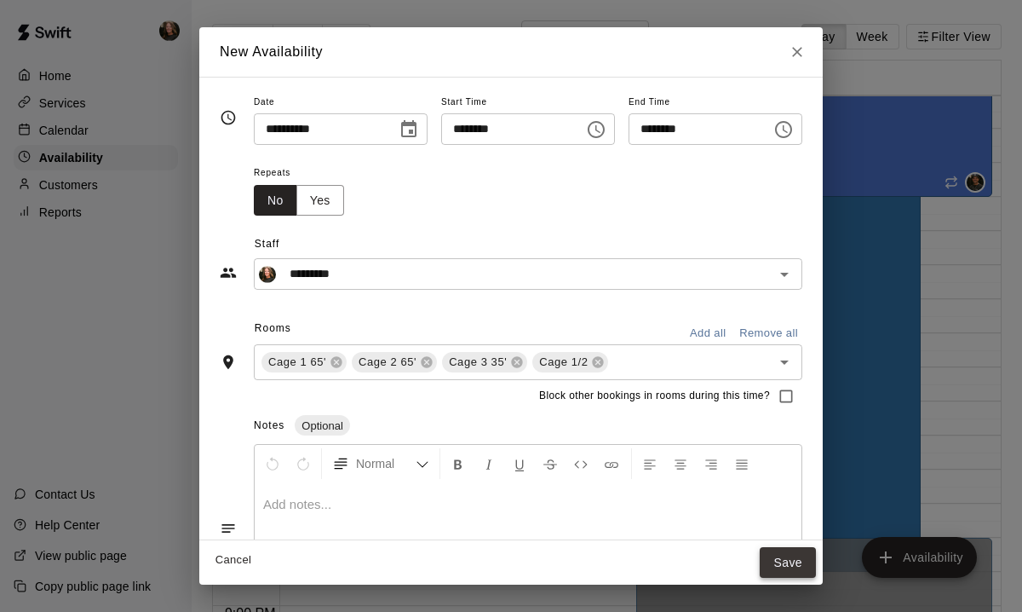
click at [799, 556] on button "Save" at bounding box center [788, 563] width 56 height 32
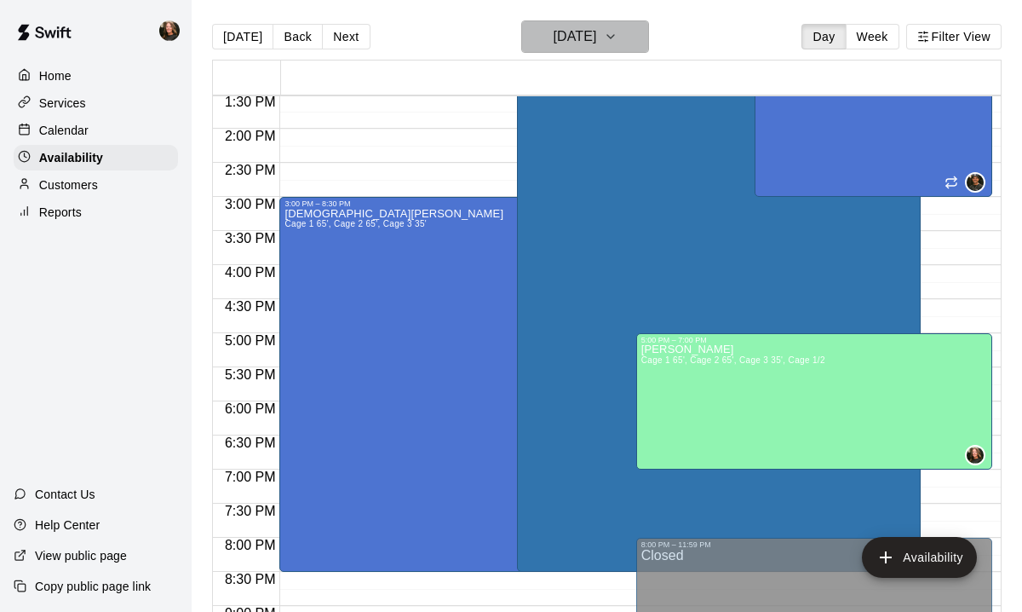
click at [617, 36] on icon "button" at bounding box center [611, 36] width 14 height 20
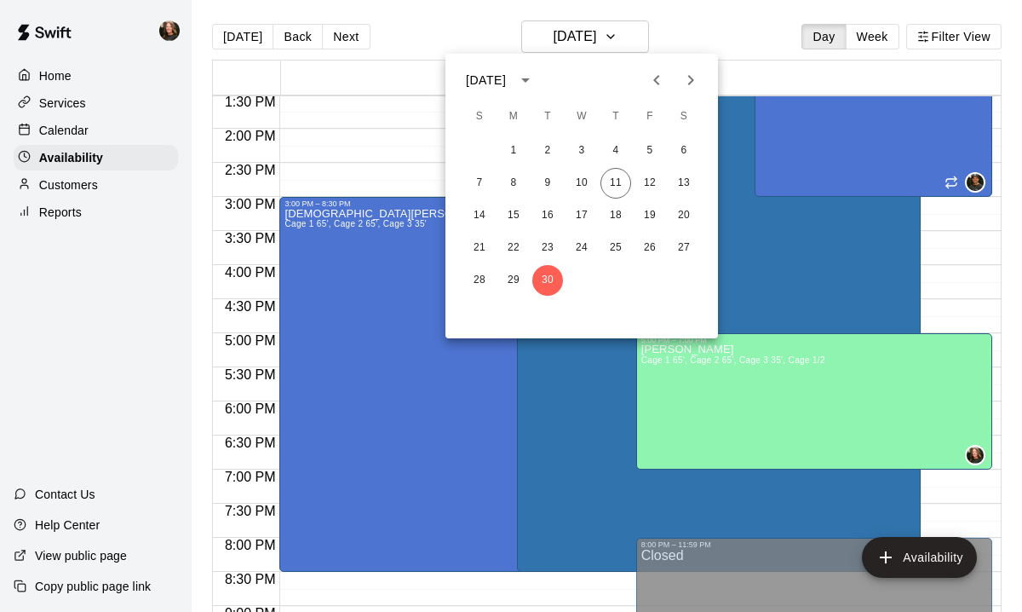
click at [692, 78] on icon "Next month" at bounding box center [690, 80] width 20 height 20
click at [587, 147] on button "1" at bounding box center [581, 150] width 31 height 31
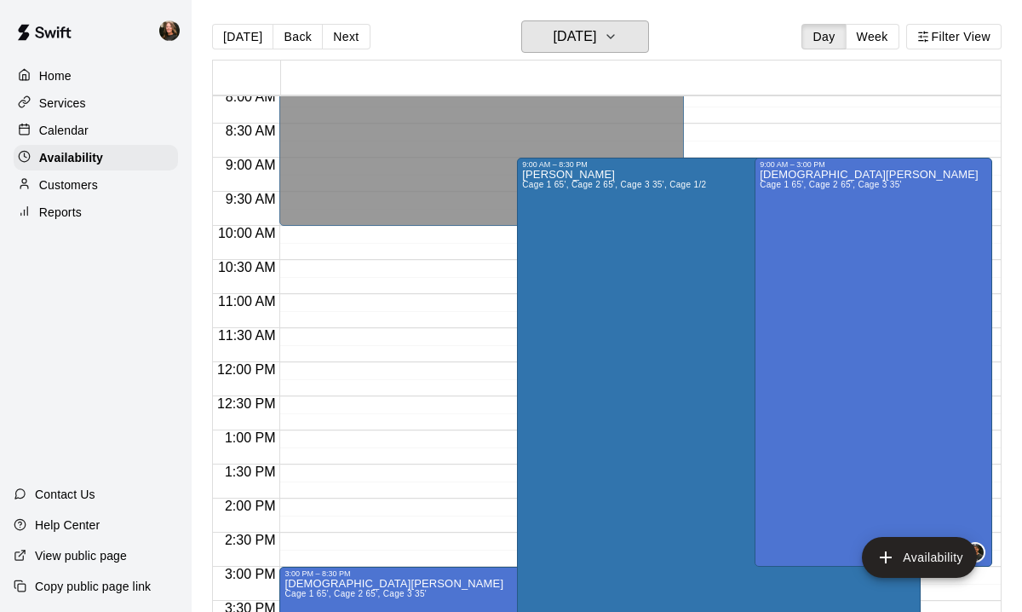
scroll to position [563, 0]
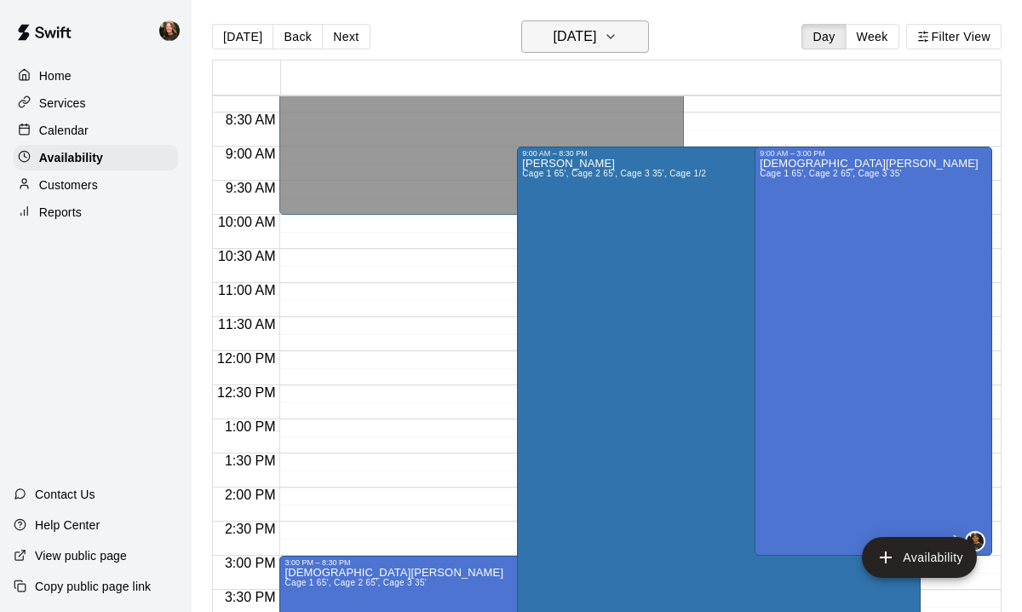
click at [617, 36] on icon "button" at bounding box center [611, 36] width 14 height 20
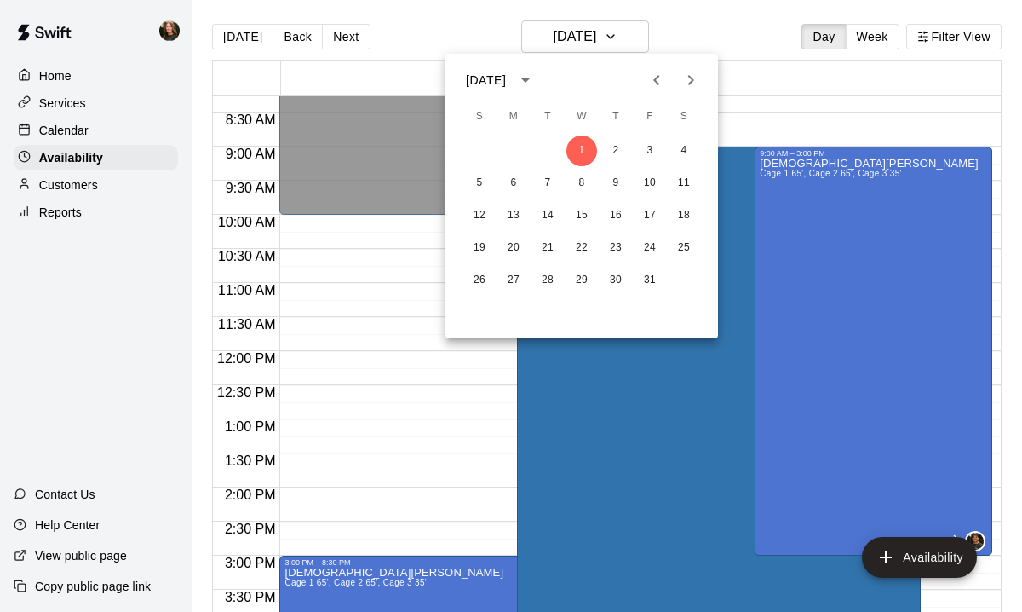
click at [284, 44] on div at bounding box center [511, 306] width 1022 height 612
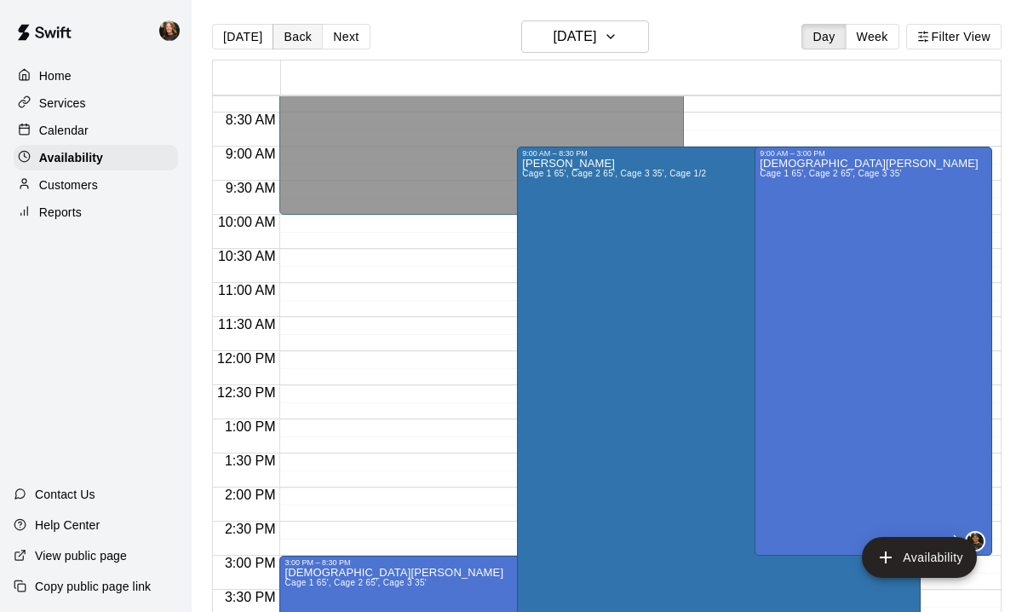
click at [284, 37] on button "Back" at bounding box center [298, 37] width 50 height 26
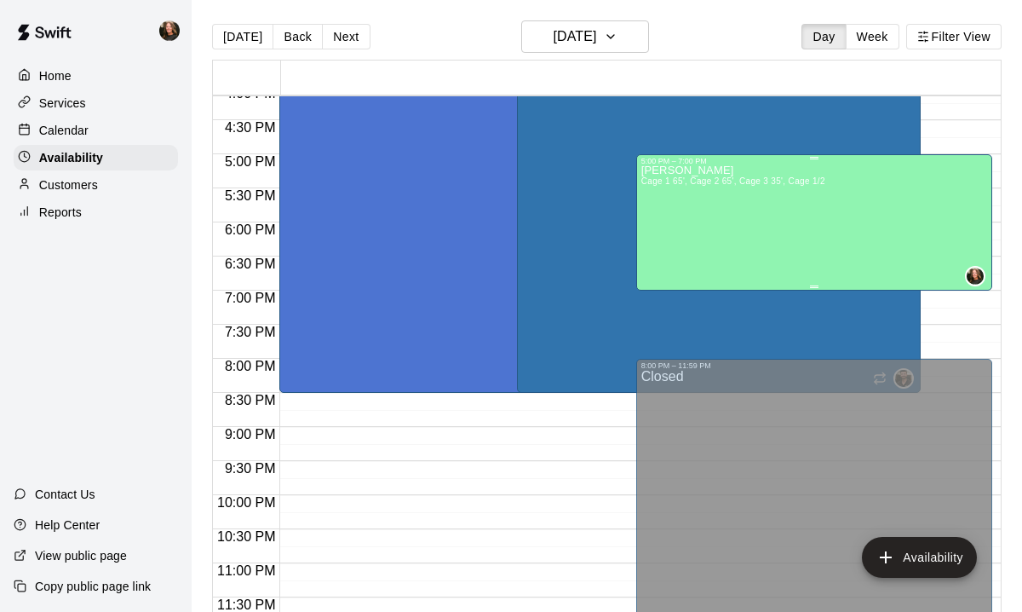
click at [781, 235] on div "[PERSON_NAME] Cage 1 65', Cage 2 65', Cage 3 35', Cage 1/2" at bounding box center [733, 471] width 184 height 612
click at [659, 227] on icon "delete" at bounding box center [658, 223] width 12 height 15
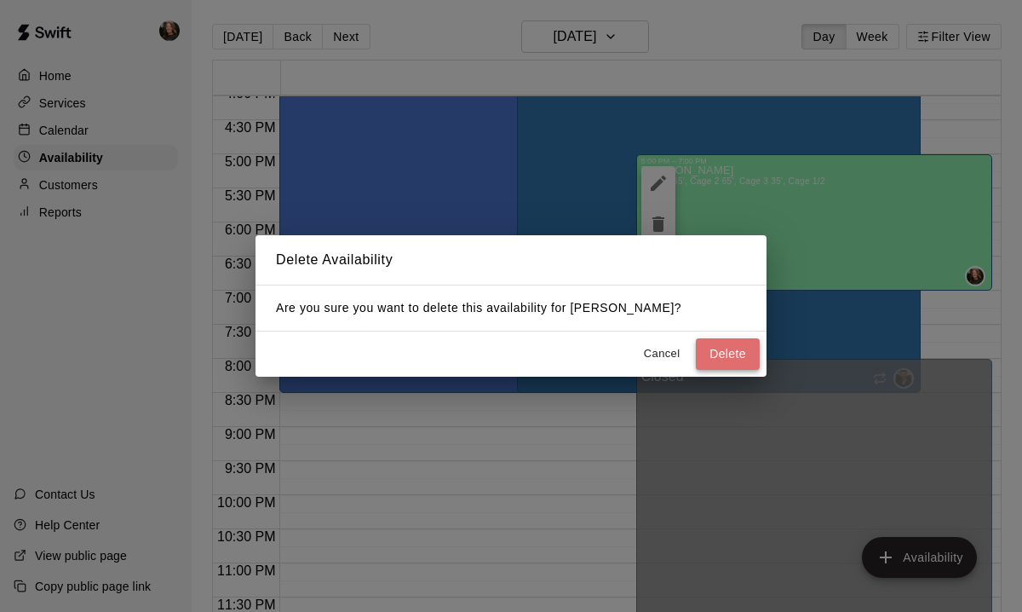
click at [727, 347] on button "Delete" at bounding box center [728, 354] width 64 height 32
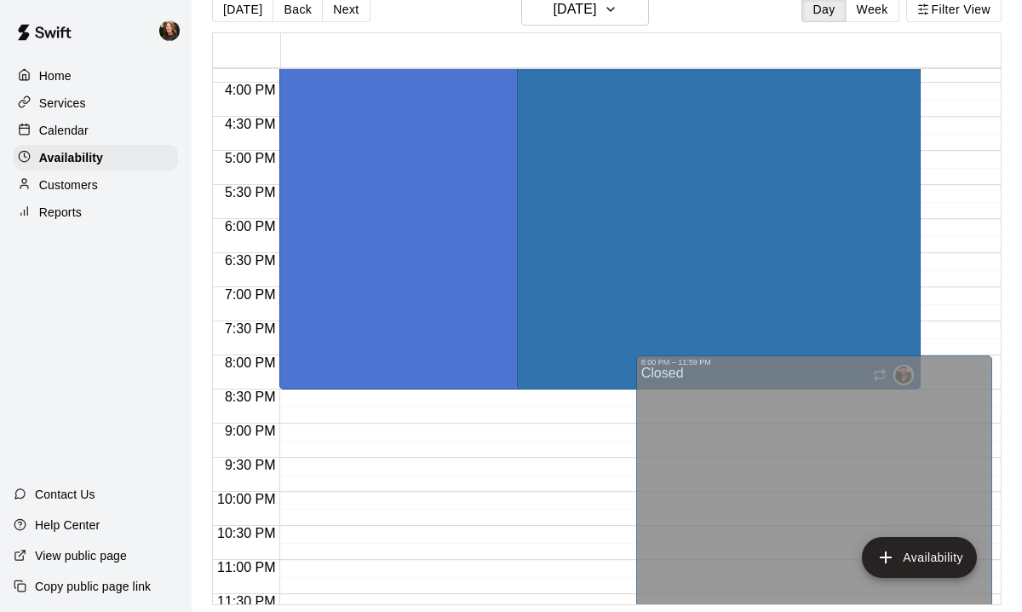
scroll to position [1080, 0]
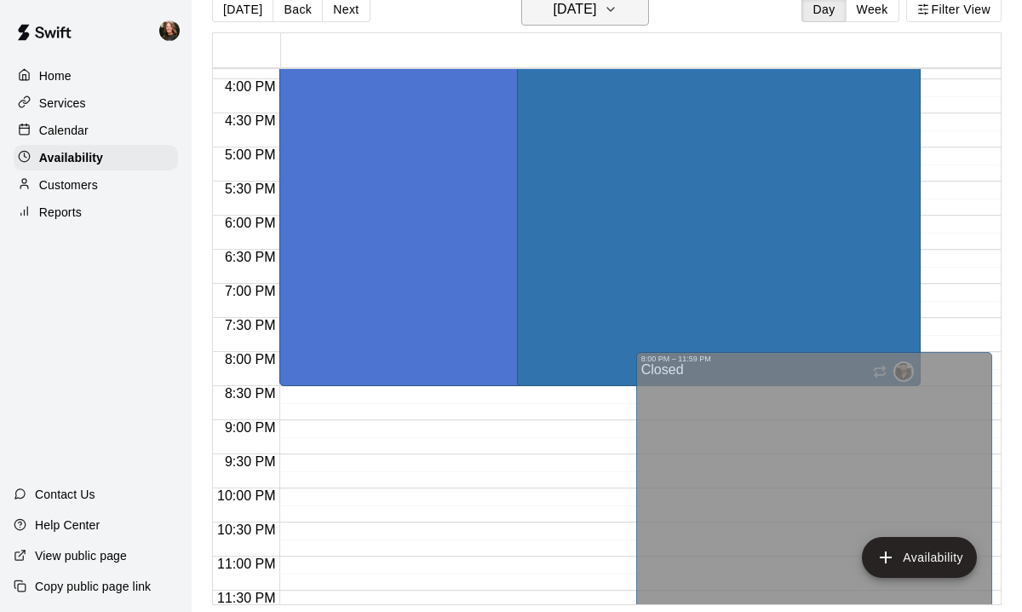
click at [617, 12] on icon "button" at bounding box center [611, 9] width 14 height 20
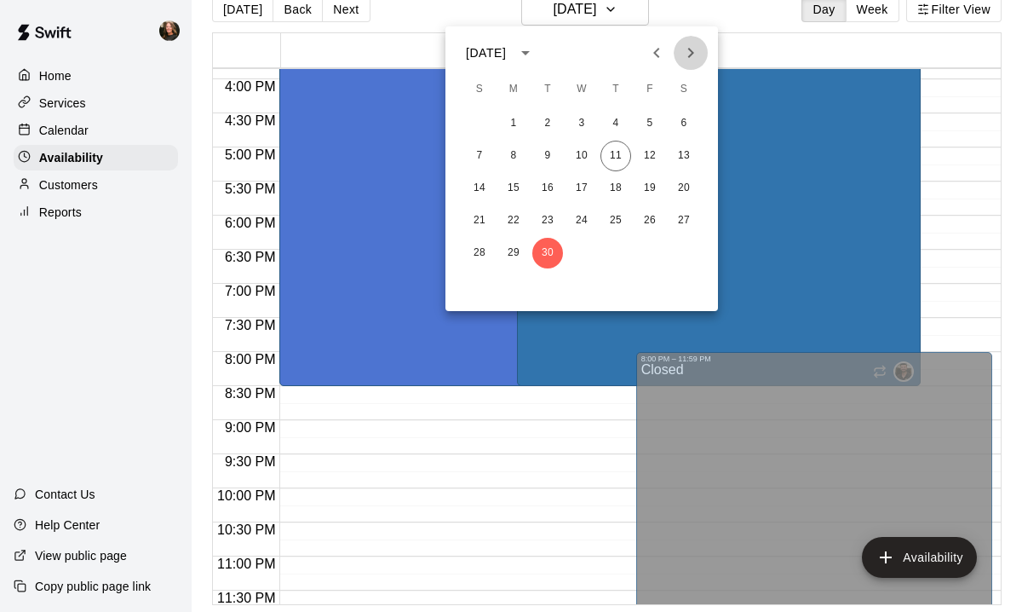
click at [686, 51] on icon "Next month" at bounding box center [690, 53] width 20 height 20
click at [589, 122] on button "1" at bounding box center [581, 123] width 31 height 31
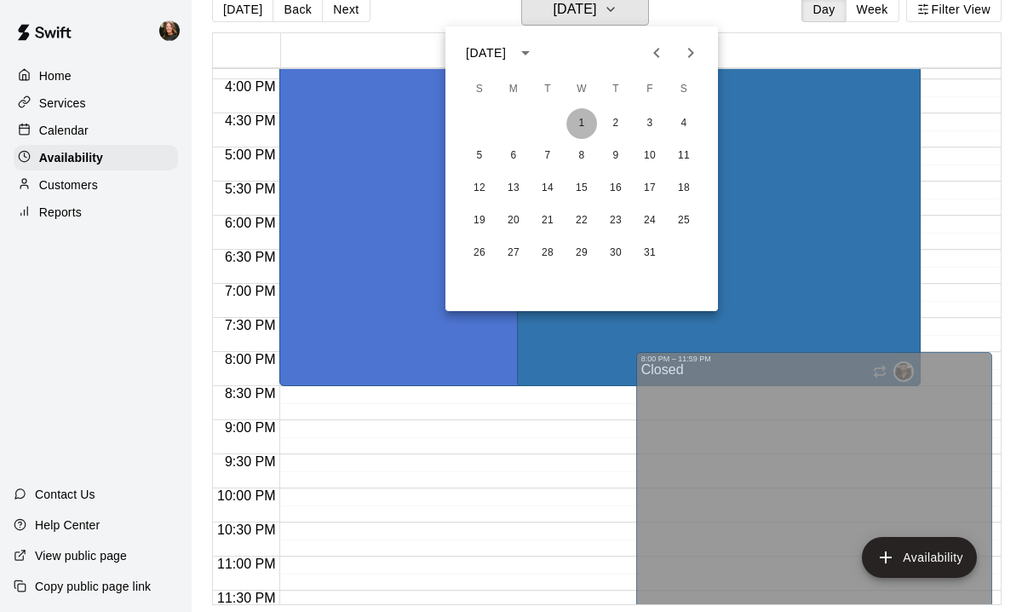
scroll to position [20, 0]
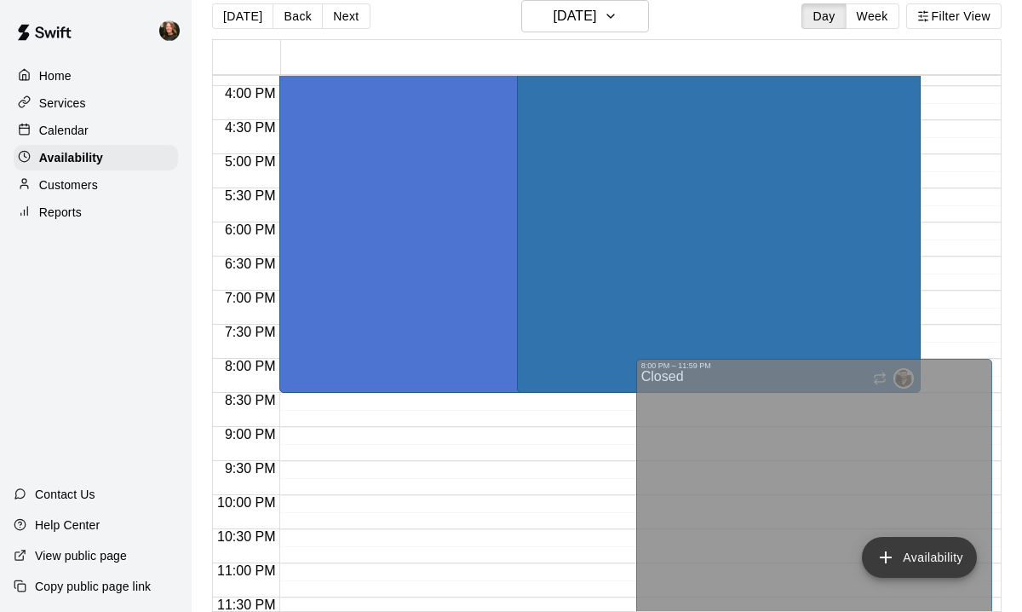
click at [935, 558] on button "Availability" at bounding box center [919, 557] width 115 height 41
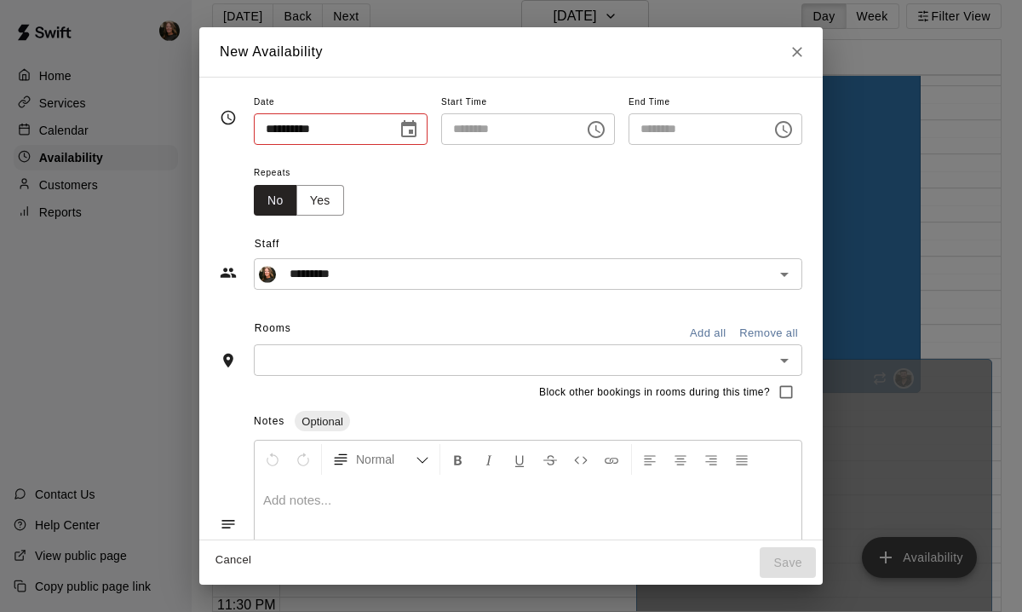
type input "**********"
type input "********"
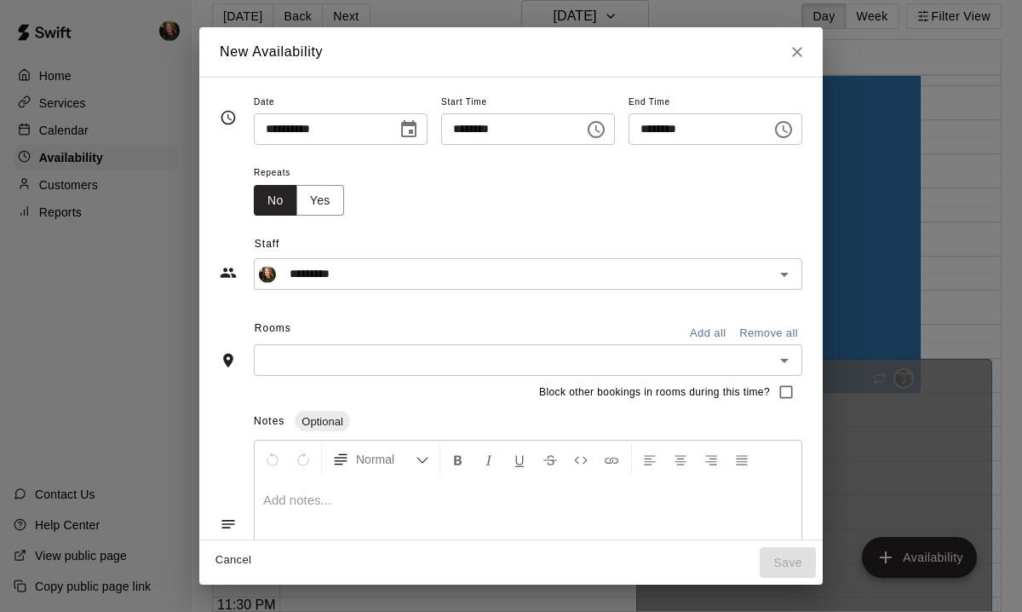
click at [600, 132] on icon "Choose time, selected time is 8:00 PM" at bounding box center [596, 129] width 20 height 20
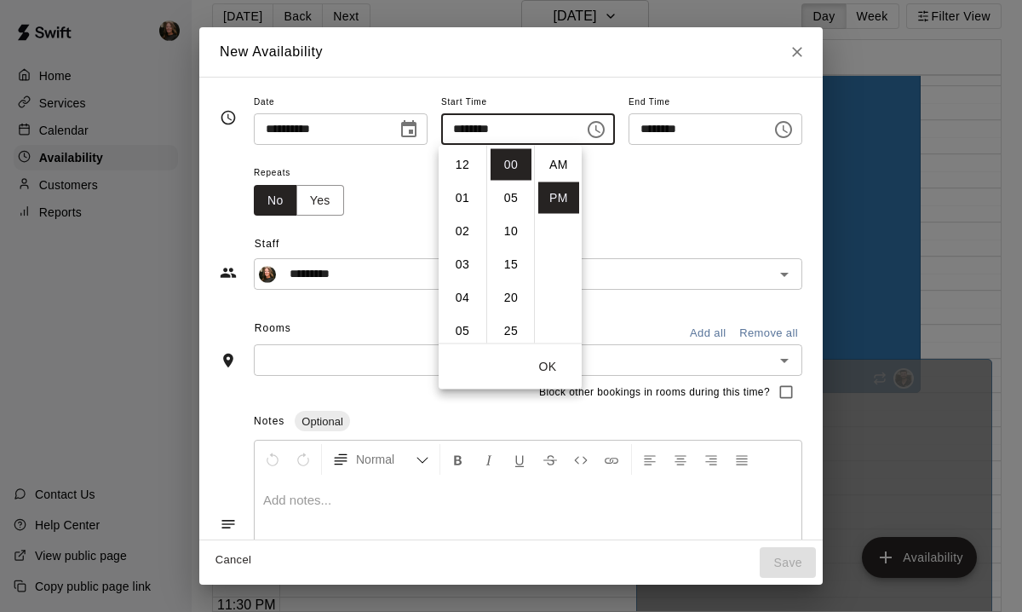
scroll to position [31, 0]
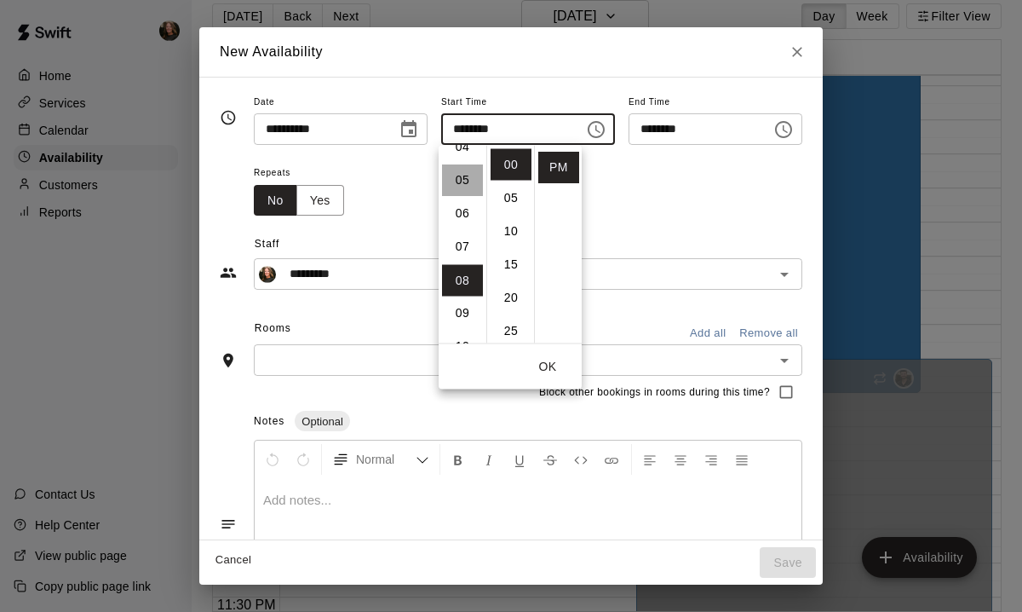
click at [462, 186] on li "05" at bounding box center [462, 181] width 41 height 32
type input "********"
click at [694, 122] on input "********" at bounding box center [694, 129] width 131 height 32
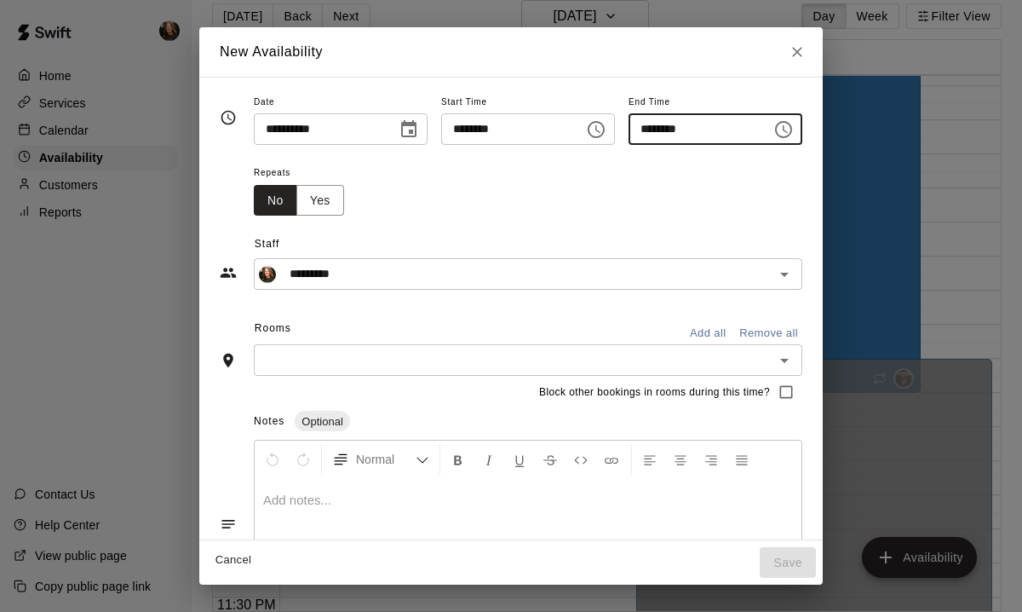
click at [670, 122] on input "********" at bounding box center [694, 129] width 131 height 32
type input "********"
click at [710, 335] on button "Add all" at bounding box center [707, 333] width 55 height 26
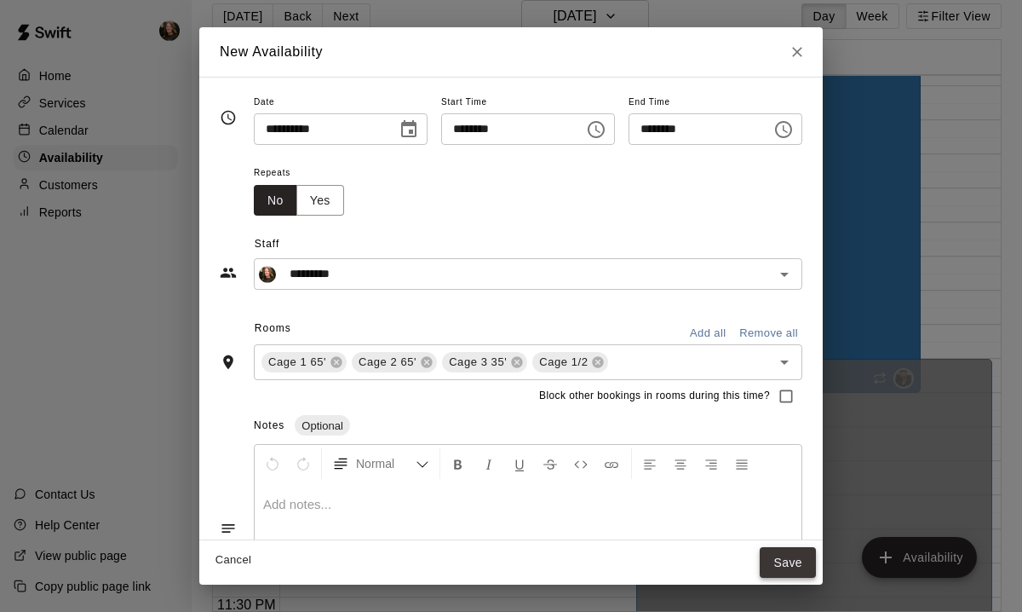
click at [795, 560] on button "Save" at bounding box center [788, 563] width 56 height 32
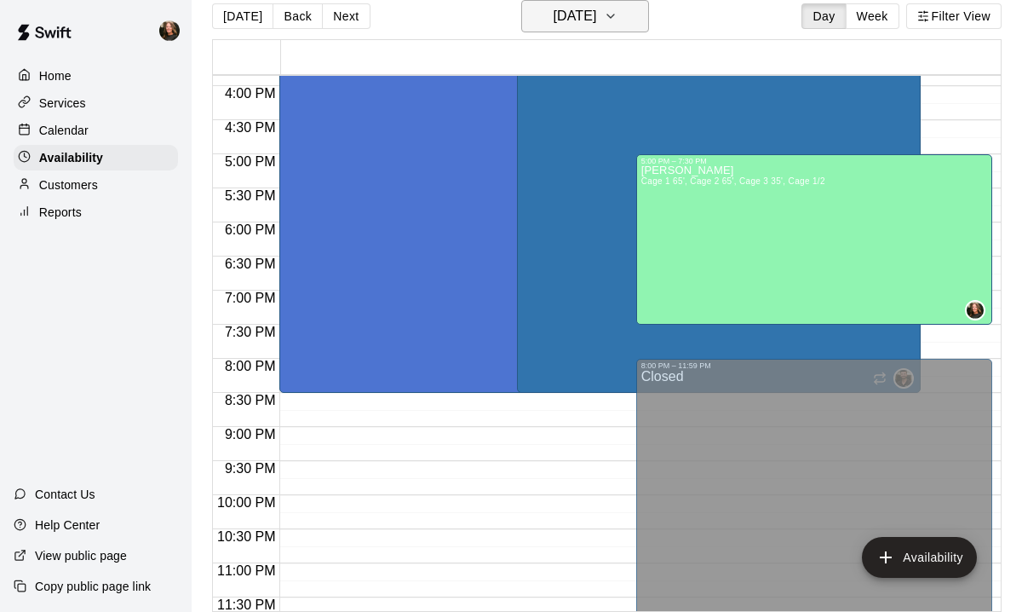
click at [617, 16] on icon "button" at bounding box center [611, 16] width 14 height 20
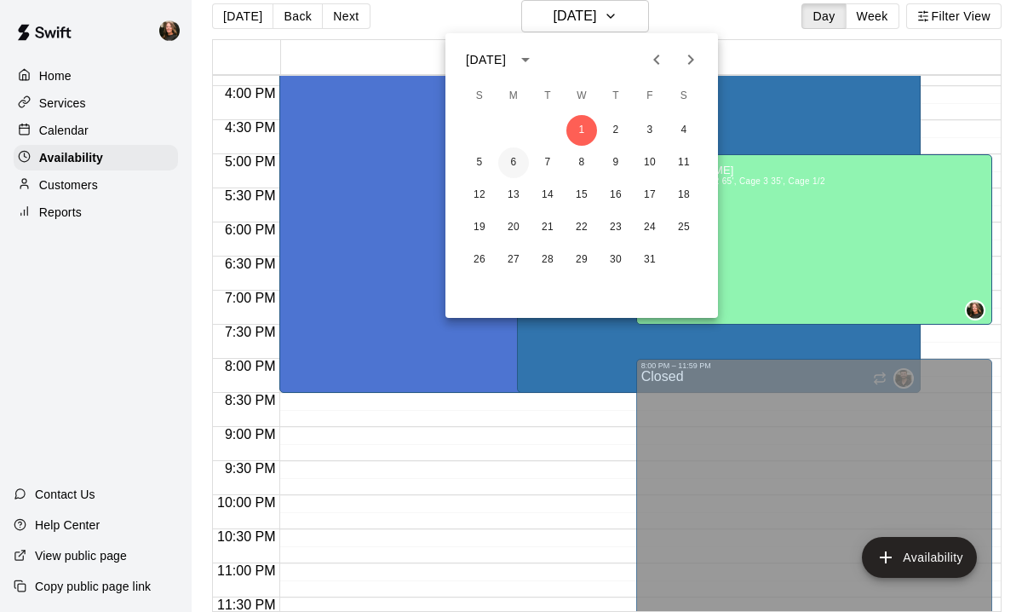
click at [517, 160] on button "6" at bounding box center [513, 162] width 31 height 31
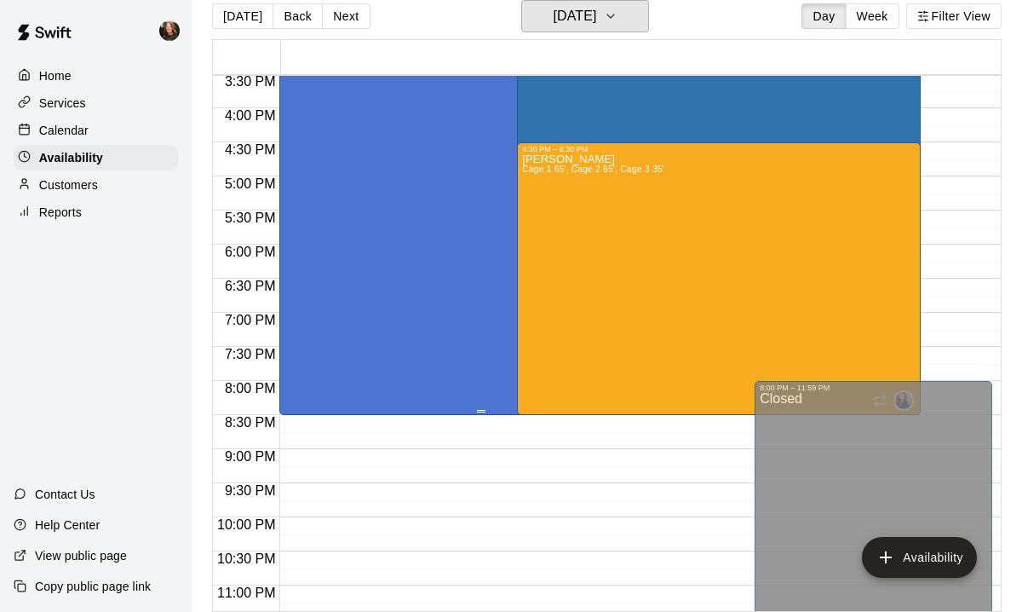
scroll to position [1101, 0]
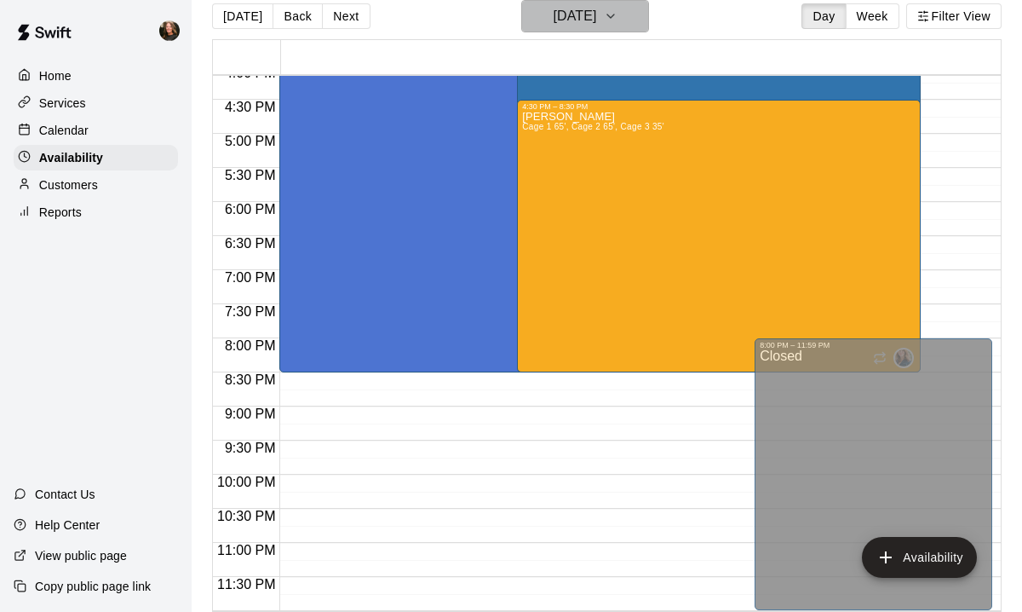
click at [617, 21] on icon "button" at bounding box center [611, 16] width 14 height 20
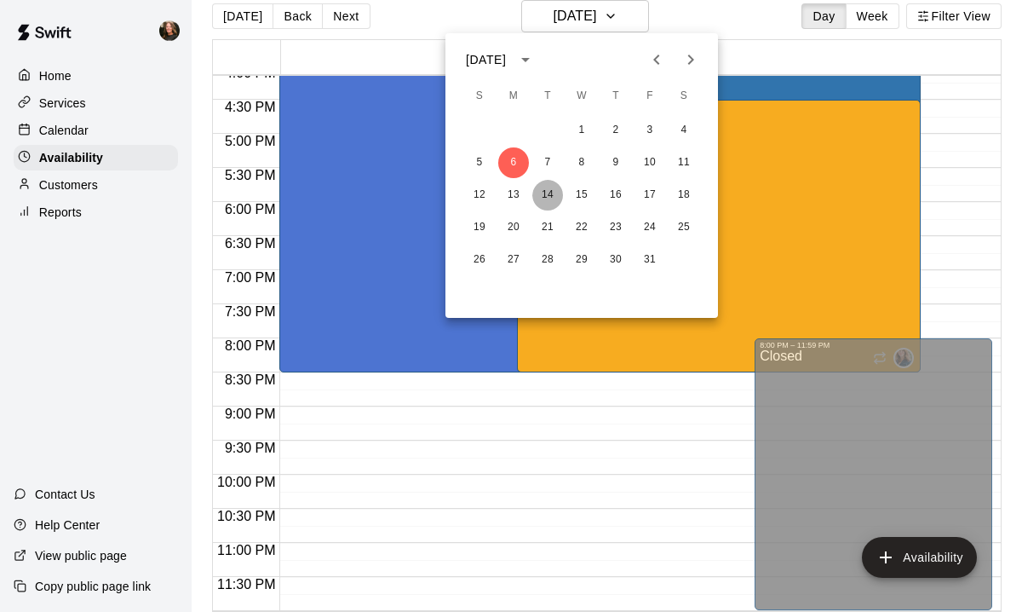
click at [547, 198] on button "14" at bounding box center [547, 195] width 31 height 31
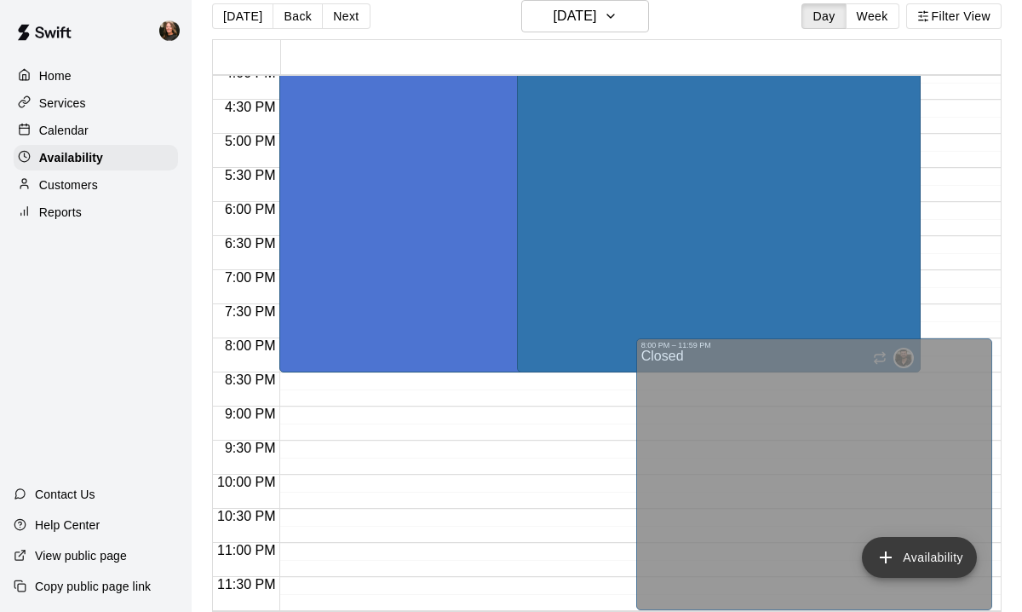
click at [895, 545] on button "Availability" at bounding box center [919, 557] width 115 height 41
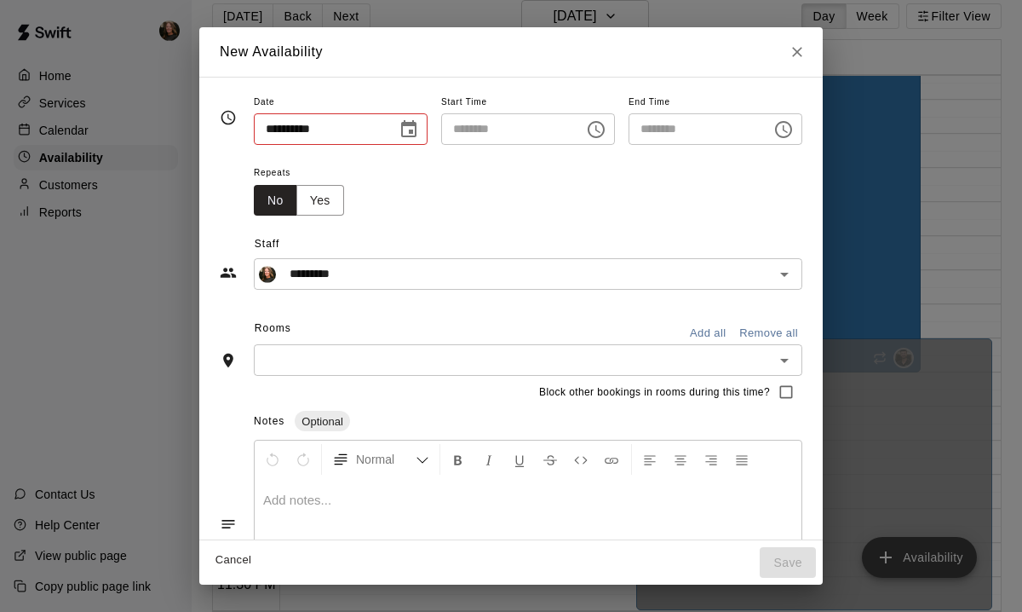
type input "**********"
type input "********"
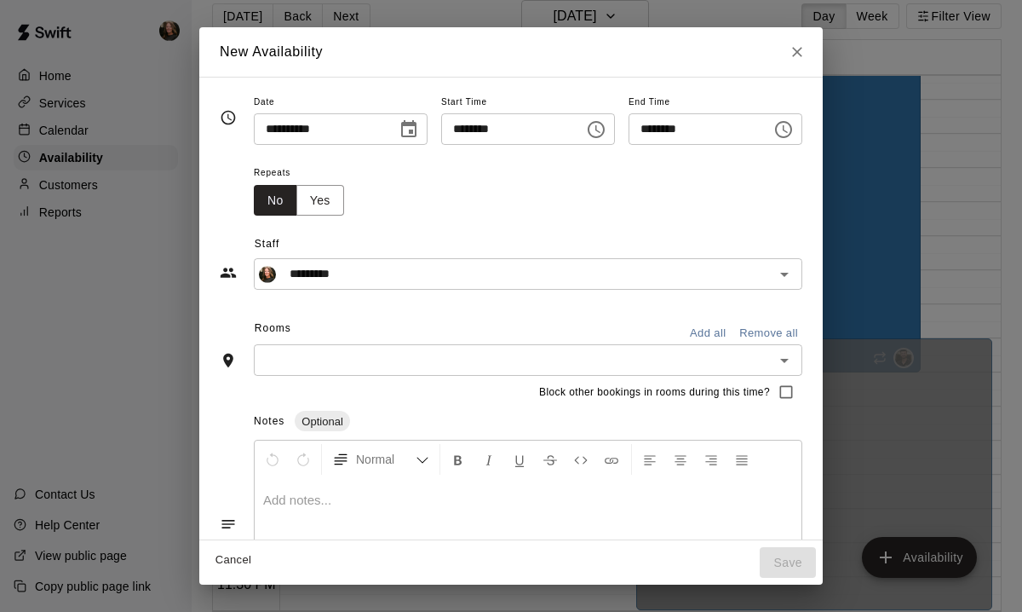
click at [599, 127] on icon "Choose time, selected time is 8:00 PM" at bounding box center [596, 129] width 20 height 20
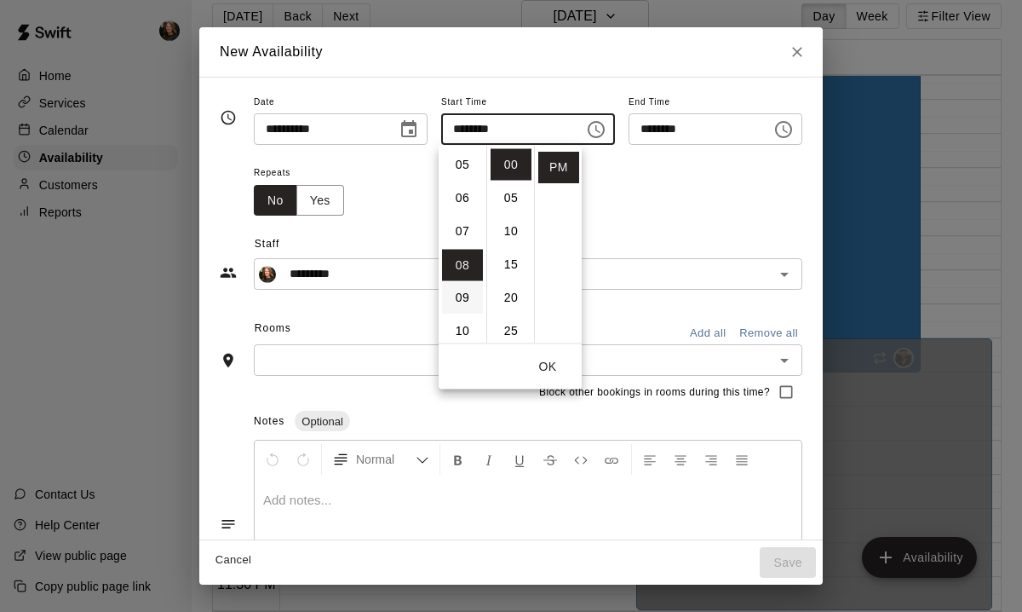
scroll to position [163, 0]
click at [468, 169] on li "05" at bounding box center [462, 168] width 41 height 32
type input "********"
click at [547, 366] on button "OK" at bounding box center [547, 367] width 55 height 32
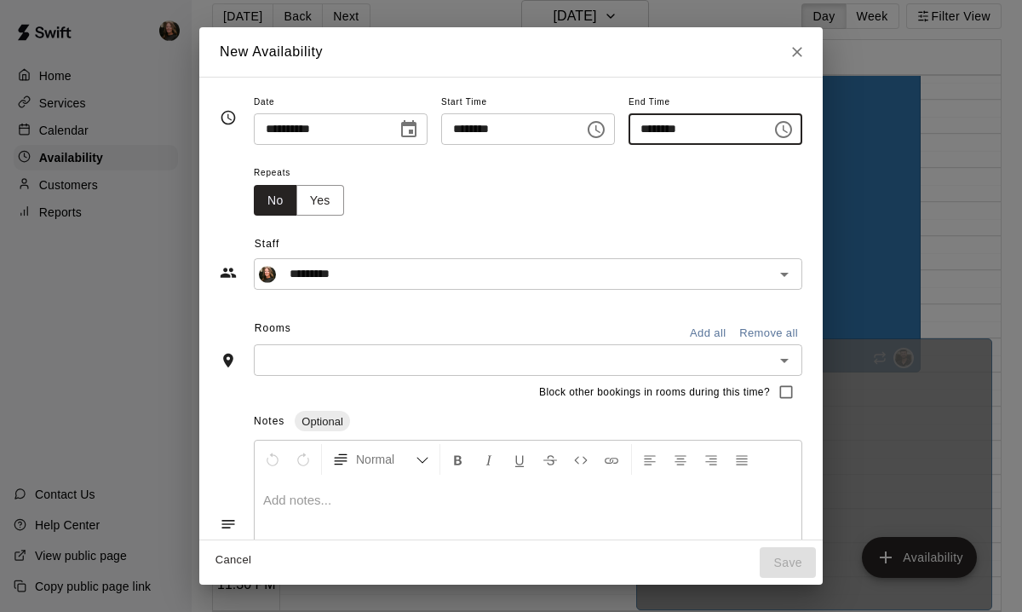
click at [676, 128] on input "********" at bounding box center [694, 129] width 131 height 32
click at [654, 129] on input "********" at bounding box center [694, 129] width 131 height 32
type input "********"
click at [714, 332] on button "Add all" at bounding box center [707, 333] width 55 height 26
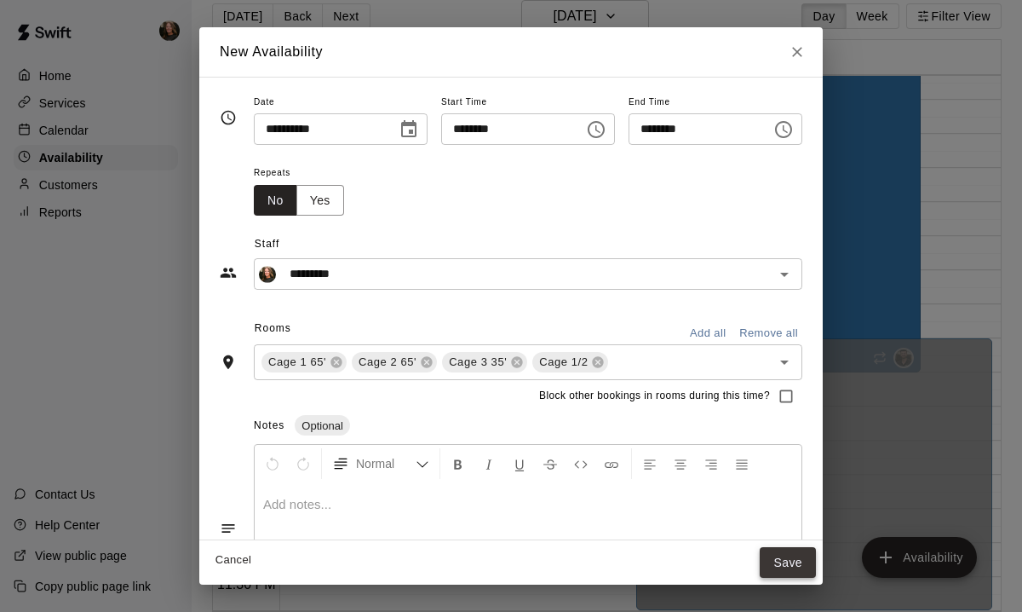
click at [796, 567] on button "Save" at bounding box center [788, 563] width 56 height 32
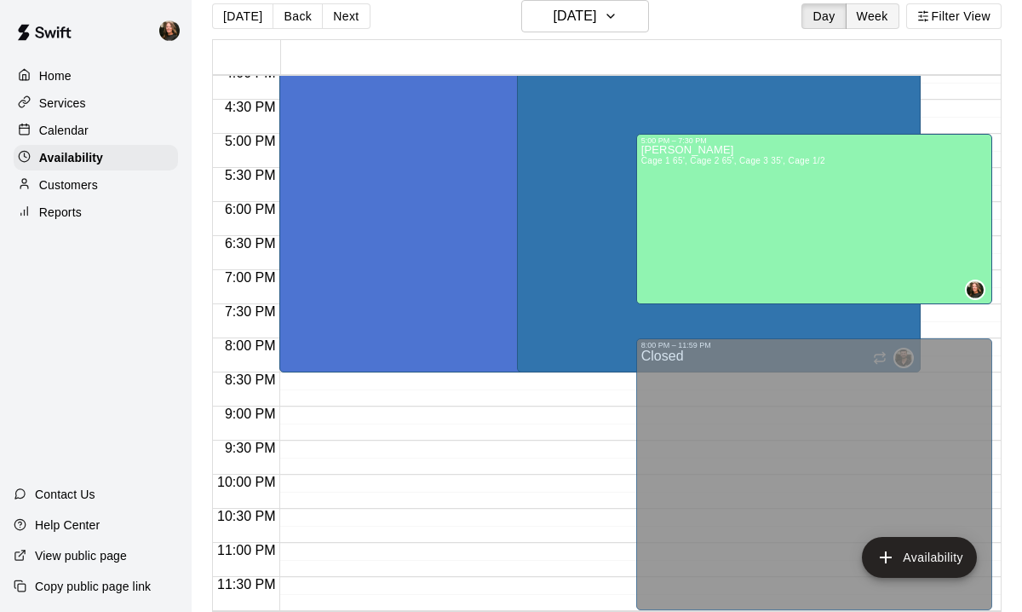
click at [874, 20] on button "Week" at bounding box center [873, 16] width 54 height 26
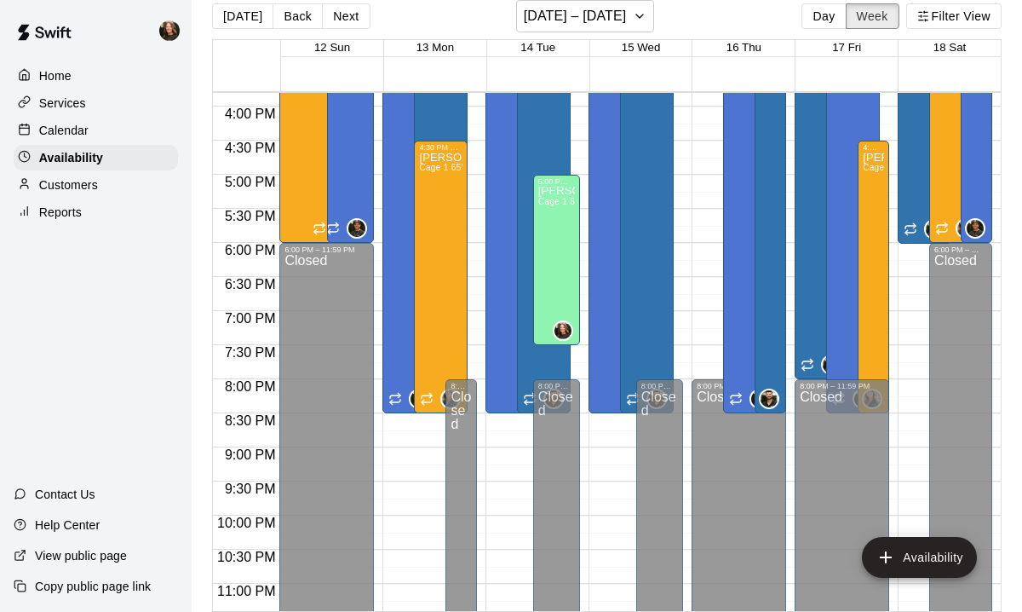
scroll to position [1065, 0]
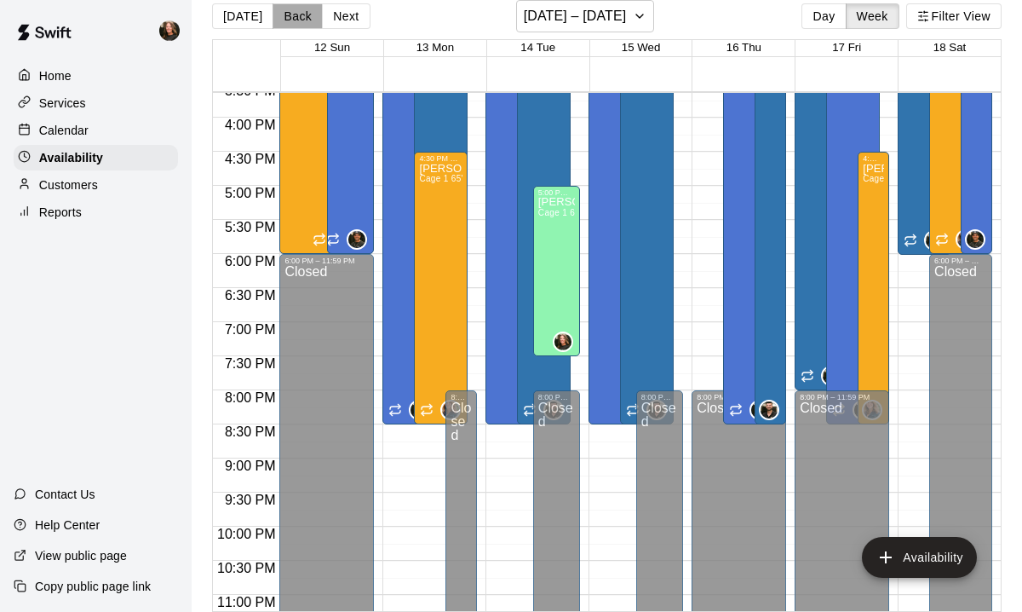
click at [288, 15] on button "Back" at bounding box center [298, 16] width 50 height 26
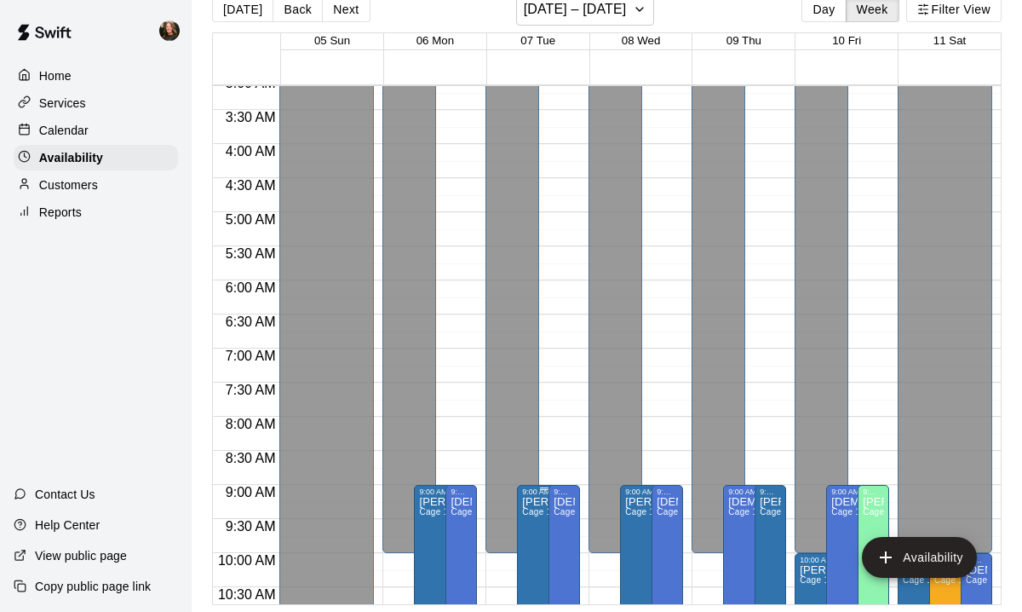
scroll to position [209, 0]
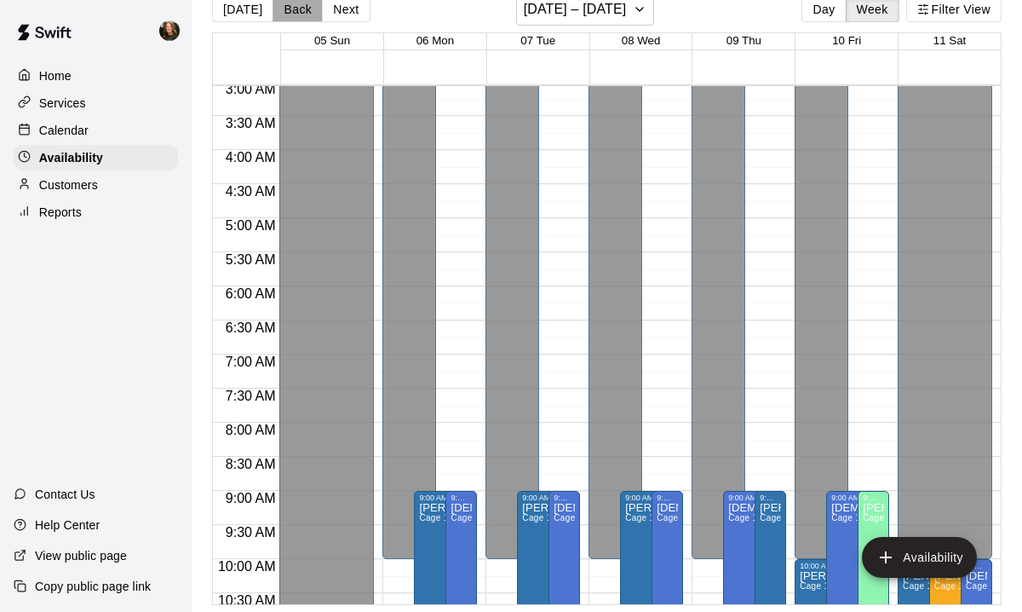
click at [289, 15] on button "Back" at bounding box center [298, 10] width 50 height 26
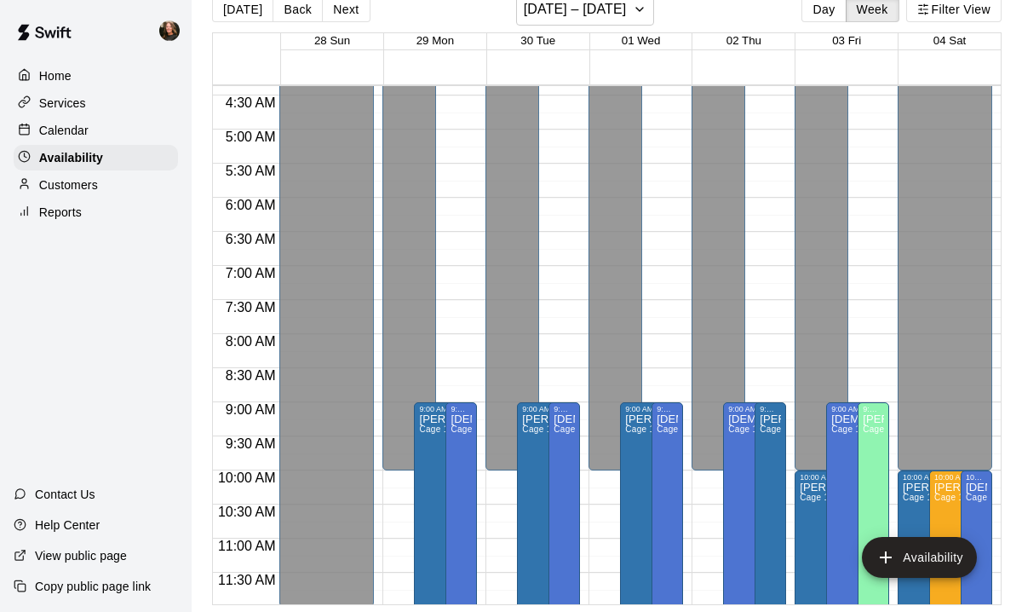
scroll to position [296, 0]
click at [646, 9] on icon "button" at bounding box center [640, 9] width 14 height 20
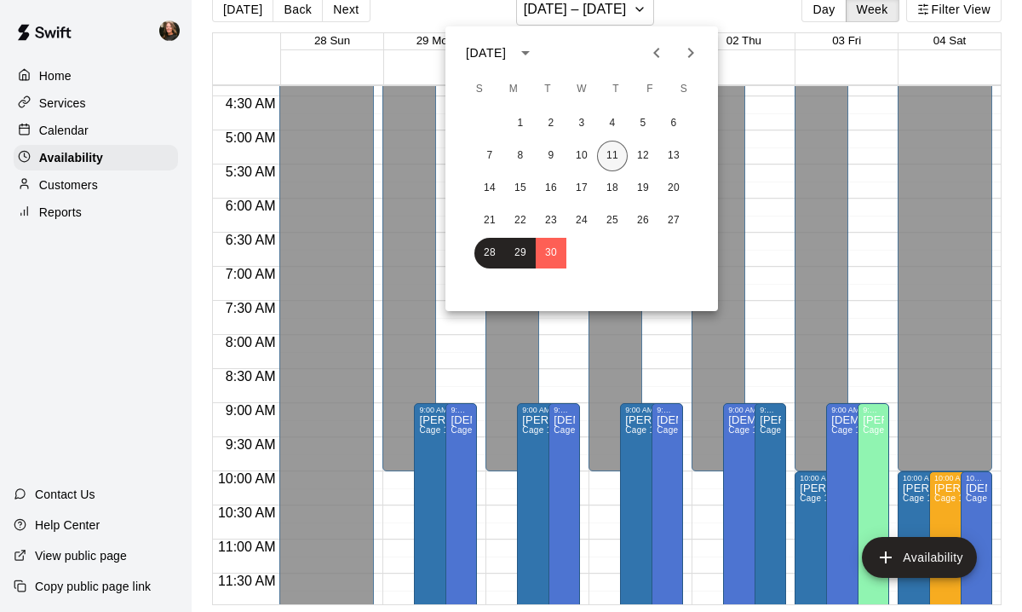
click at [617, 152] on button "11" at bounding box center [612, 156] width 31 height 31
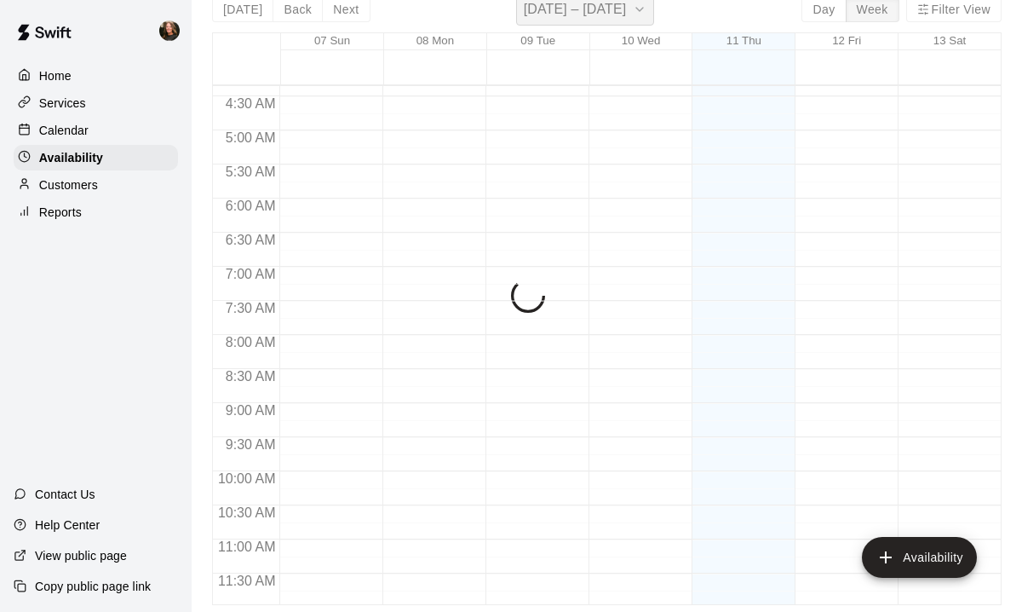
scroll to position [20, 0]
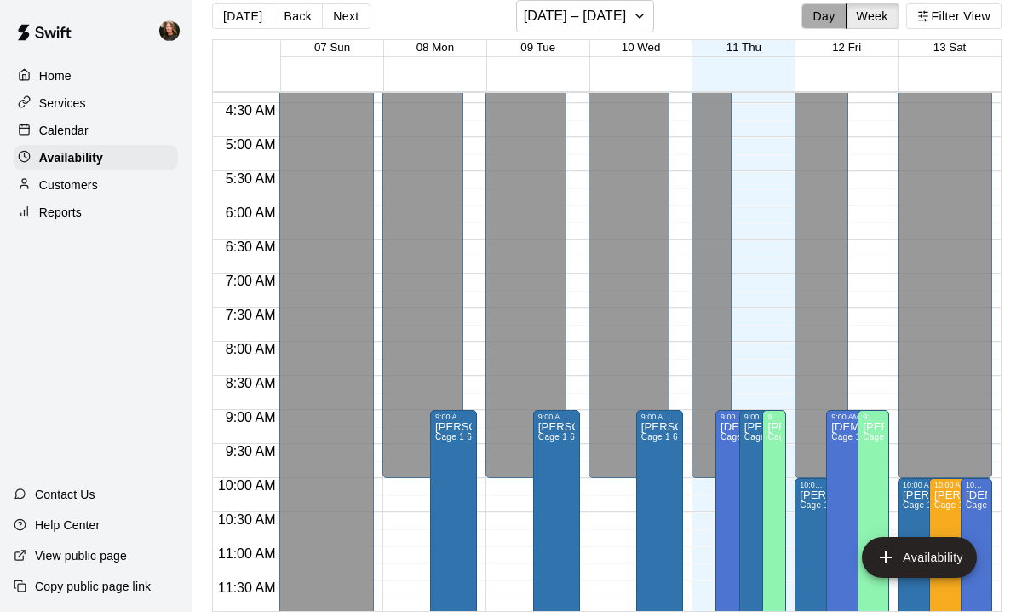
click at [819, 14] on button "Day" at bounding box center [823, 16] width 44 height 26
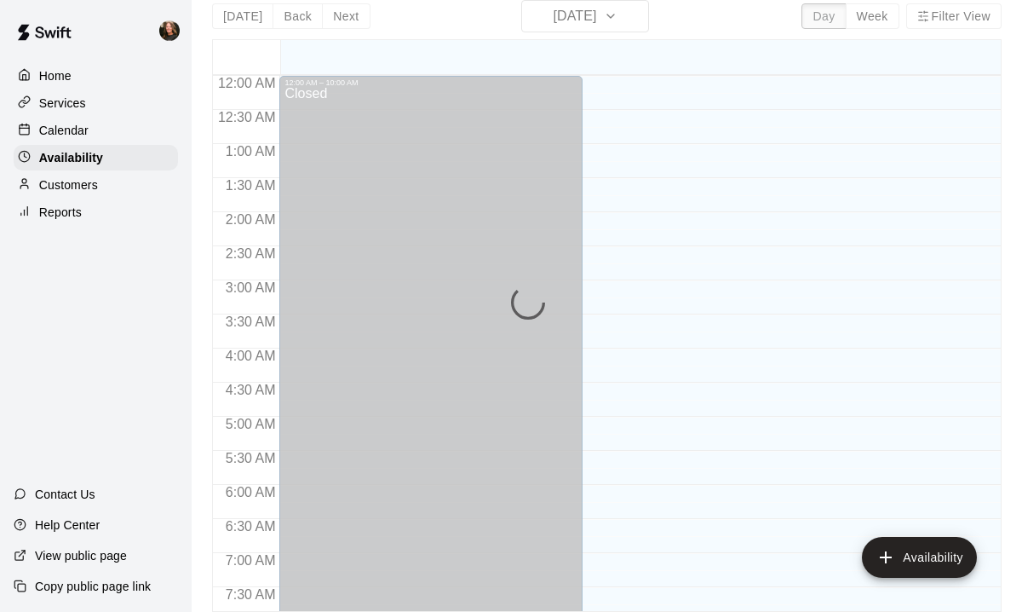
scroll to position [1101, 0]
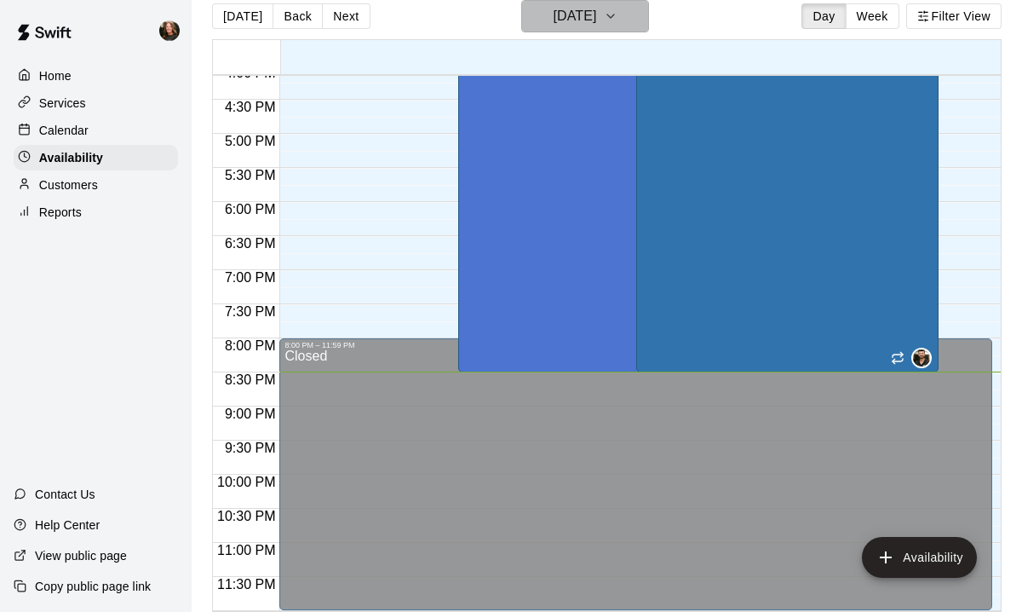
click at [617, 21] on icon "button" at bounding box center [611, 16] width 14 height 20
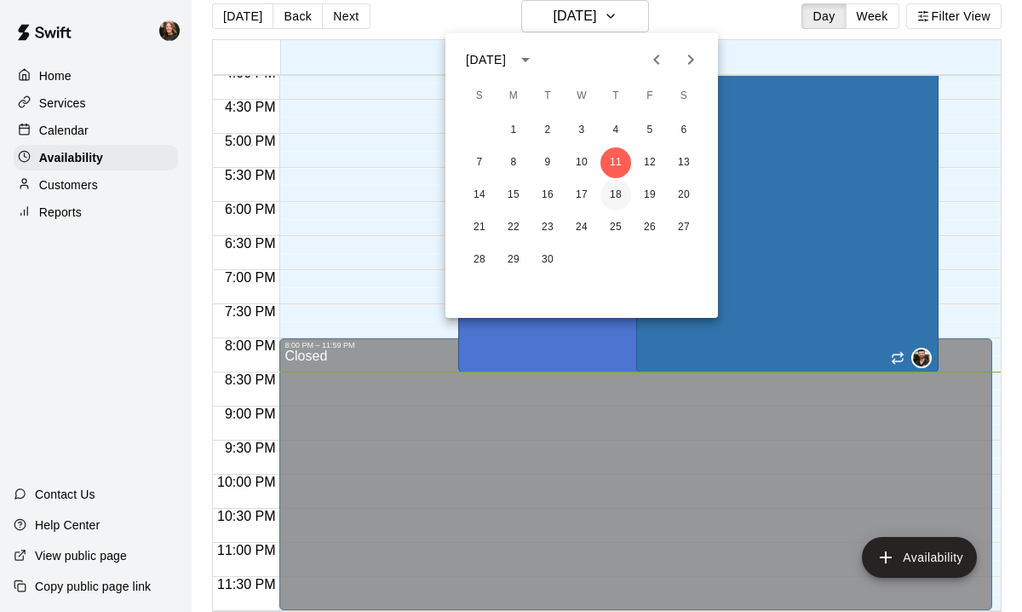
click at [619, 195] on button "18" at bounding box center [615, 195] width 31 height 31
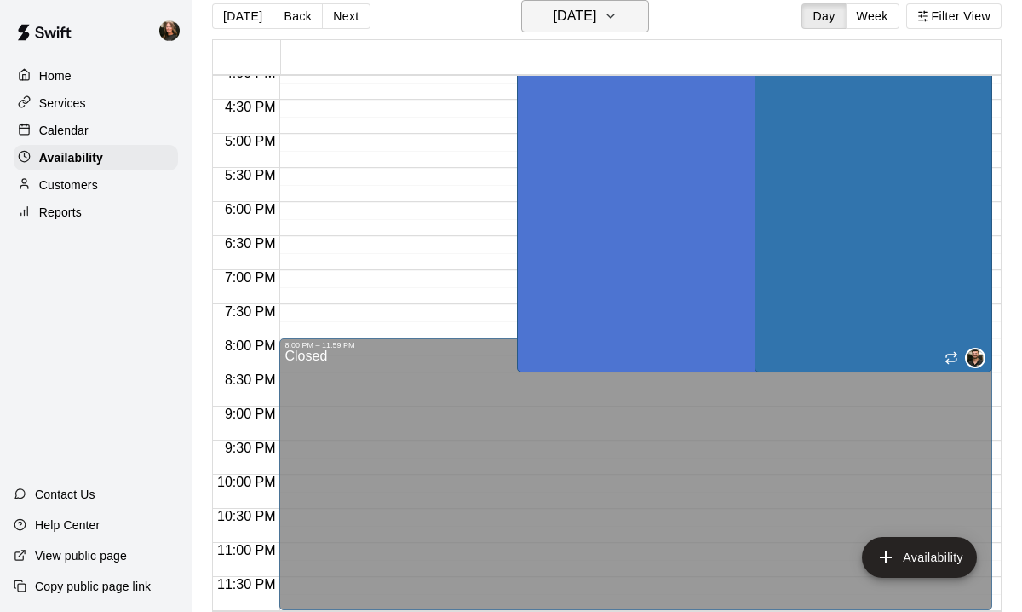
click at [617, 24] on icon "button" at bounding box center [611, 16] width 14 height 20
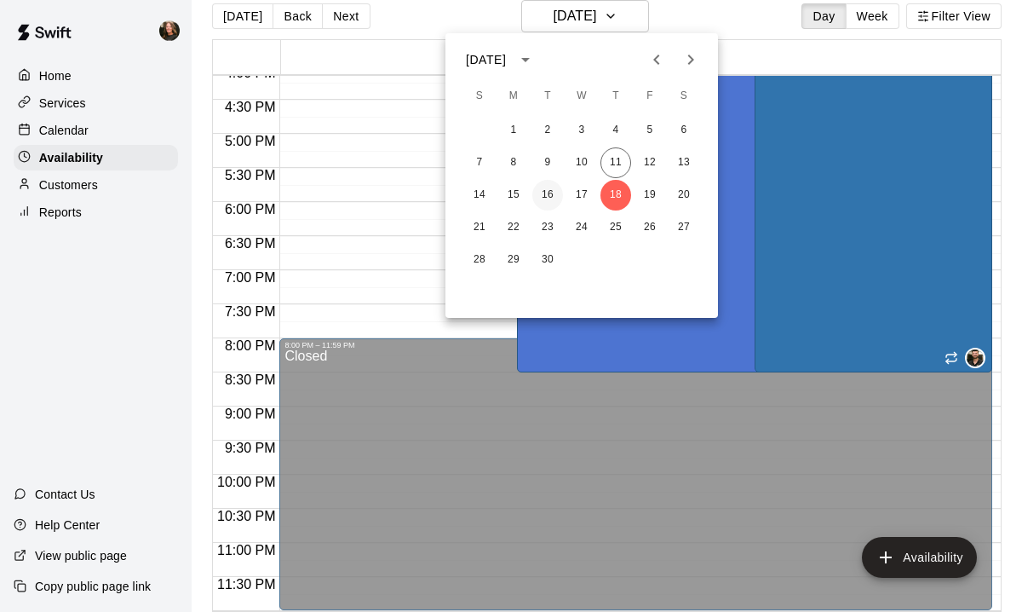
click at [548, 195] on button "16" at bounding box center [547, 195] width 31 height 31
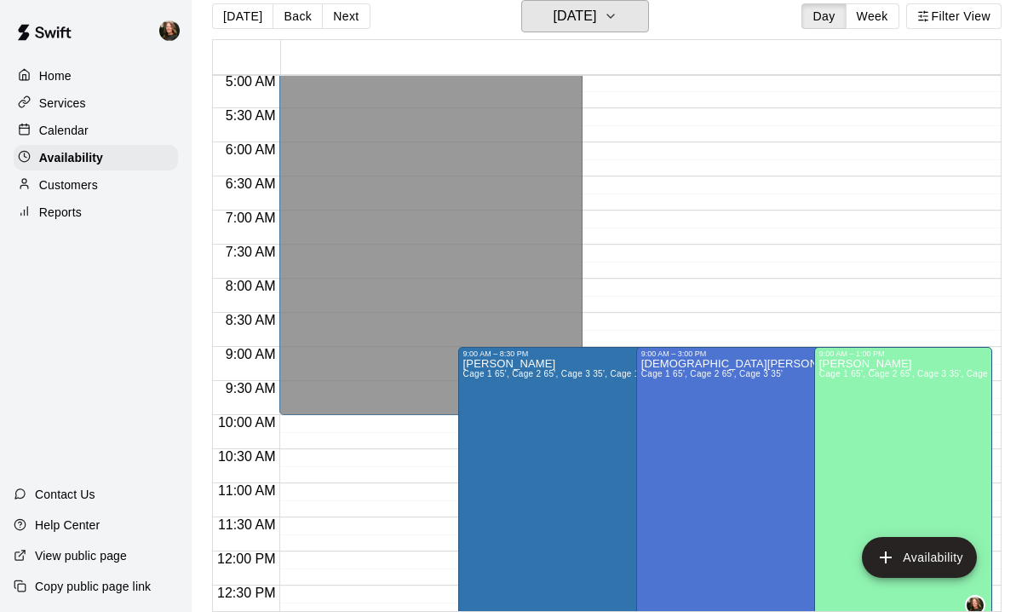
scroll to position [340, 0]
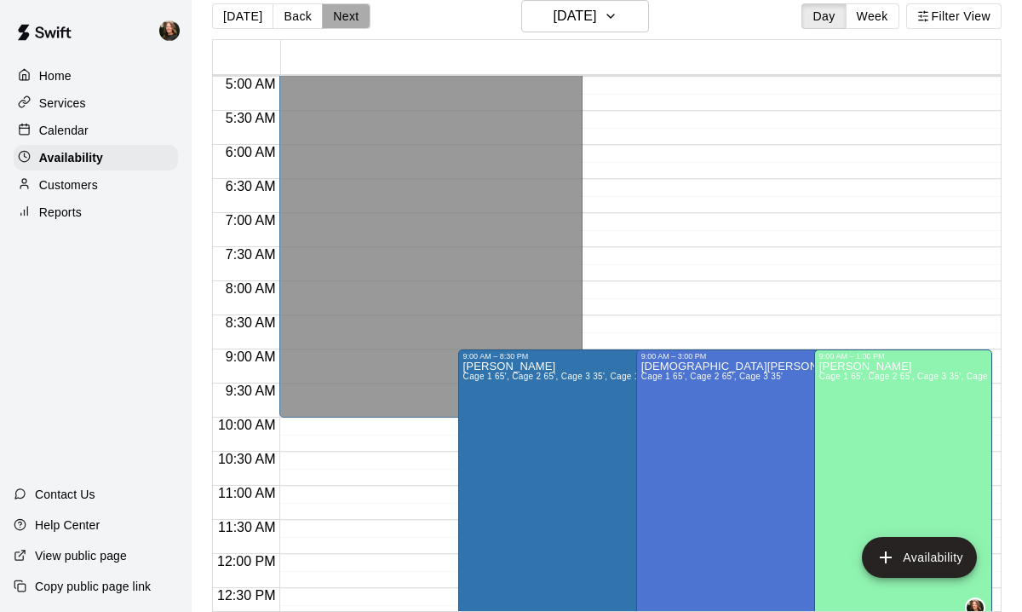
click at [352, 18] on button "Next" at bounding box center [346, 16] width 48 height 26
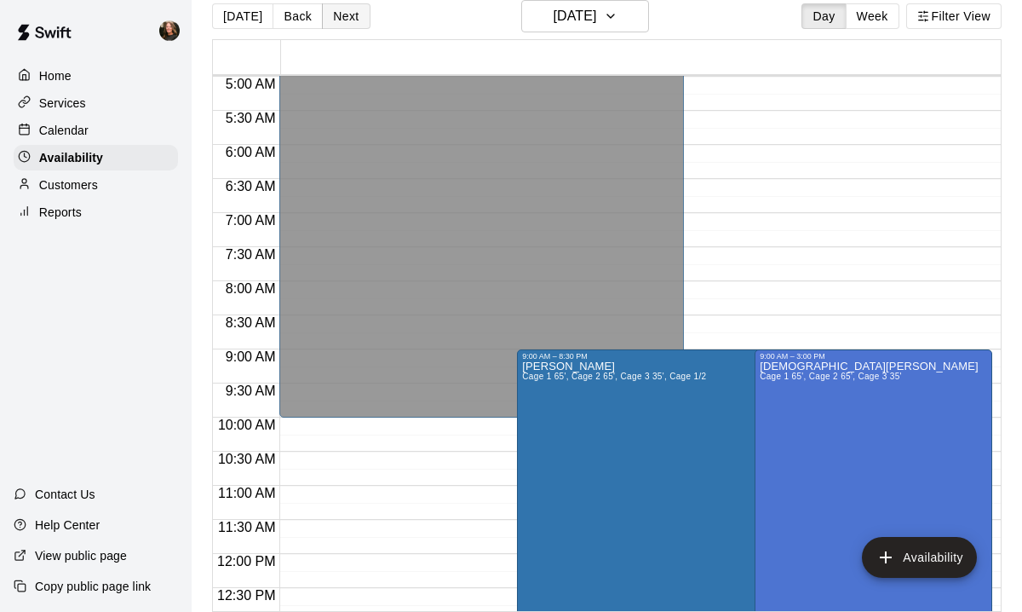
click at [352, 18] on button "Next" at bounding box center [346, 16] width 48 height 26
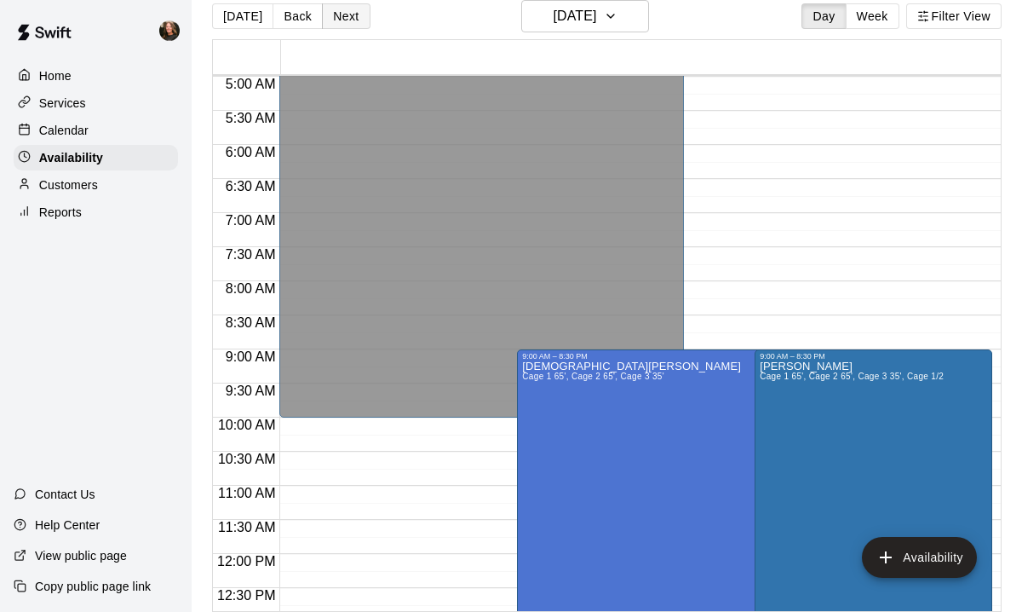
click at [352, 24] on button "Next" at bounding box center [346, 16] width 48 height 26
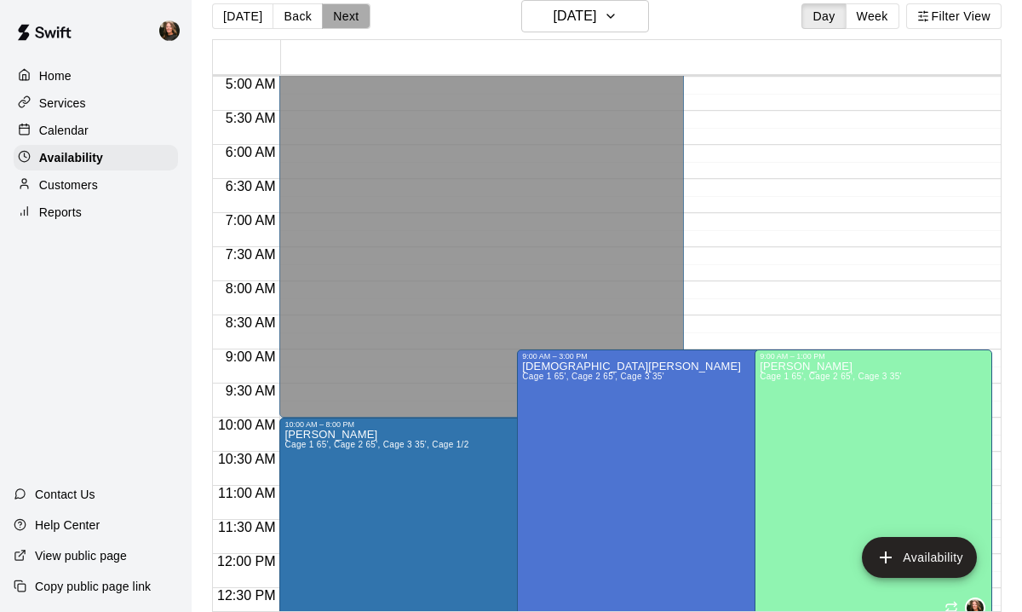
click at [342, 21] on button "Next" at bounding box center [346, 16] width 48 height 26
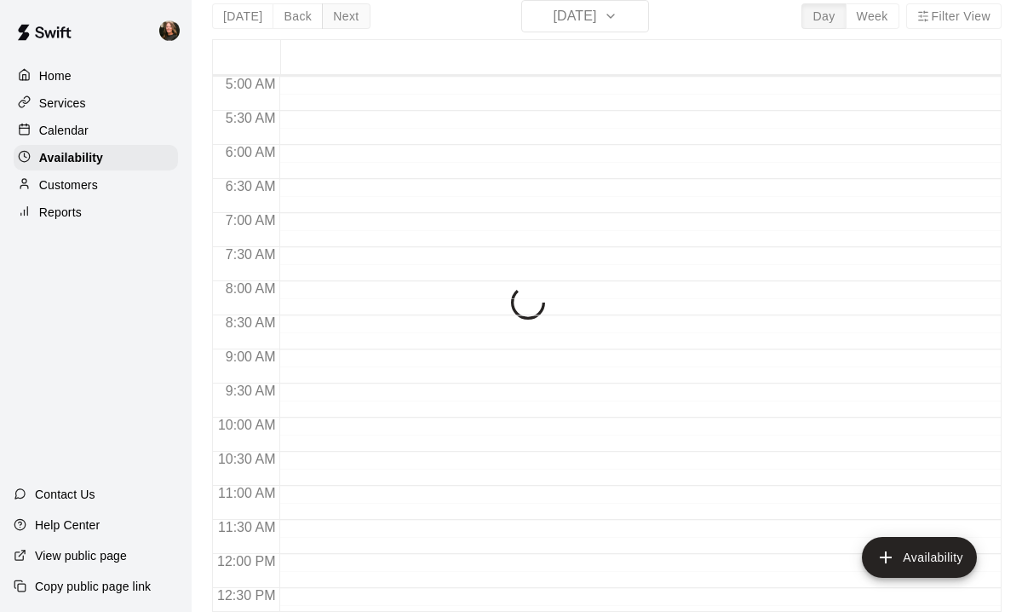
click at [342, 21] on div "[DATE] Back [DATE][DATE] Day Week Filter View 20 Sat 12:00 AM 12:30 AM 1:00 AM …" at bounding box center [607, 306] width 790 height 612
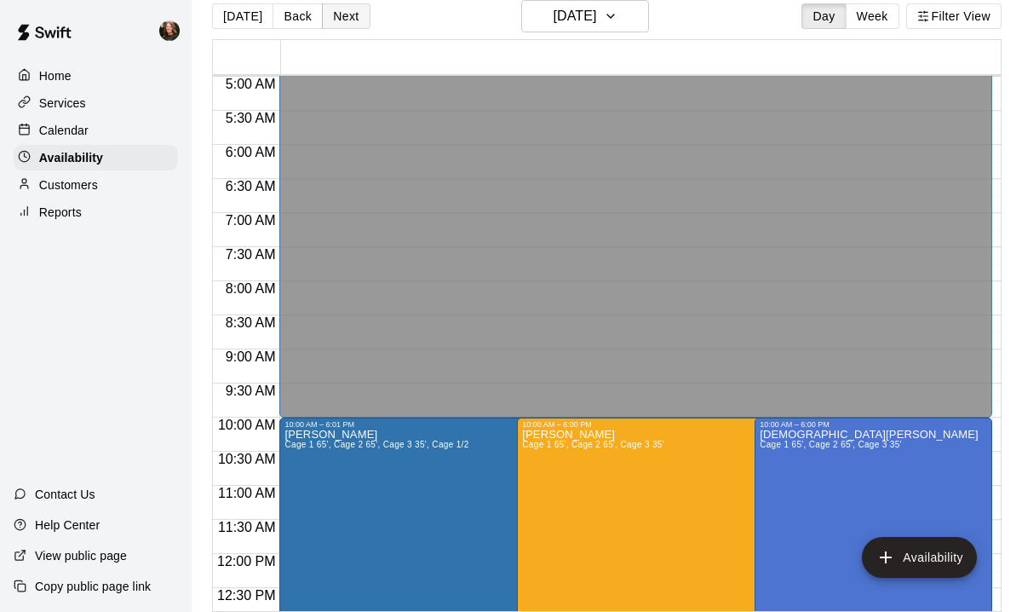
click at [342, 21] on button "Next" at bounding box center [346, 16] width 48 height 26
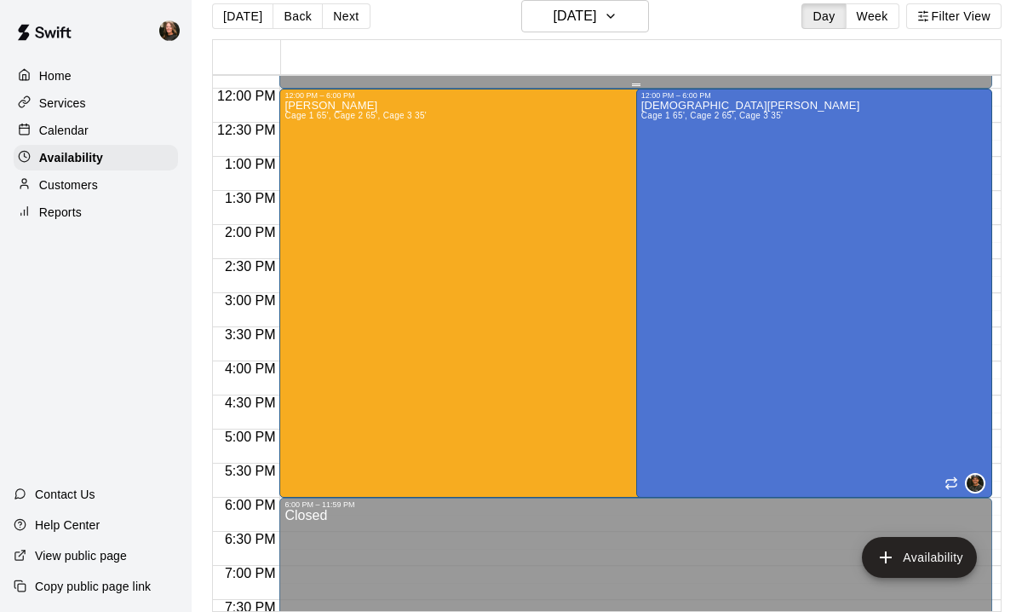
scroll to position [841, 0]
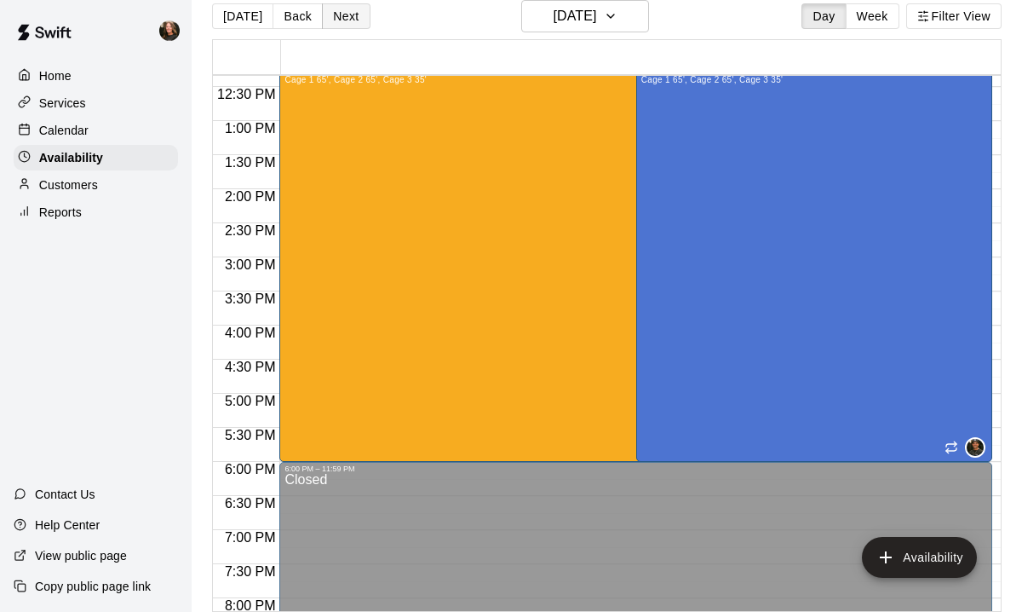
click at [338, 18] on button "Next" at bounding box center [346, 16] width 48 height 26
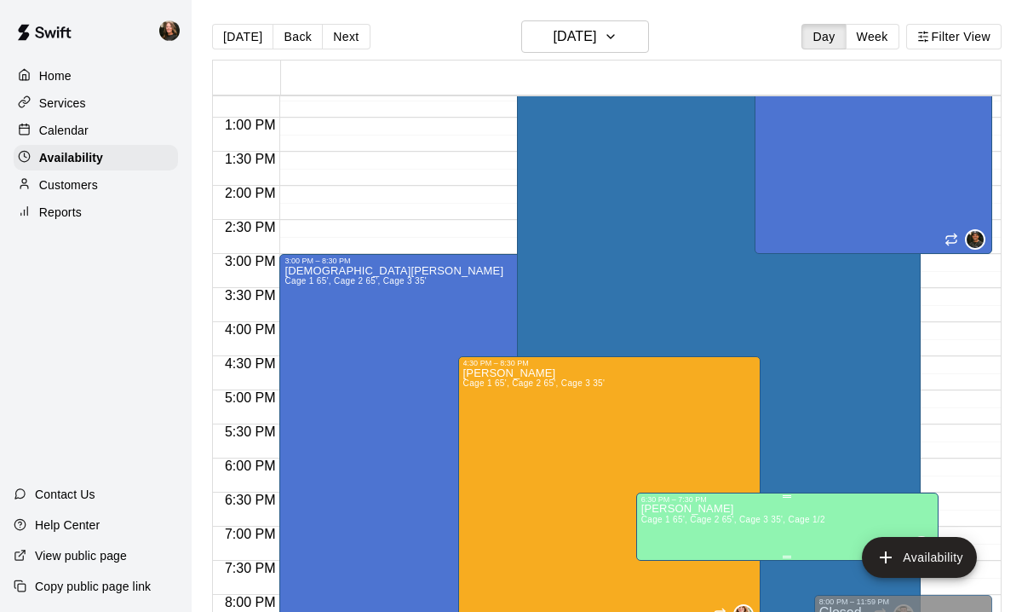
scroll to position [861, 0]
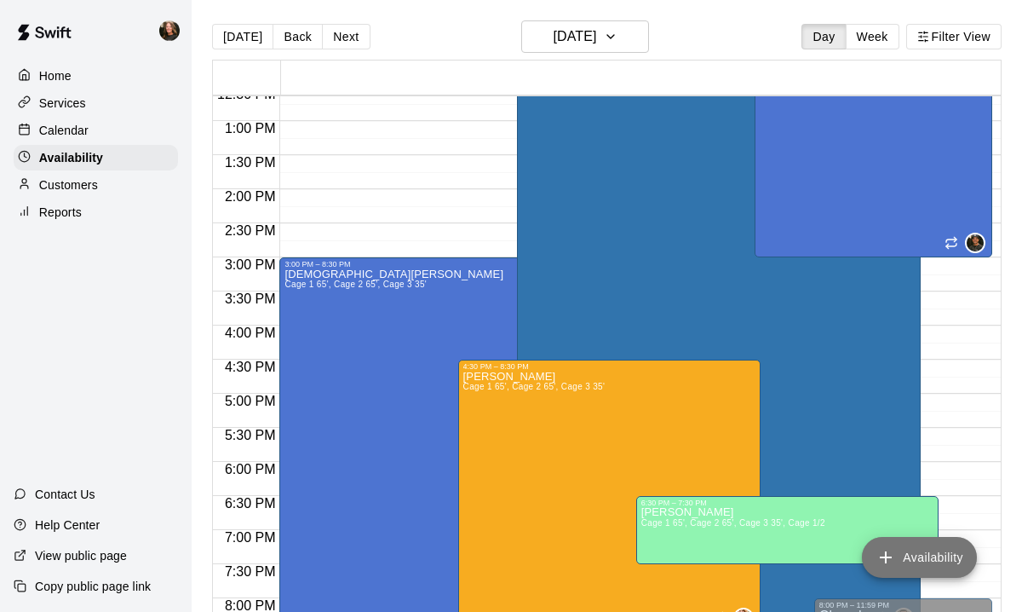
click at [905, 559] on button "Availability" at bounding box center [919, 557] width 115 height 41
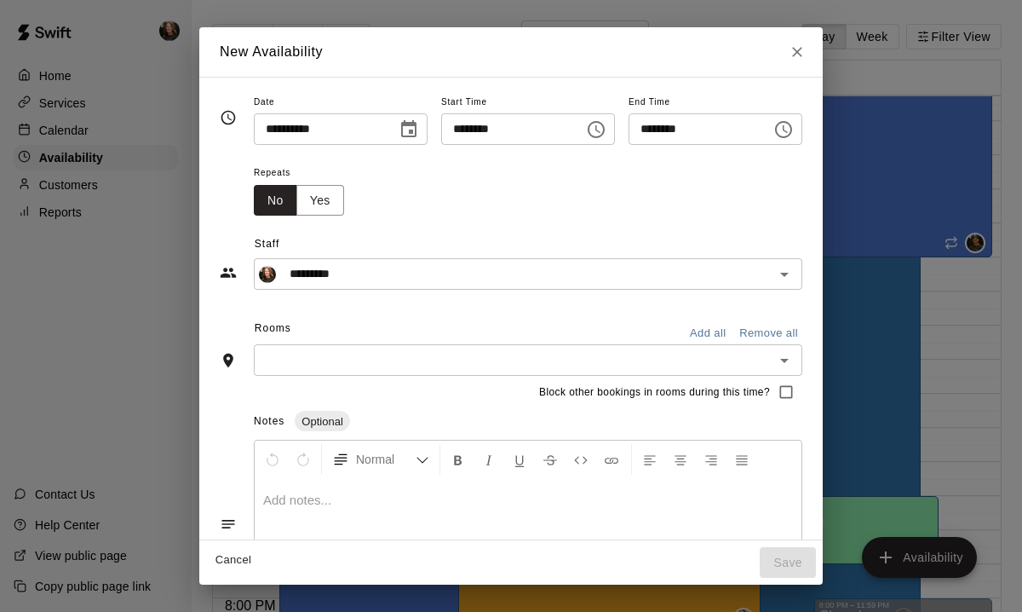
click at [594, 135] on icon "Choose time, selected time is 8:00 PM" at bounding box center [596, 129] width 17 height 17
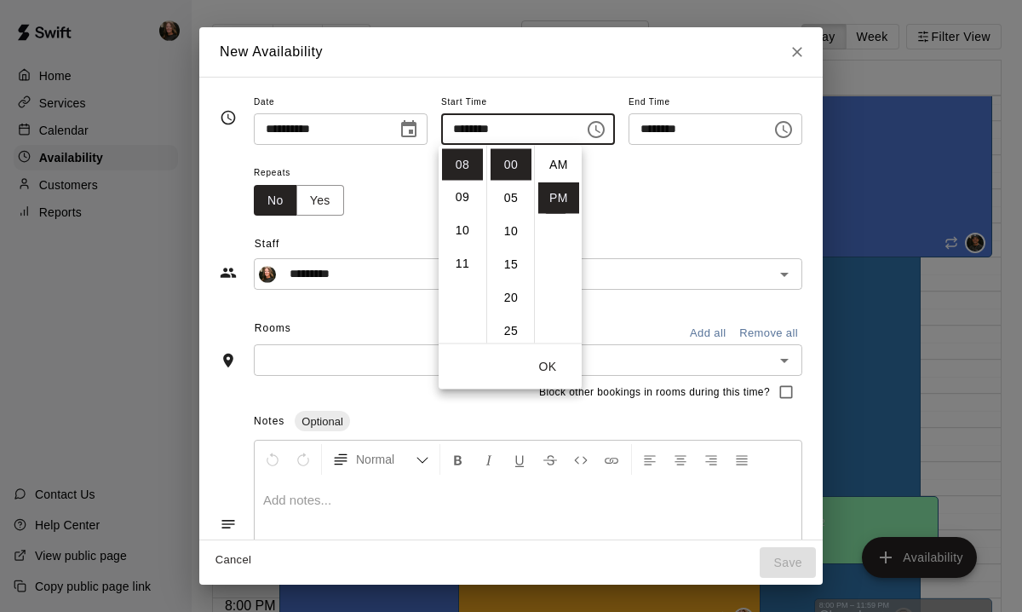
scroll to position [31, 0]
click at [461, 200] on li "09" at bounding box center [462, 198] width 41 height 32
type input "********"
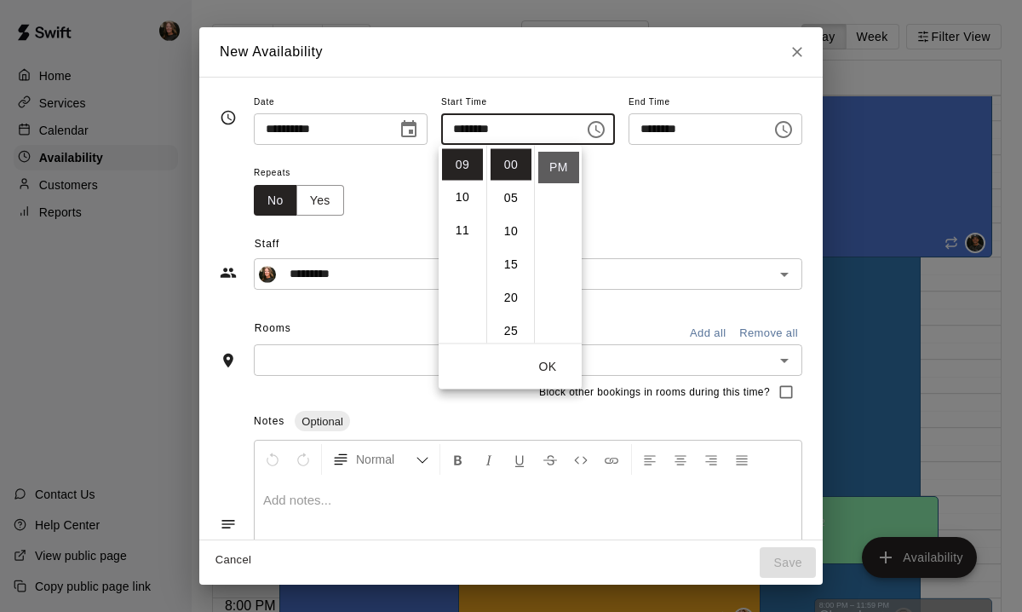
click at [557, 171] on li "PM" at bounding box center [558, 168] width 41 height 32
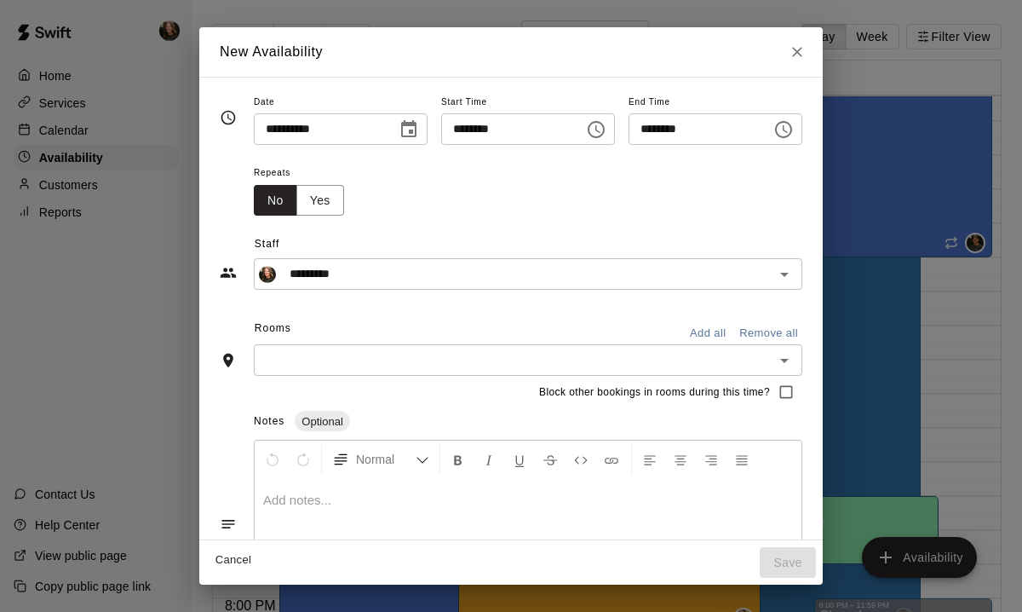
click at [600, 131] on icon "Choose time, selected time is 9:00 PM" at bounding box center [597, 129] width 5 height 8
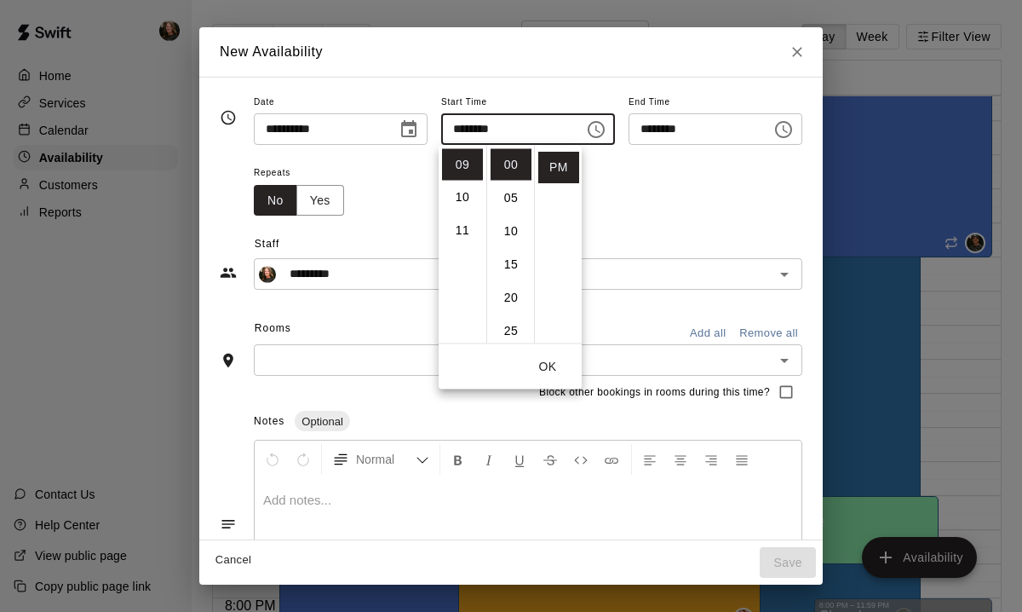
scroll to position [0, 0]
click at [560, 164] on li "AM" at bounding box center [558, 165] width 41 height 32
type input "********"
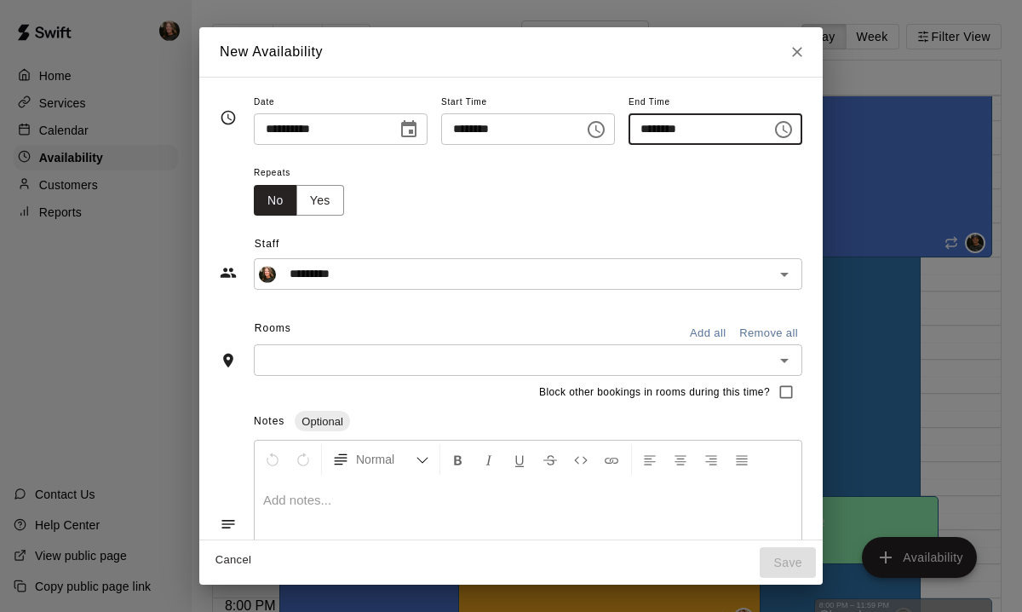
click at [658, 129] on input "********" at bounding box center [694, 129] width 131 height 32
type input "********"
click at [719, 333] on button "Add all" at bounding box center [707, 333] width 55 height 26
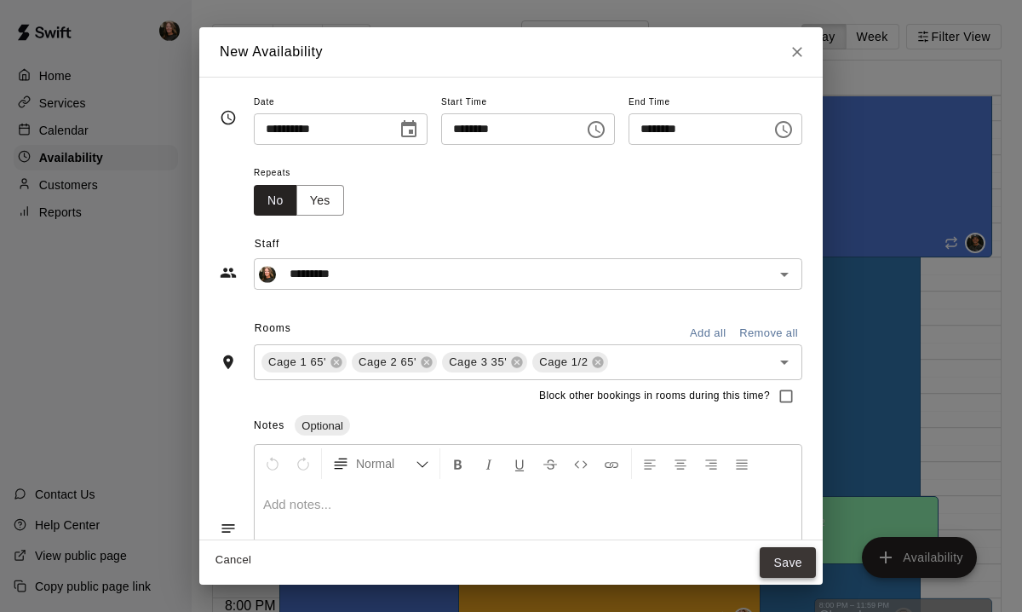
click at [789, 562] on button "Save" at bounding box center [788, 563] width 56 height 32
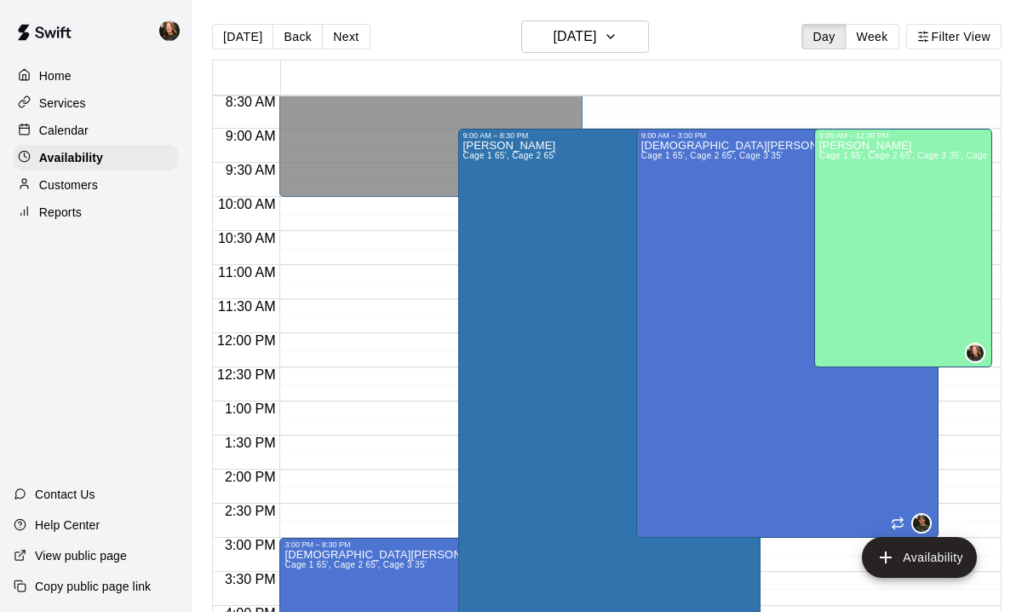
scroll to position [583, 0]
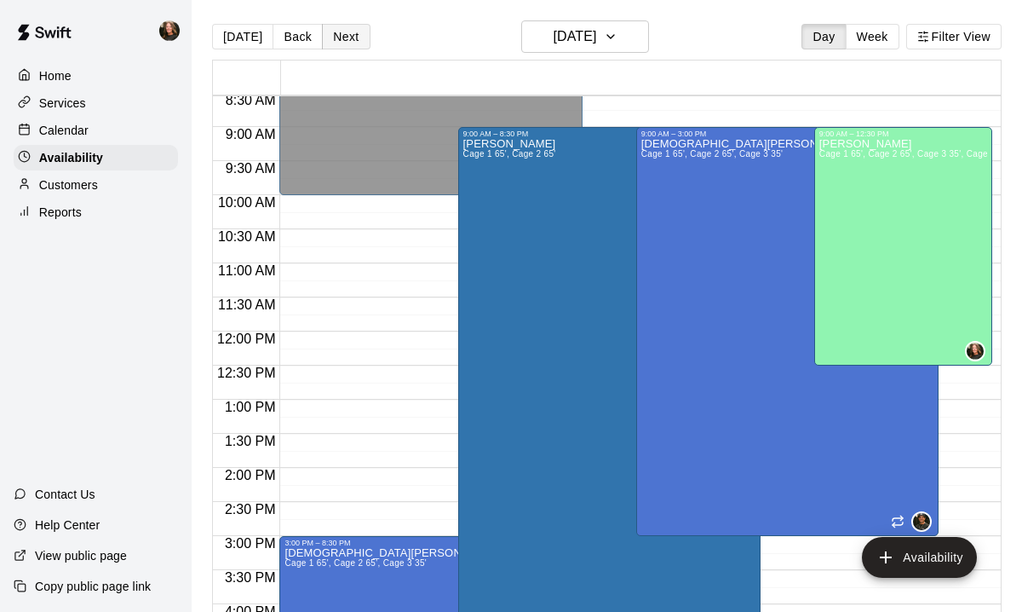
click at [353, 37] on button "Next" at bounding box center [346, 37] width 48 height 26
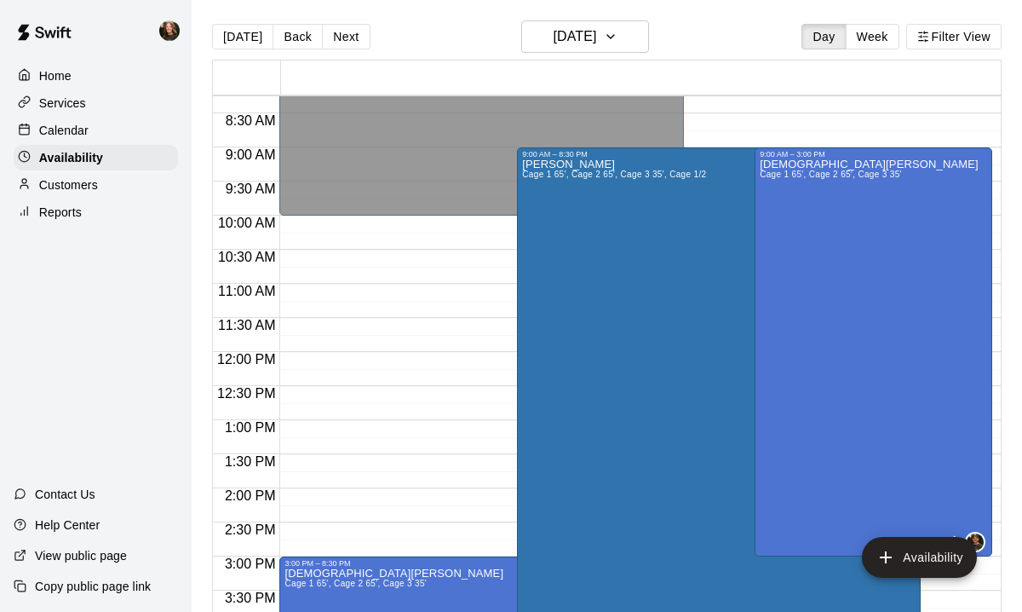
scroll to position [561, 0]
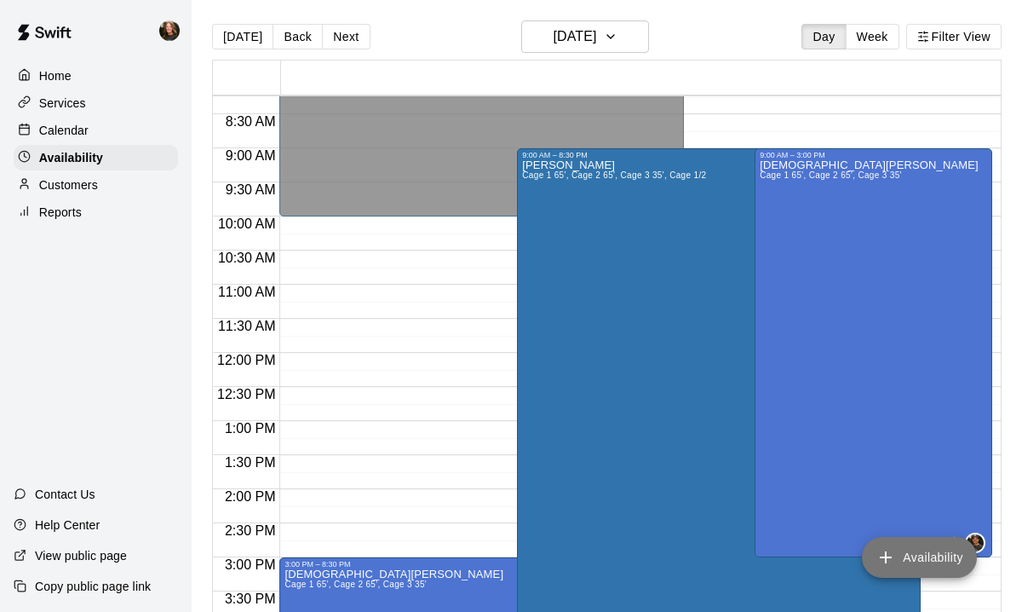
click at [904, 551] on button "Availability" at bounding box center [919, 557] width 115 height 41
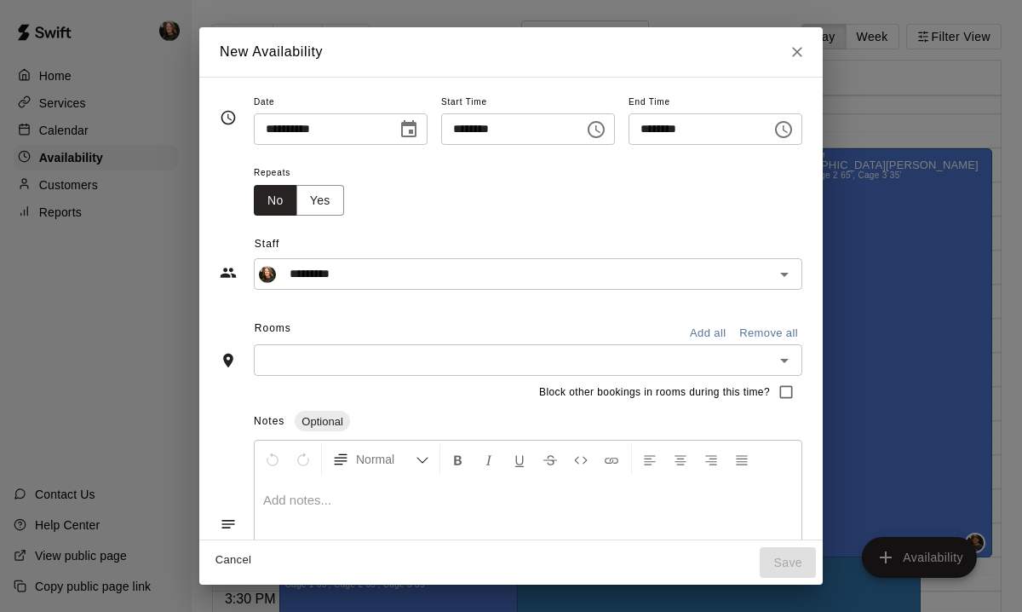
click at [595, 135] on icon "Choose time, selected time is 8:00 PM" at bounding box center [596, 129] width 20 height 20
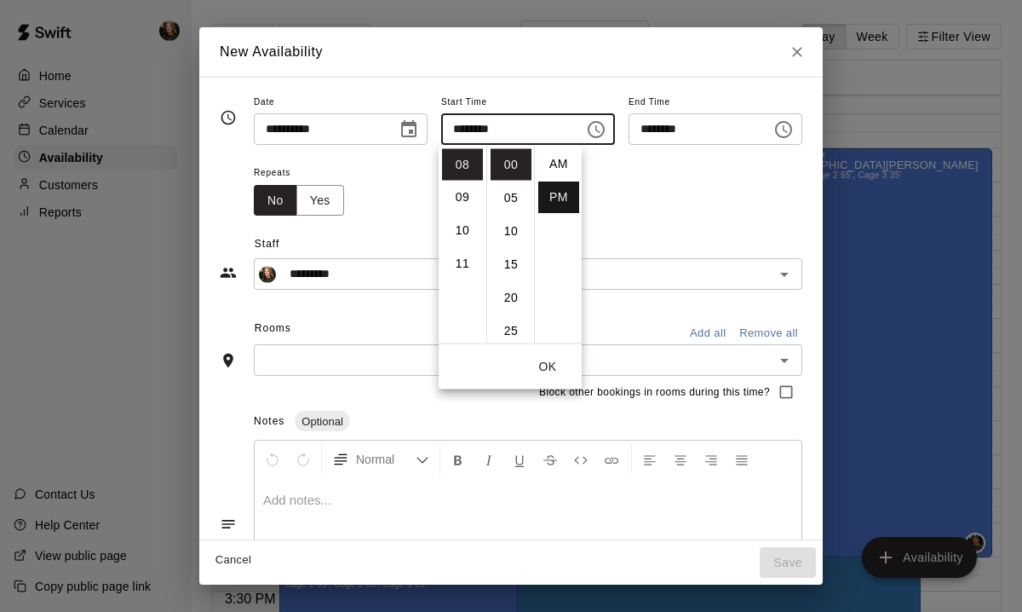
scroll to position [0, 0]
click at [566, 159] on li "AM" at bounding box center [558, 165] width 41 height 32
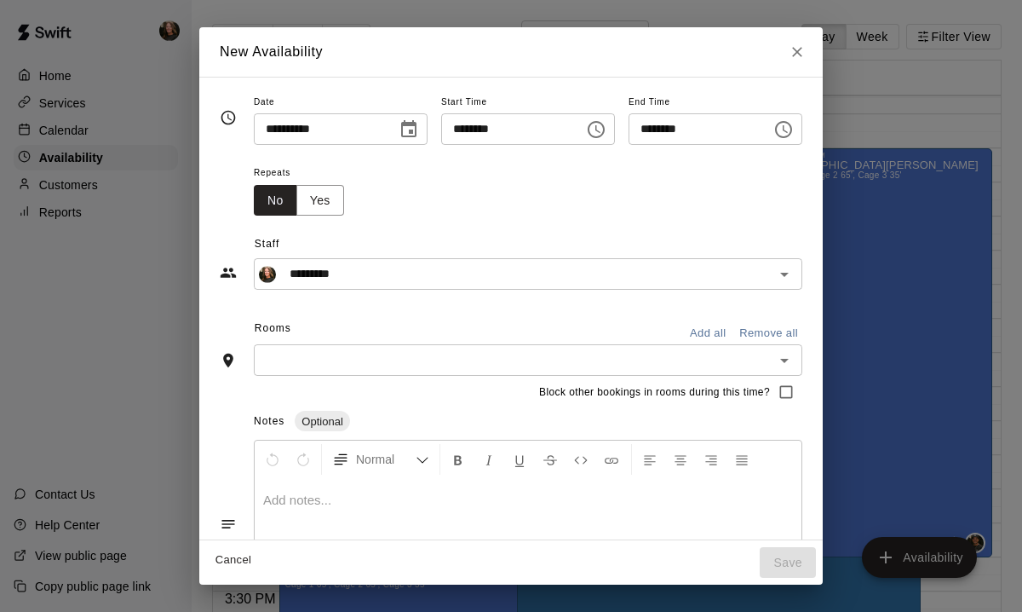
click at [476, 133] on input "********" at bounding box center [506, 129] width 131 height 32
click at [460, 137] on input "********" at bounding box center [506, 129] width 131 height 32
type input "********"
click at [788, 128] on icon "Choose time, selected time is 8:30 PM" at bounding box center [785, 129] width 5 height 8
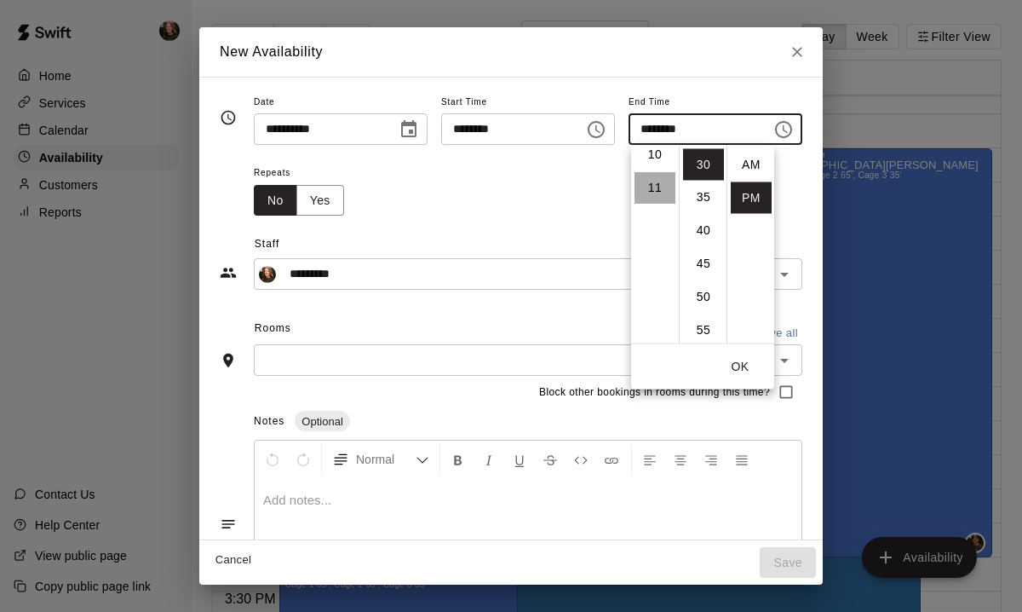
click at [655, 187] on li "11" at bounding box center [655, 189] width 41 height 32
click at [659, 165] on li "12" at bounding box center [655, 165] width 41 height 32
type input "********"
click at [749, 364] on button "OK" at bounding box center [740, 367] width 55 height 32
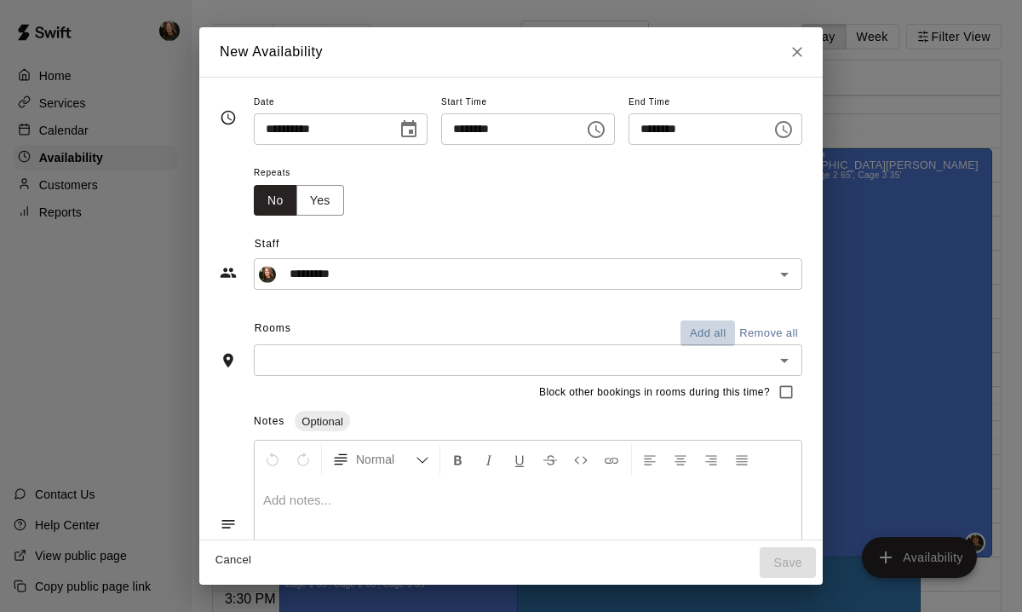
click at [720, 329] on button "Add all" at bounding box center [707, 333] width 55 height 26
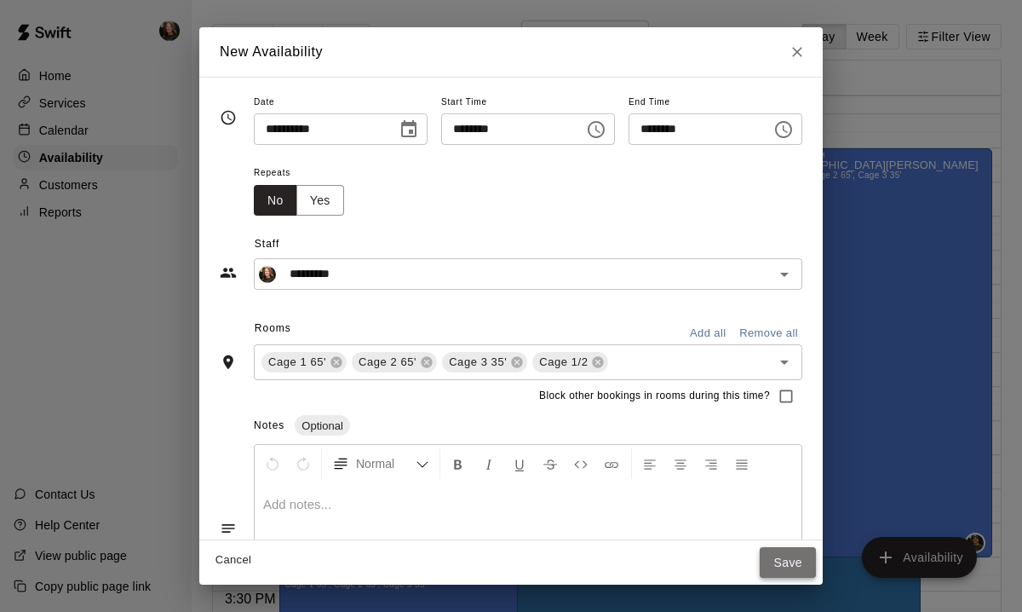
click at [784, 566] on button "Save" at bounding box center [788, 563] width 56 height 32
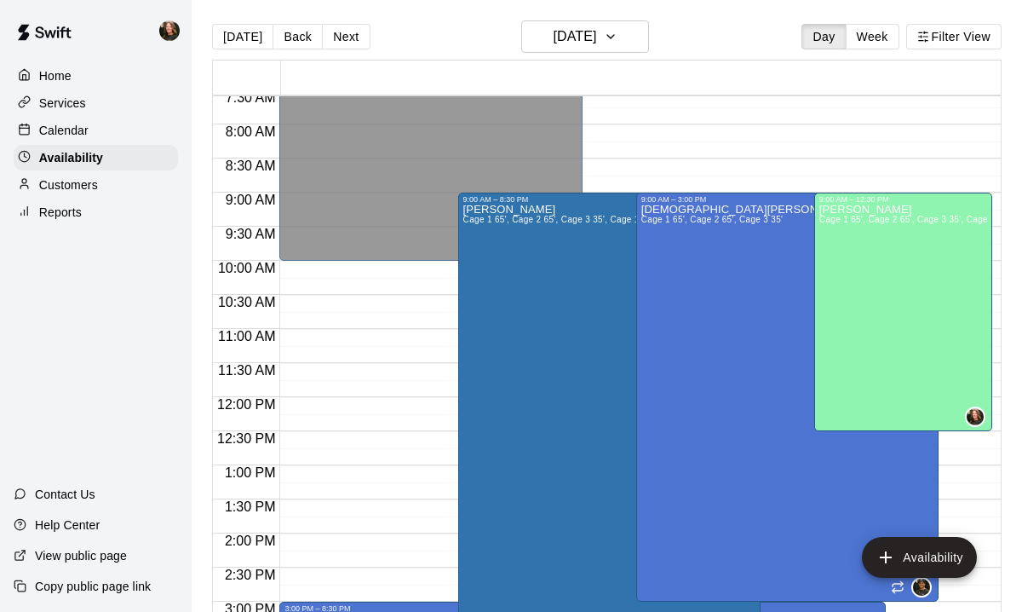
scroll to position [515, 0]
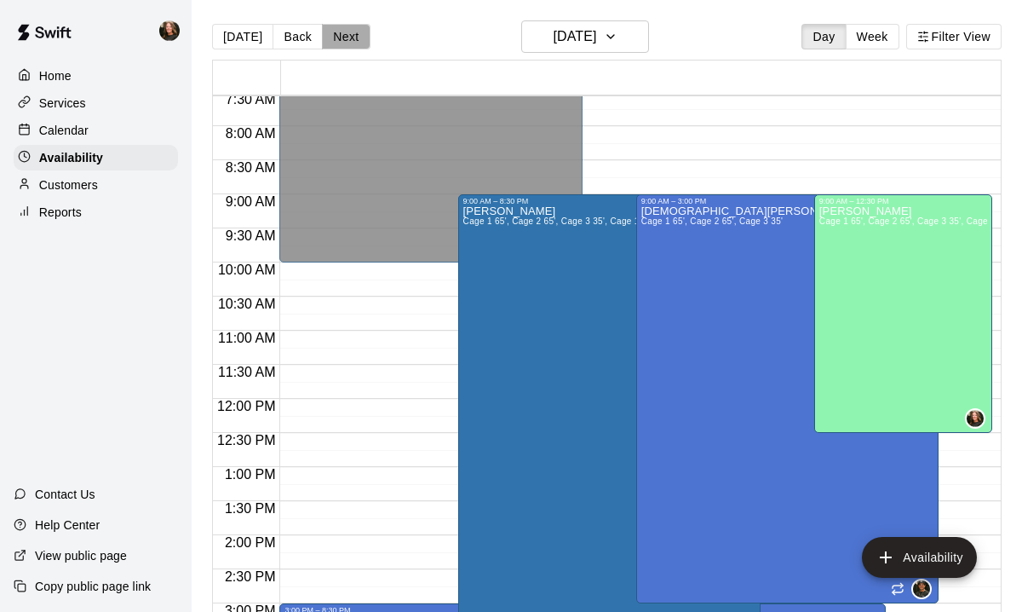
click at [343, 40] on button "Next" at bounding box center [346, 37] width 48 height 26
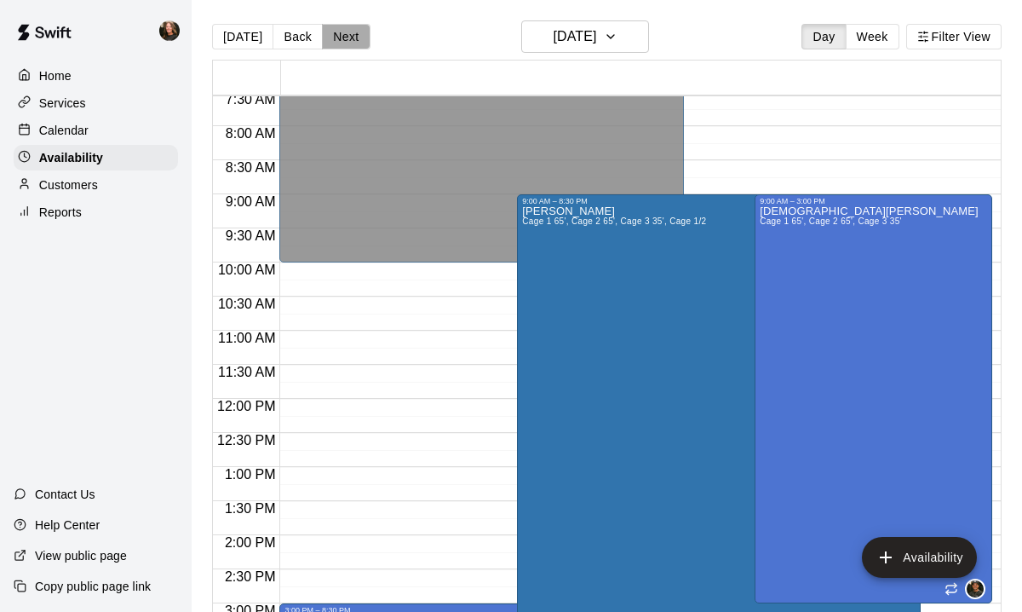
click at [343, 40] on button "Next" at bounding box center [346, 37] width 48 height 26
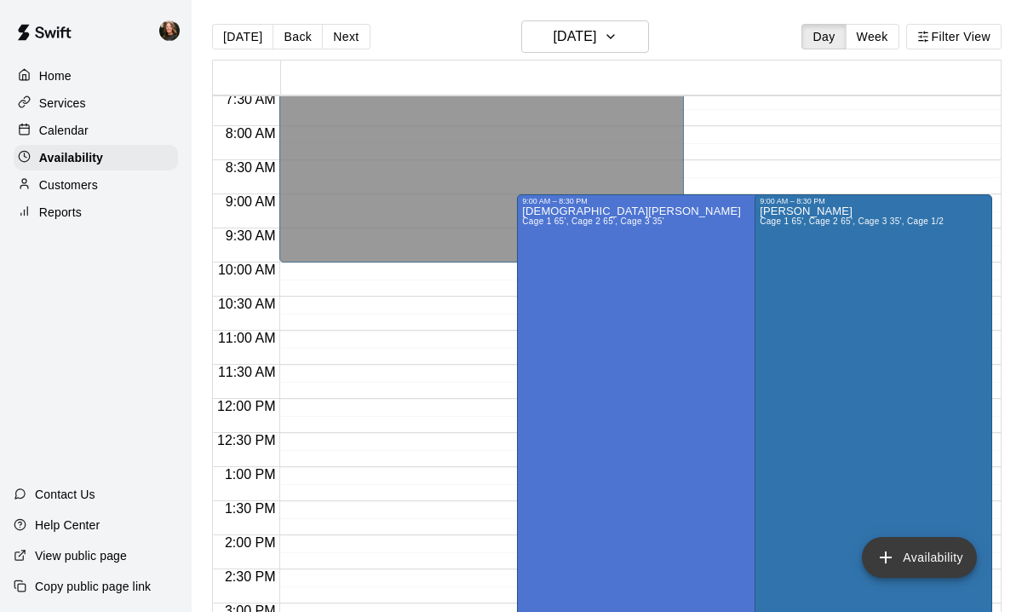
click at [920, 552] on button "Availability" at bounding box center [919, 557] width 115 height 41
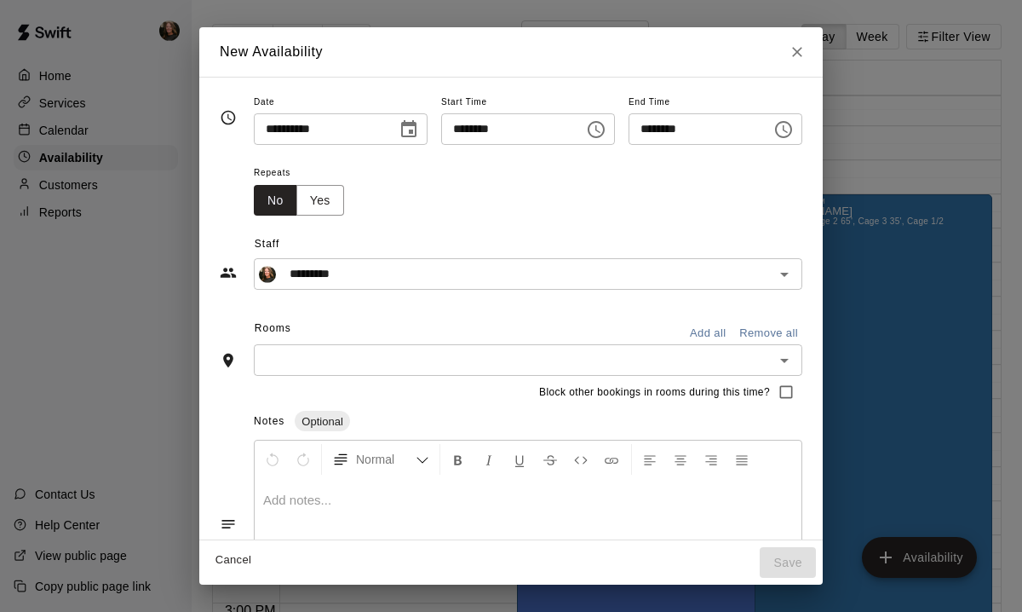
click at [485, 134] on input "********" at bounding box center [506, 129] width 131 height 32
click at [594, 129] on icon "Choose time, selected time is 8:00 PM" at bounding box center [596, 129] width 20 height 20
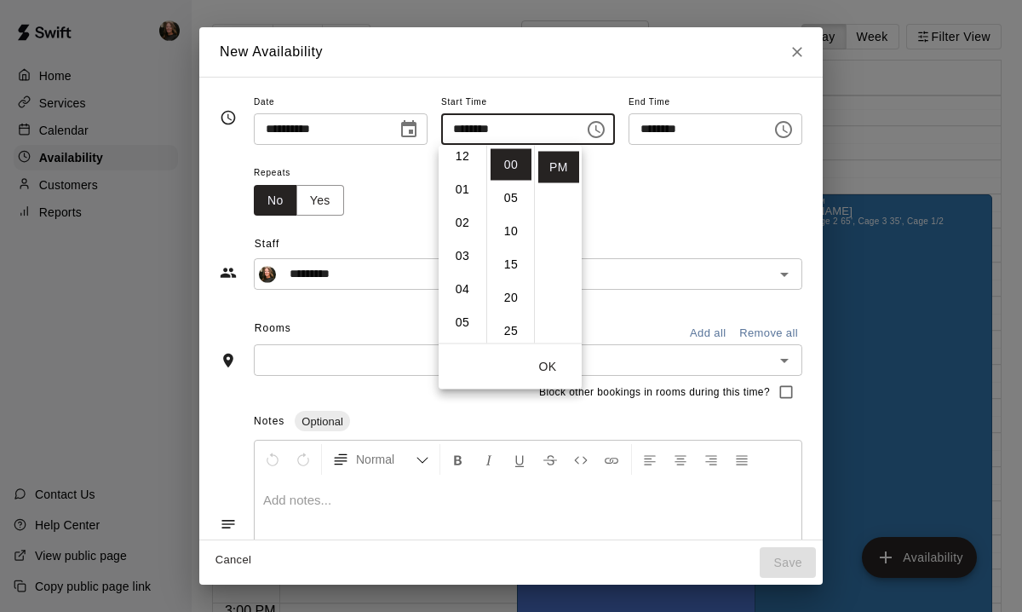
scroll to position [0, 0]
click at [464, 235] on li "09" at bounding box center [462, 242] width 41 height 32
type input "********"
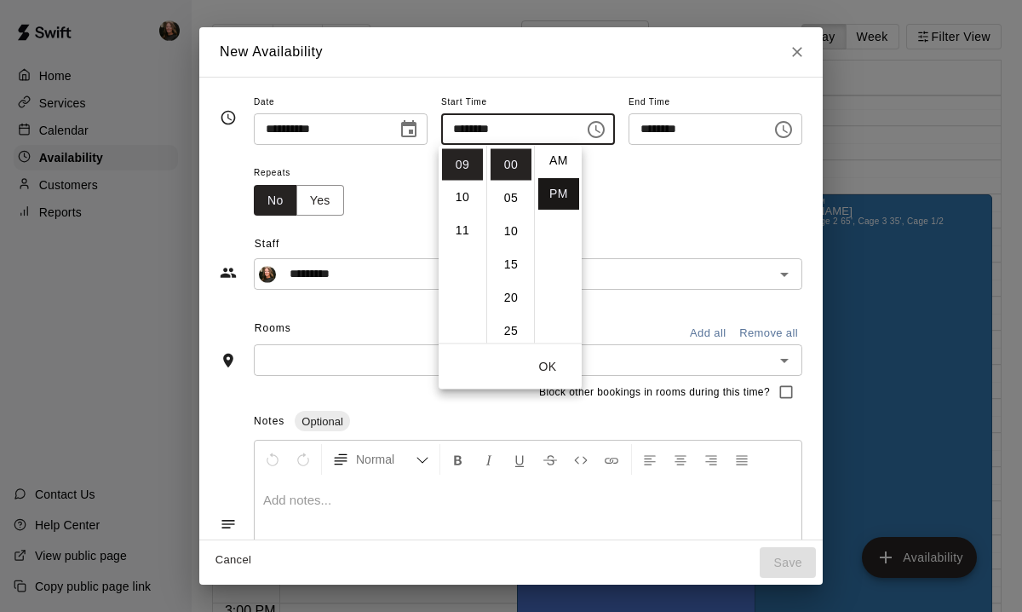
click at [559, 164] on li "AM" at bounding box center [558, 161] width 41 height 32
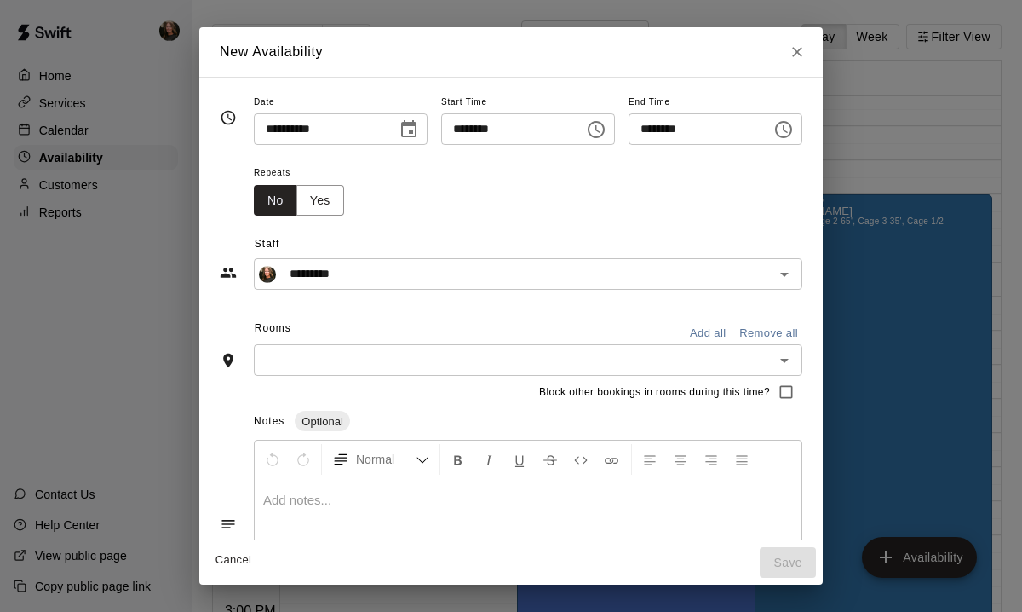
type input "********"
click at [659, 124] on input "********" at bounding box center [694, 129] width 131 height 32
click at [657, 125] on input "********" at bounding box center [694, 129] width 131 height 32
type input "********"
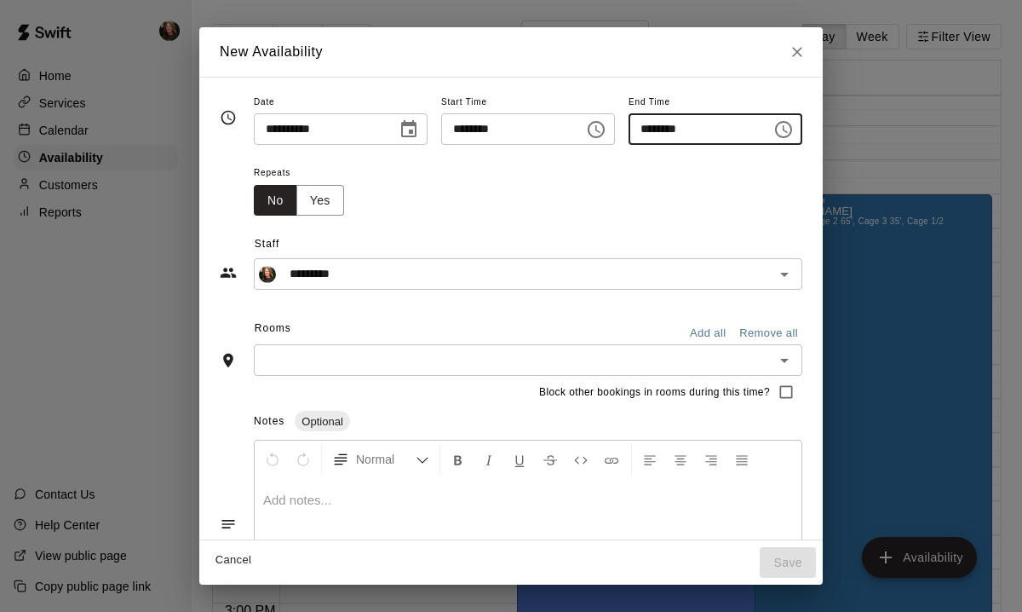
click at [726, 336] on button "Add all" at bounding box center [707, 333] width 55 height 26
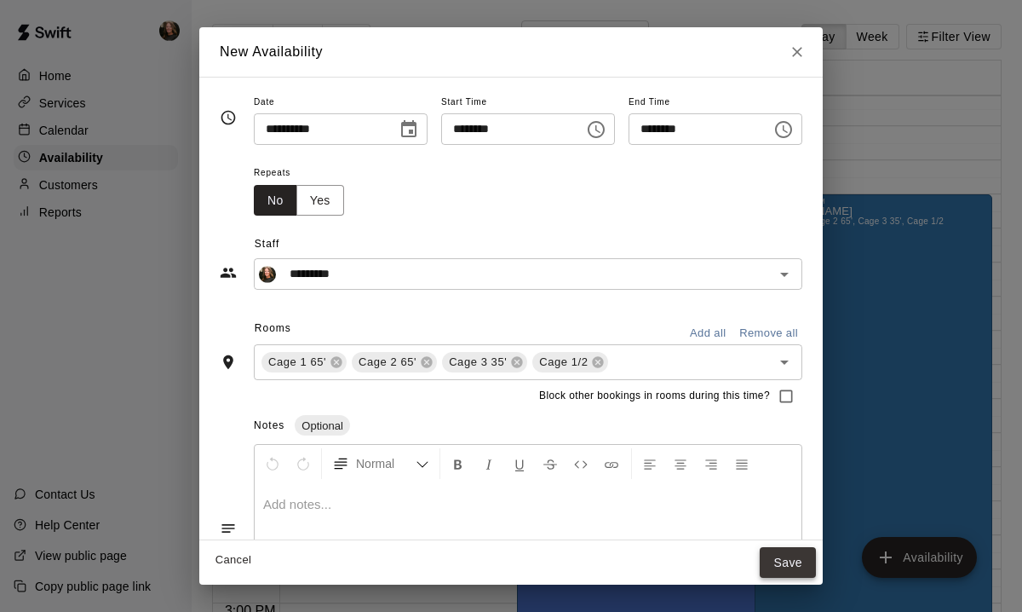
click at [798, 568] on button "Save" at bounding box center [788, 563] width 56 height 32
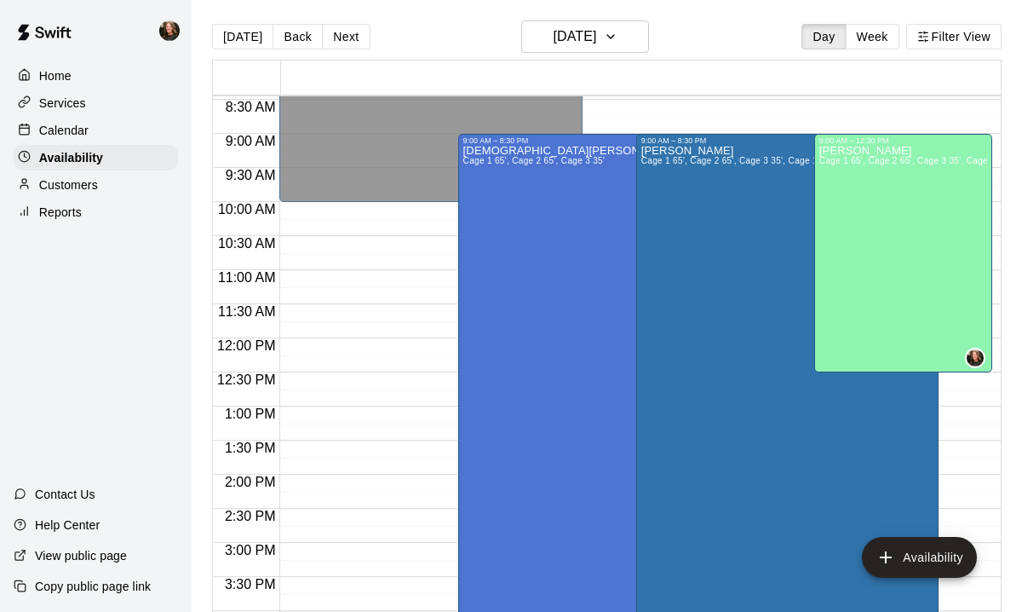
scroll to position [573, 0]
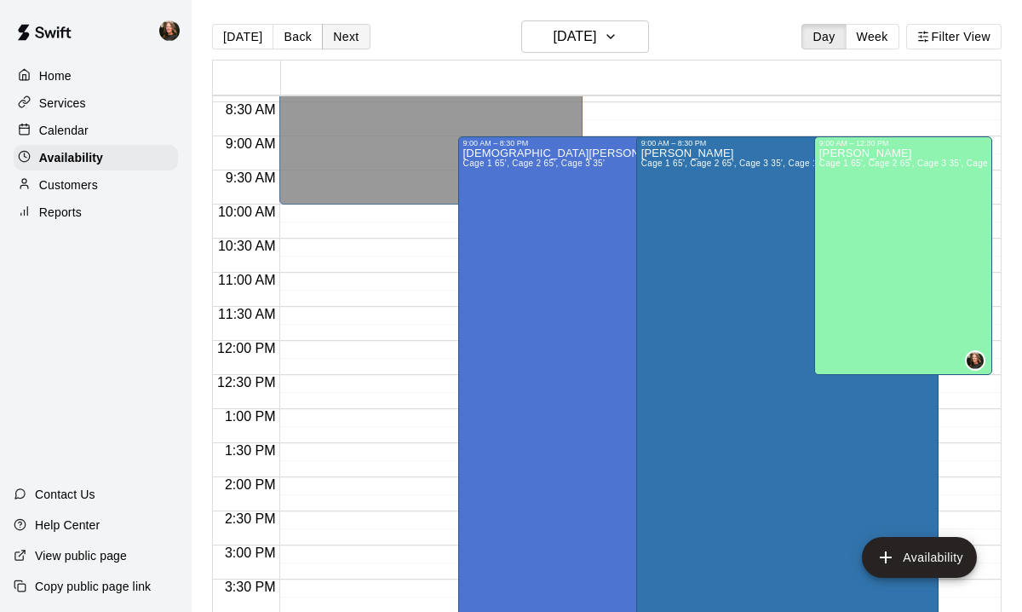
click at [335, 42] on button "Next" at bounding box center [346, 37] width 48 height 26
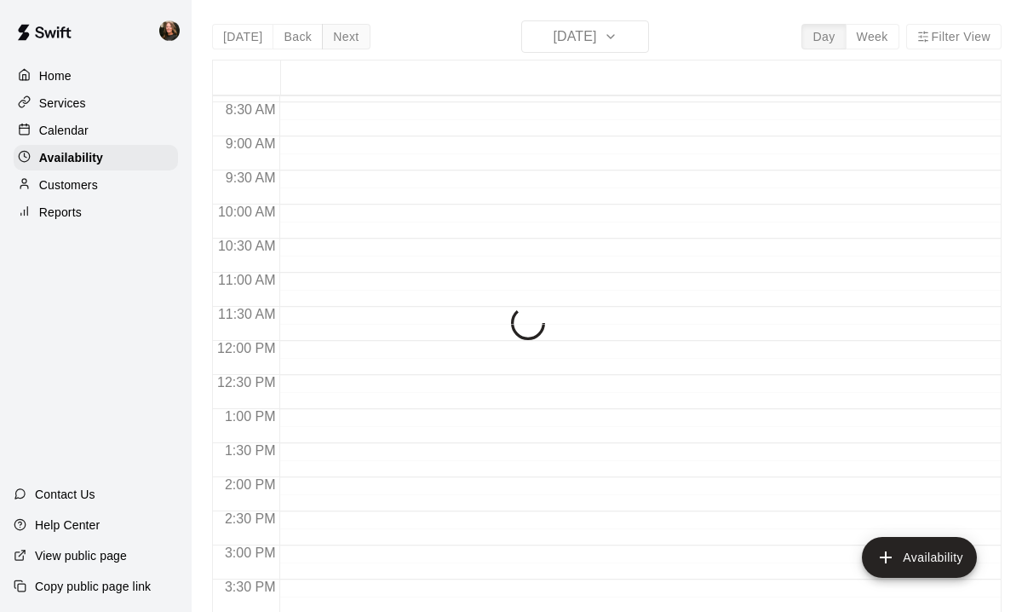
click at [335, 42] on button "Next" at bounding box center [346, 37] width 48 height 26
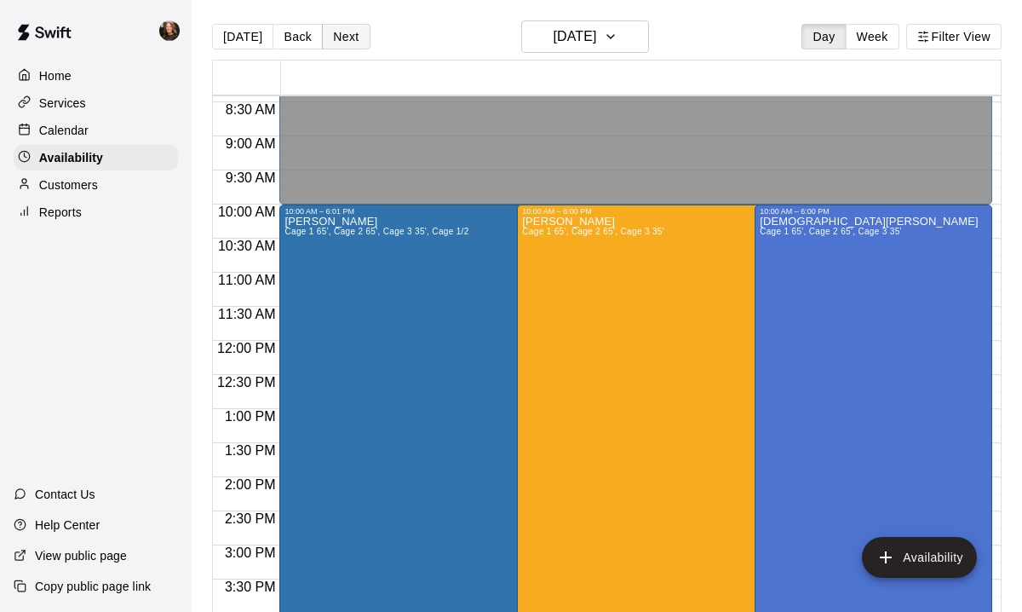
click at [335, 42] on button "Next" at bounding box center [346, 37] width 48 height 26
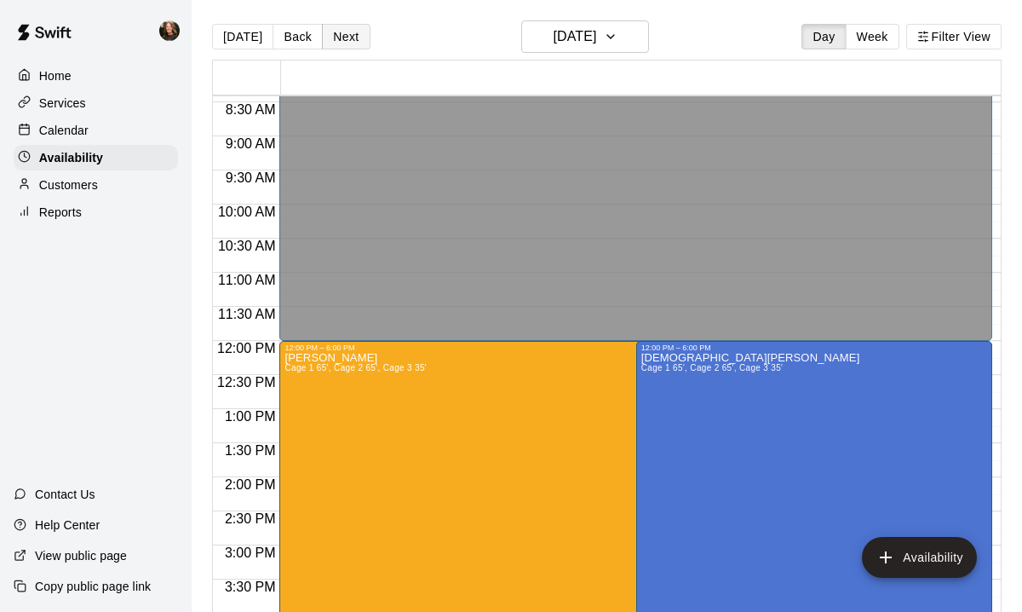
click at [335, 42] on button "Next" at bounding box center [346, 37] width 48 height 26
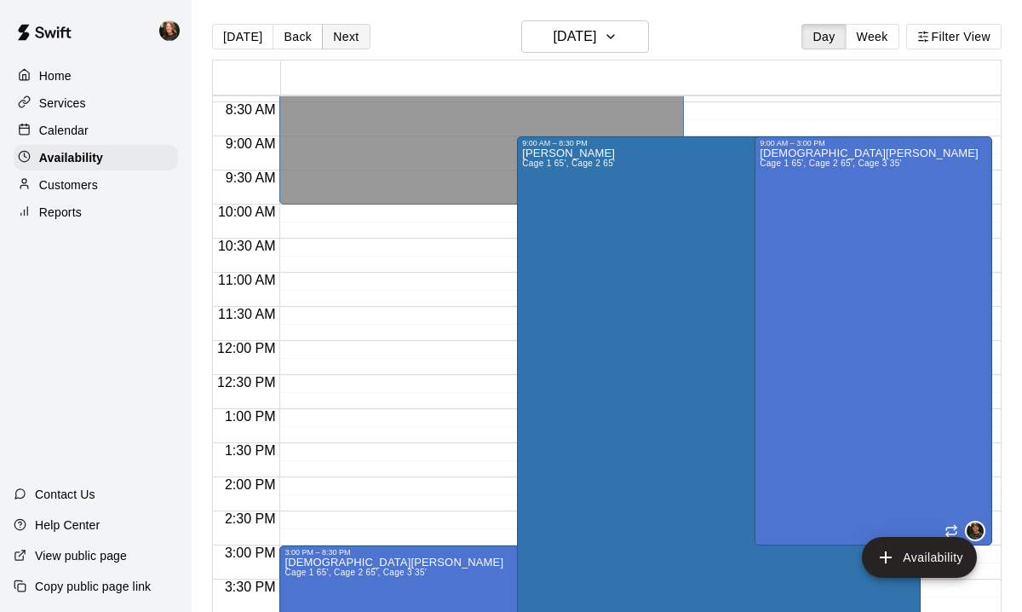
click at [335, 42] on button "Next" at bounding box center [346, 37] width 48 height 26
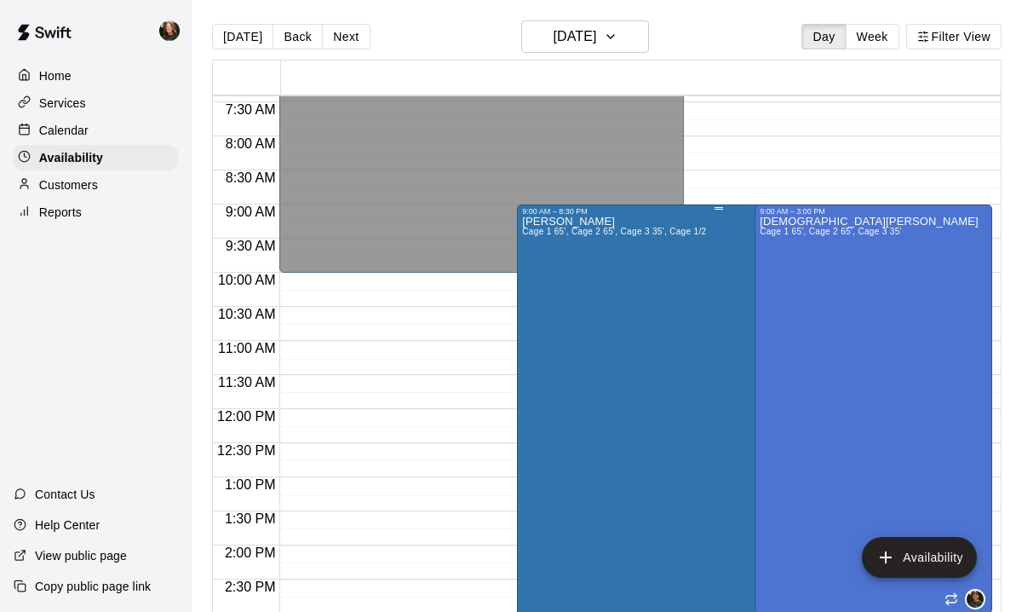
scroll to position [502, 0]
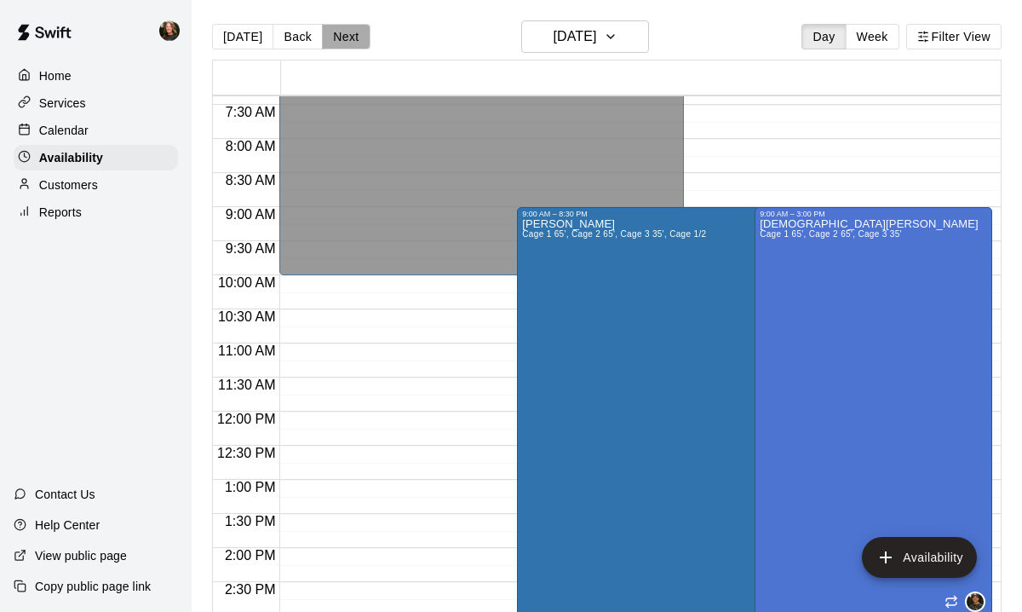
click at [335, 42] on button "Next" at bounding box center [346, 37] width 48 height 26
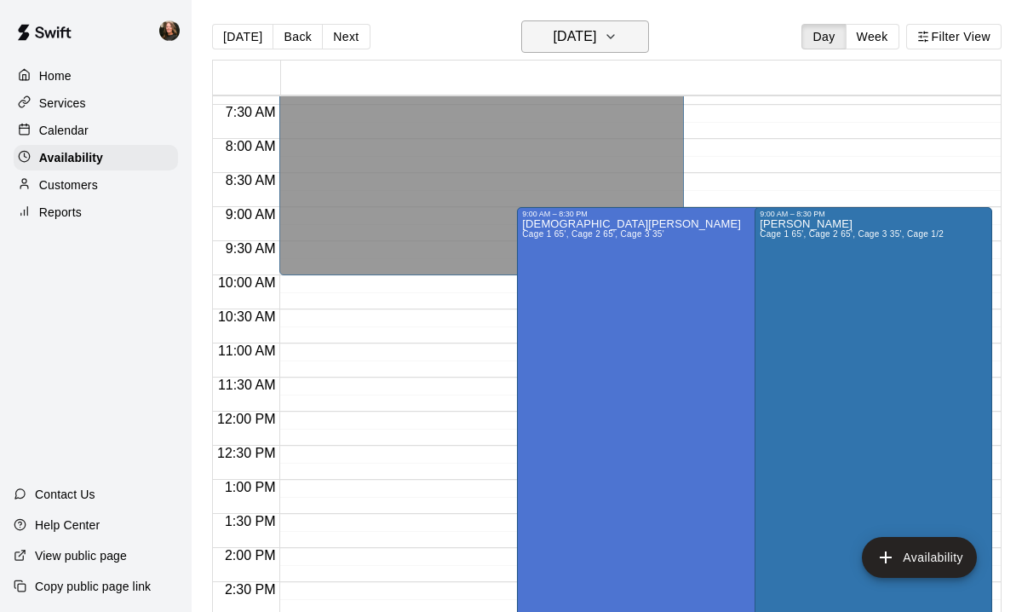
click at [628, 38] on button "[DATE]" at bounding box center [585, 36] width 128 height 32
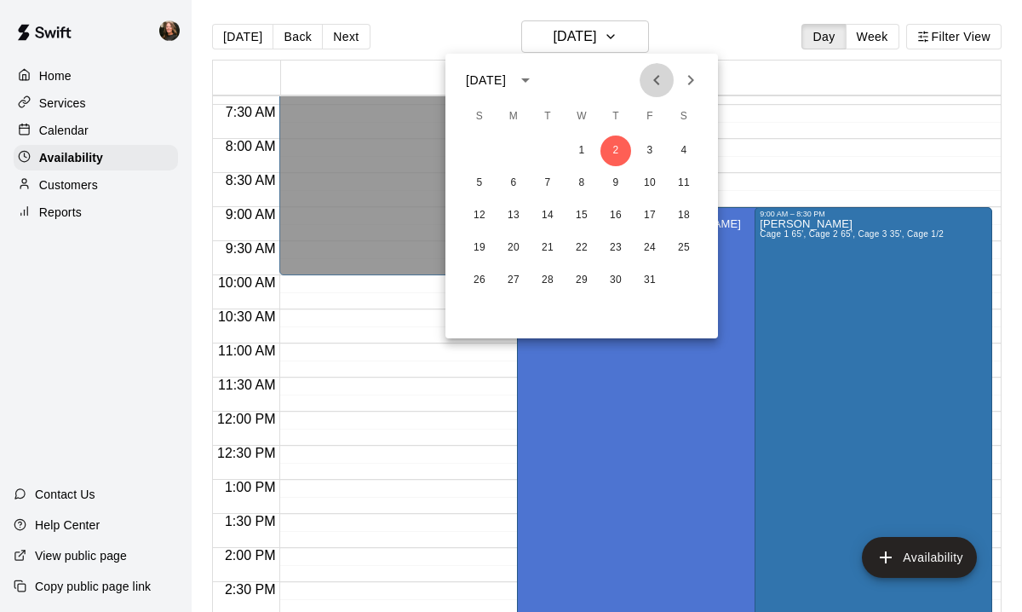
click at [652, 83] on icon "Previous month" at bounding box center [656, 80] width 20 height 20
click at [617, 215] on button "18" at bounding box center [615, 215] width 31 height 31
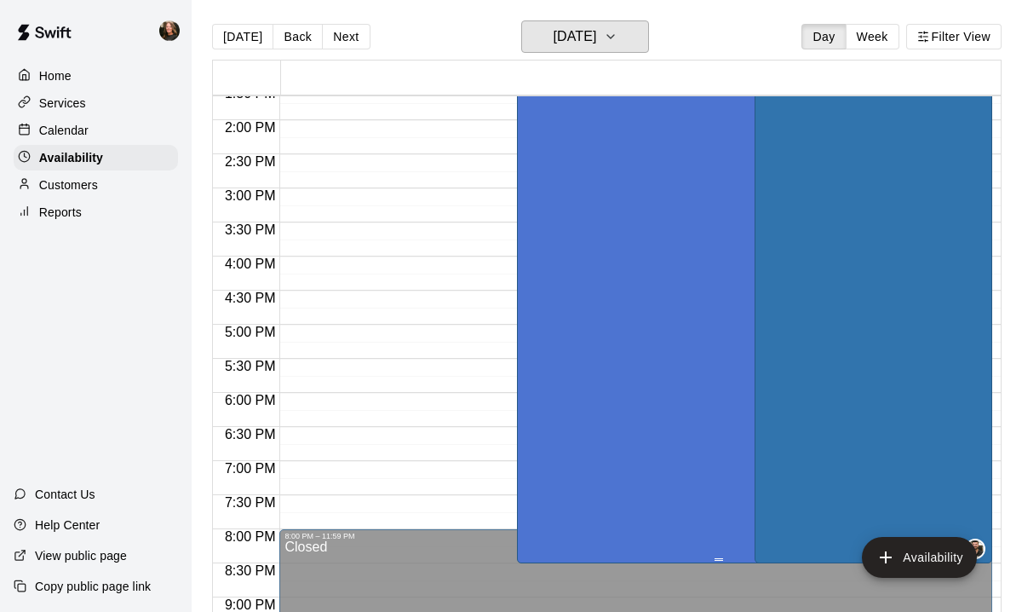
scroll to position [869, 0]
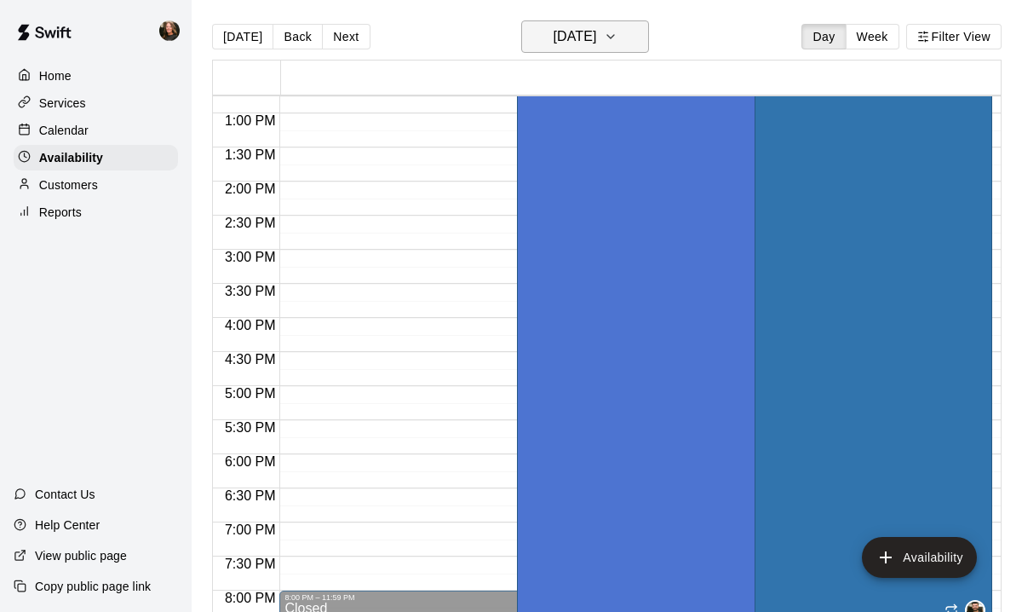
click at [617, 39] on icon "button" at bounding box center [611, 36] width 14 height 20
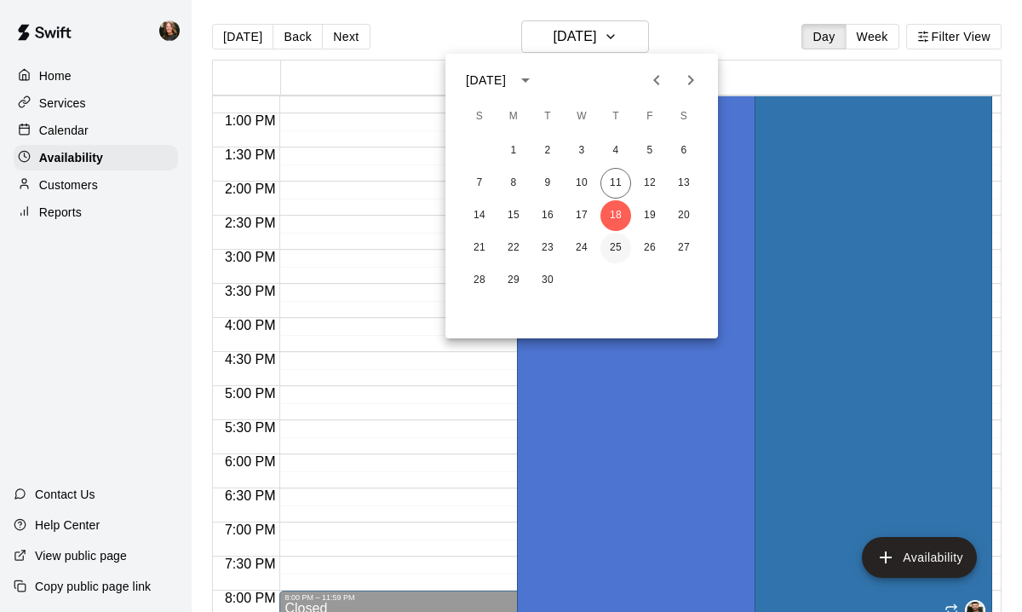
click at [628, 251] on button "25" at bounding box center [615, 248] width 31 height 31
